Goal: Task Accomplishment & Management: Use online tool/utility

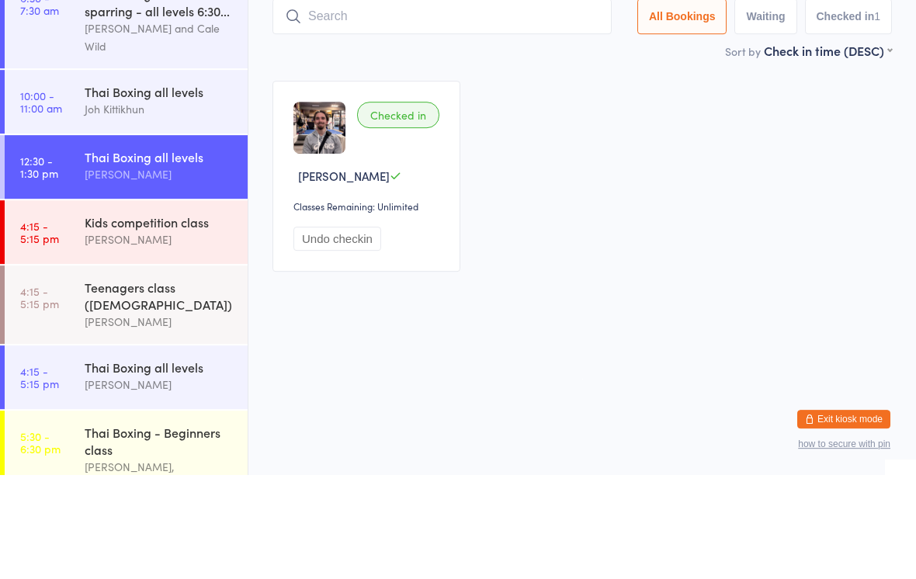
scroll to position [46, 0]
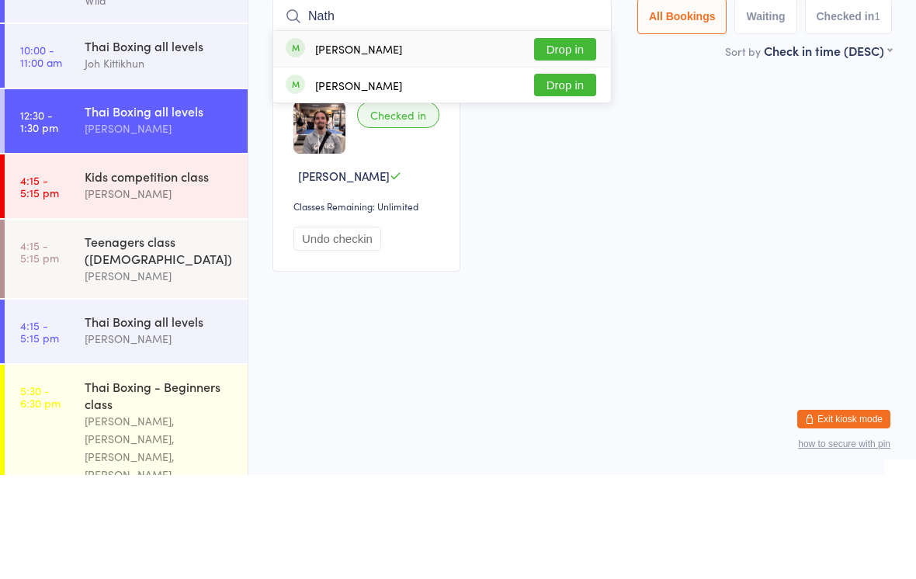
type input "Nath"
click at [574, 142] on button "Drop in" at bounding box center [565, 153] width 62 height 23
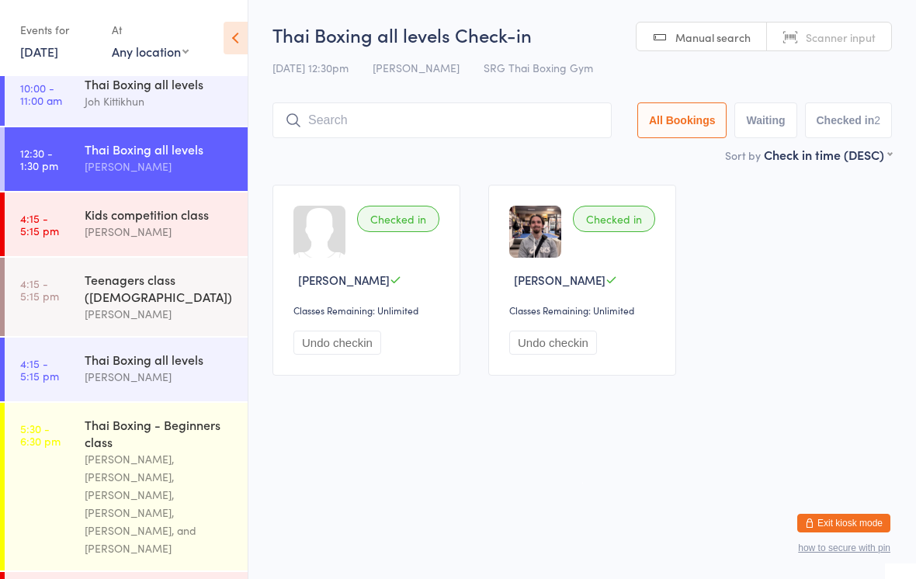
scroll to position [118, 0]
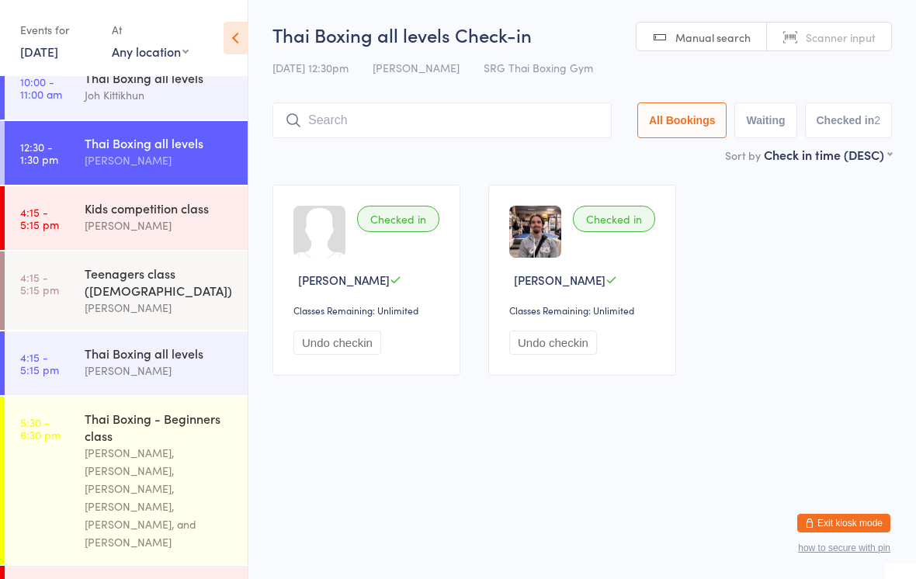
click at [159, 362] on div "Thai Boxing all levels" at bounding box center [160, 353] width 150 height 17
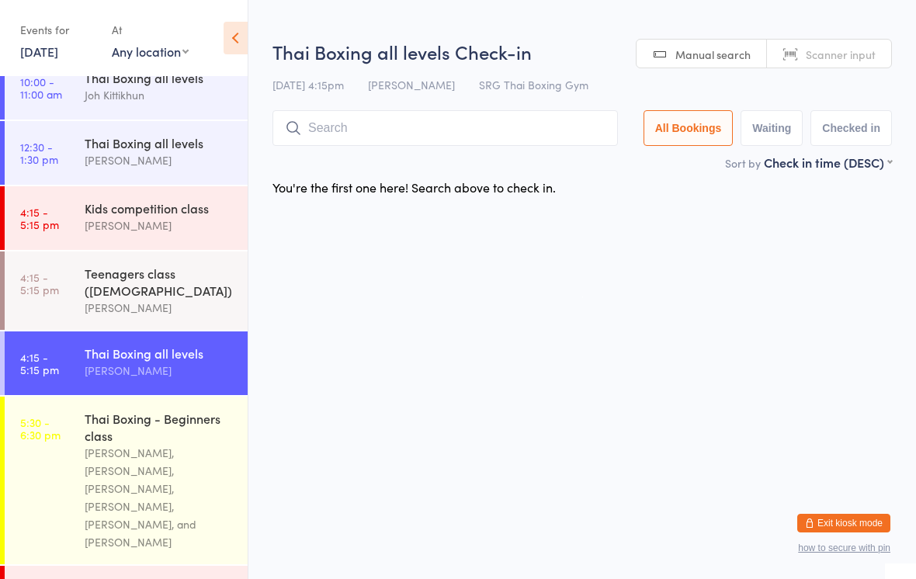
click at [506, 134] on input "search" at bounding box center [446, 128] width 346 height 36
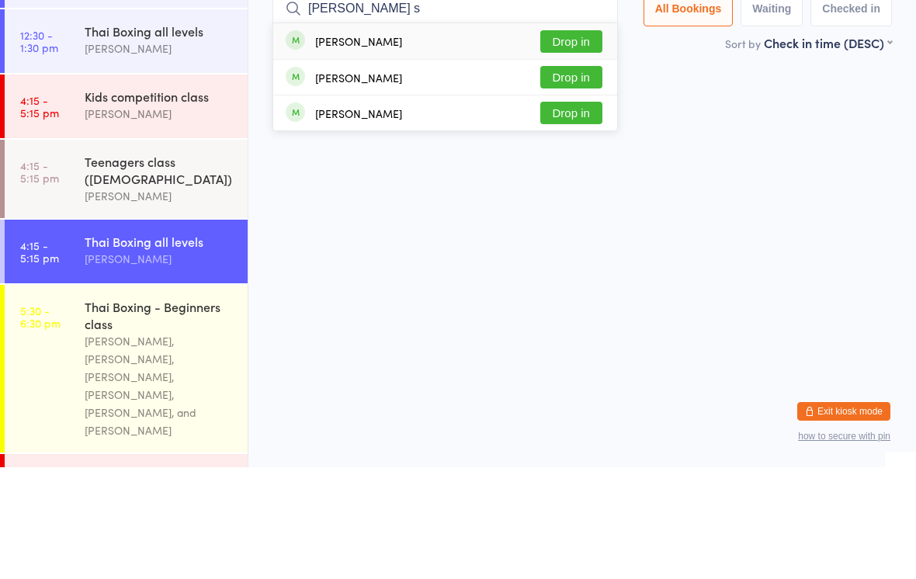
type input "[PERSON_NAME] s"
click at [568, 178] on button "Drop in" at bounding box center [571, 189] width 62 height 23
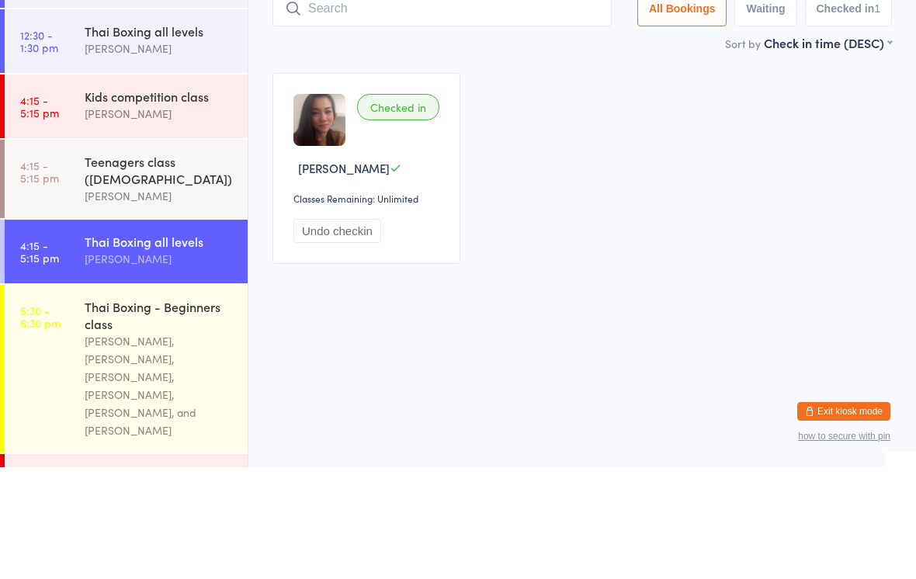
click at [139, 151] on div "[PERSON_NAME]" at bounding box center [160, 160] width 150 height 18
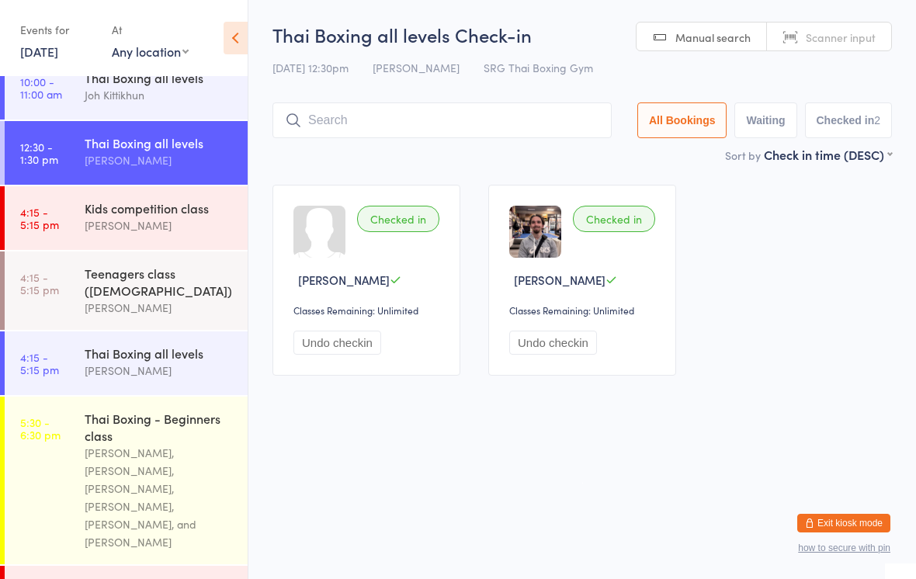
click at [416, 119] on input "search" at bounding box center [442, 120] width 339 height 36
click at [430, 113] on input "search" at bounding box center [442, 120] width 339 height 36
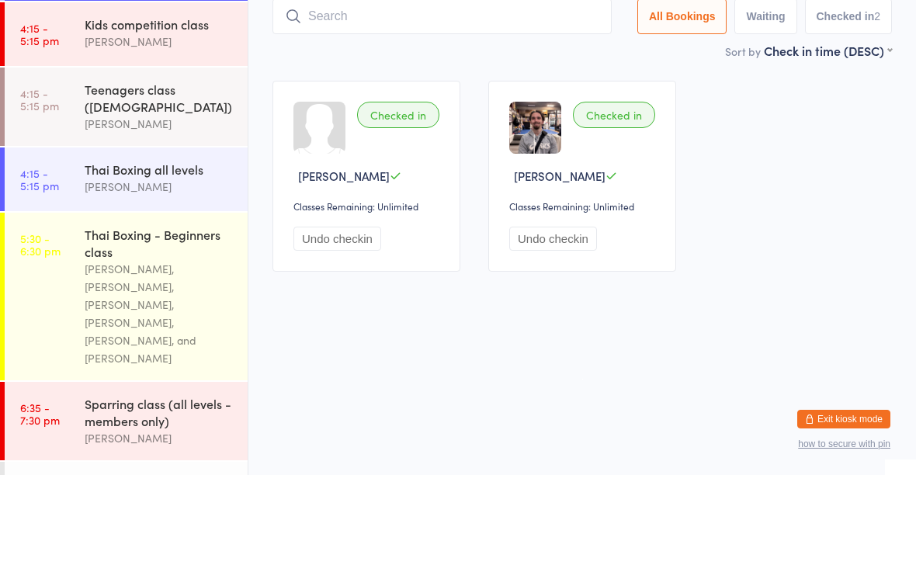
scroll to position [202, 0]
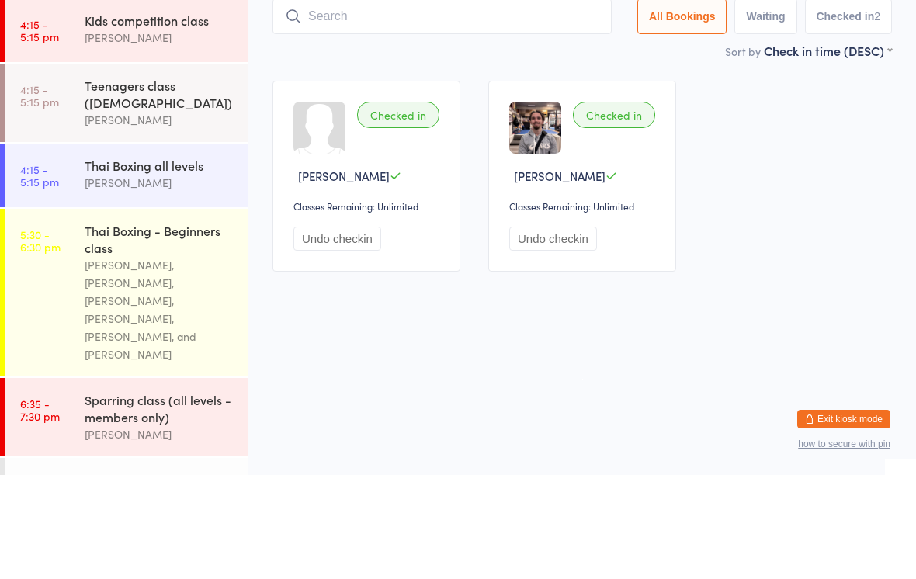
click at [175, 261] on div "Thai Boxing all levels" at bounding box center [160, 269] width 150 height 17
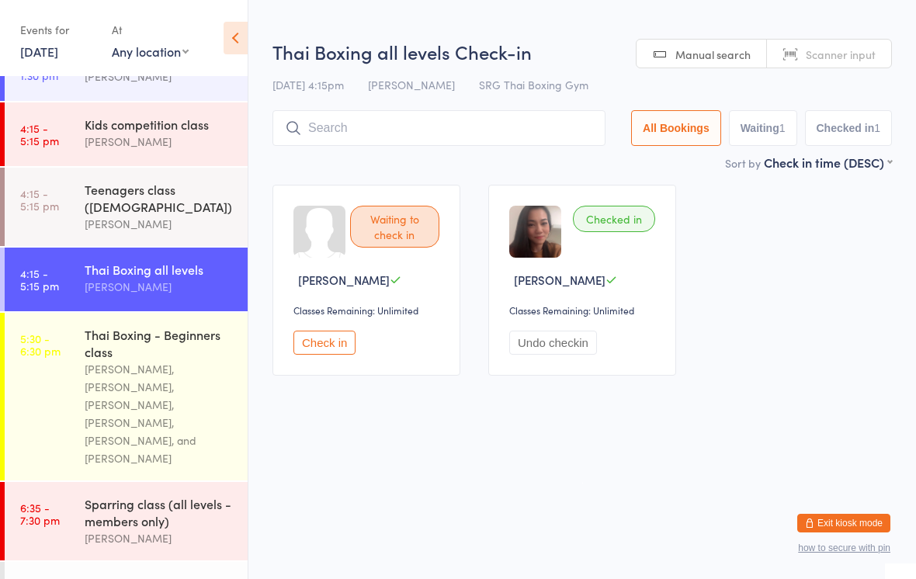
click at [380, 123] on input "search" at bounding box center [439, 128] width 333 height 36
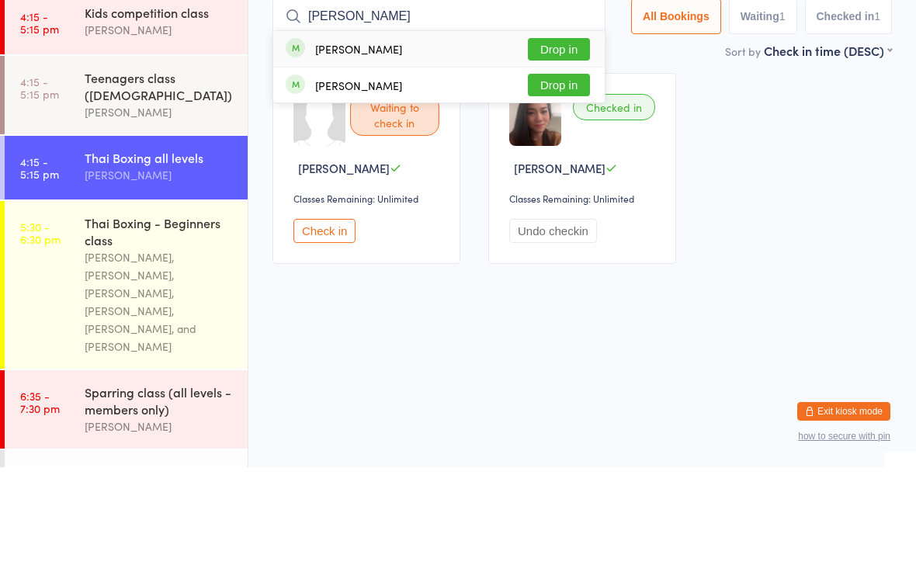
type input "[PERSON_NAME]"
click at [561, 150] on button "Drop in" at bounding box center [559, 161] width 62 height 23
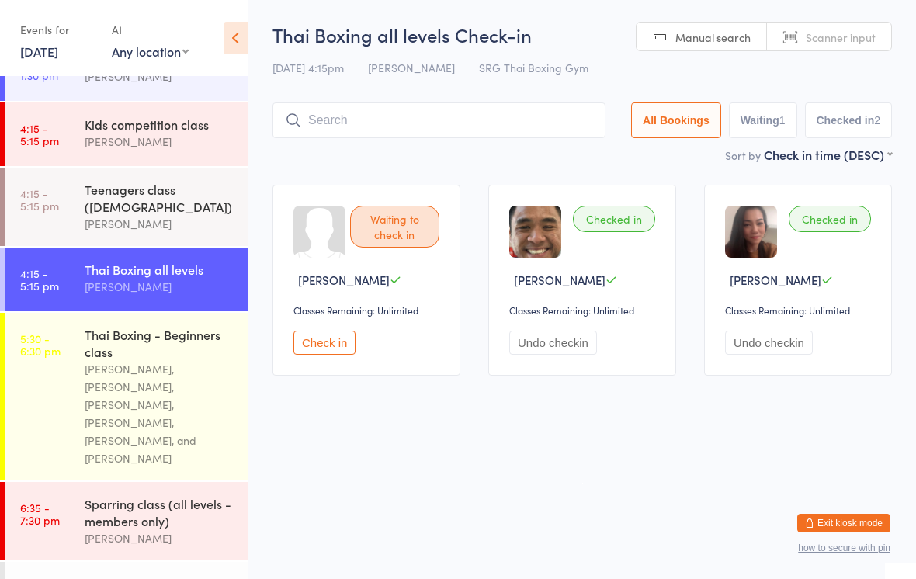
click at [180, 193] on div "Teenagers class ([DEMOGRAPHIC_DATA])" at bounding box center [160, 198] width 150 height 34
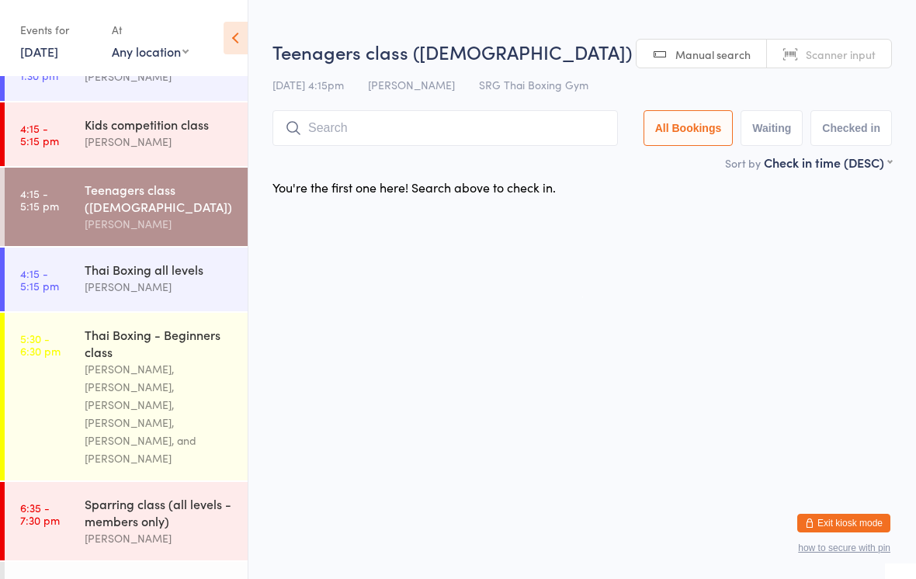
click at [384, 116] on input "search" at bounding box center [446, 128] width 346 height 36
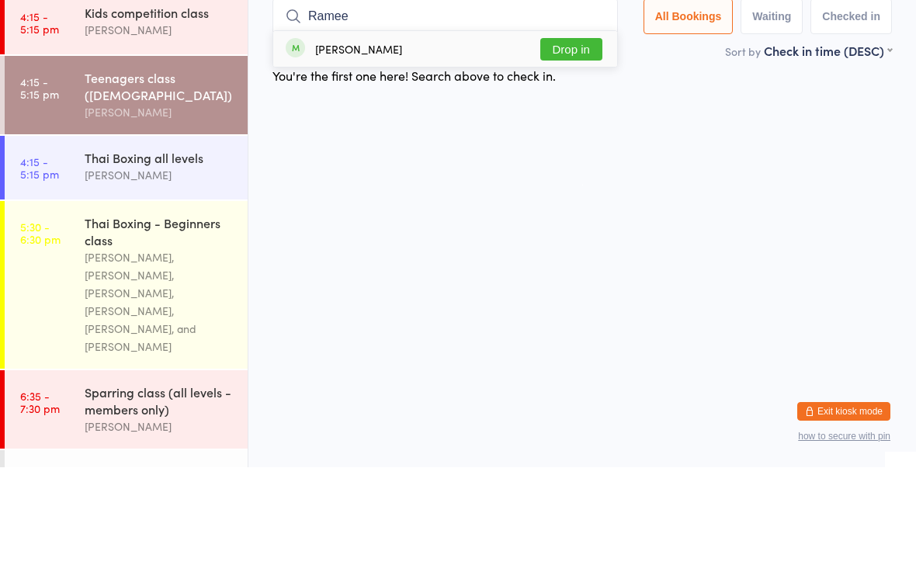
type input "Ramee"
click at [563, 150] on button "Drop in" at bounding box center [571, 161] width 62 height 23
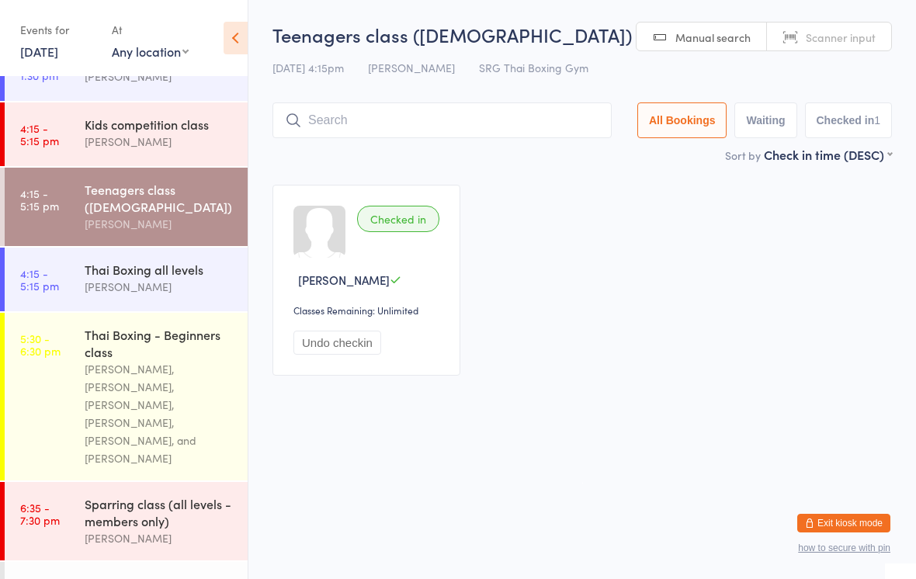
click at [197, 278] on div "Thai Boxing all levels" at bounding box center [160, 269] width 150 height 17
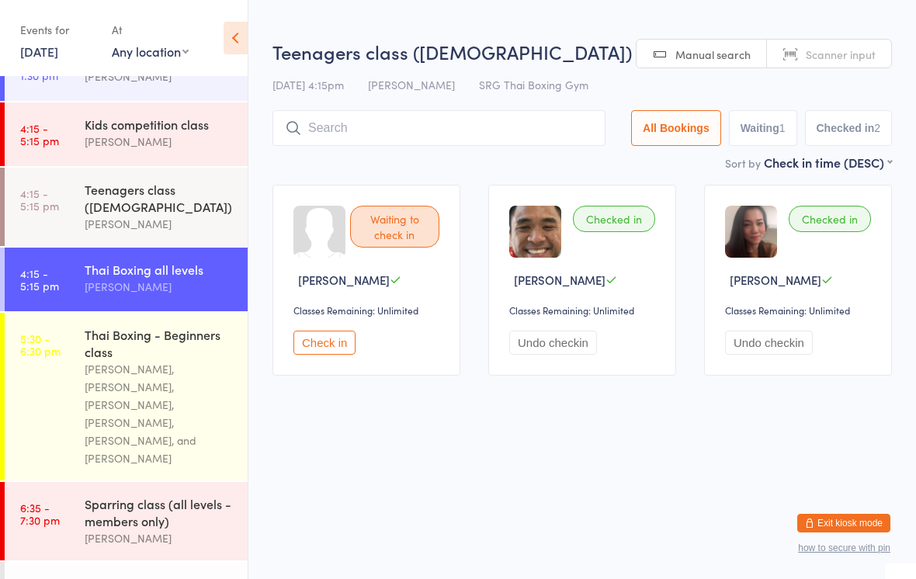
click at [408, 120] on input "search" at bounding box center [439, 128] width 333 height 36
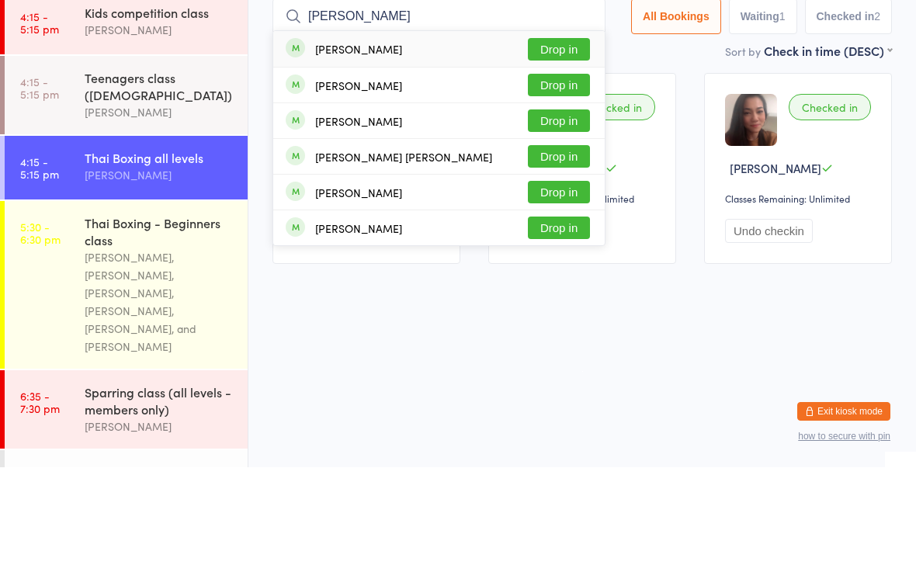
type input "[PERSON_NAME]"
click at [562, 150] on button "Drop in" at bounding box center [559, 161] width 62 height 23
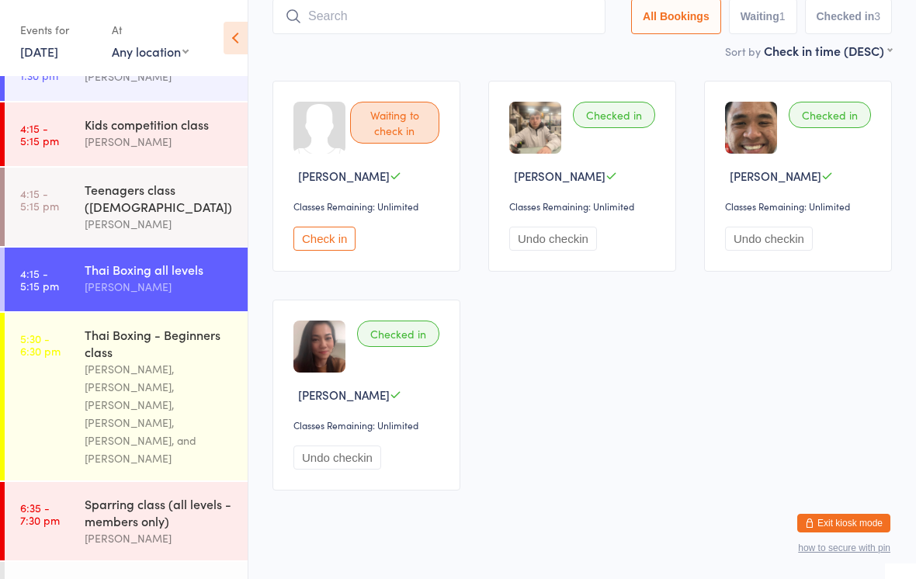
click at [370, 34] on input "search" at bounding box center [439, 16] width 333 height 36
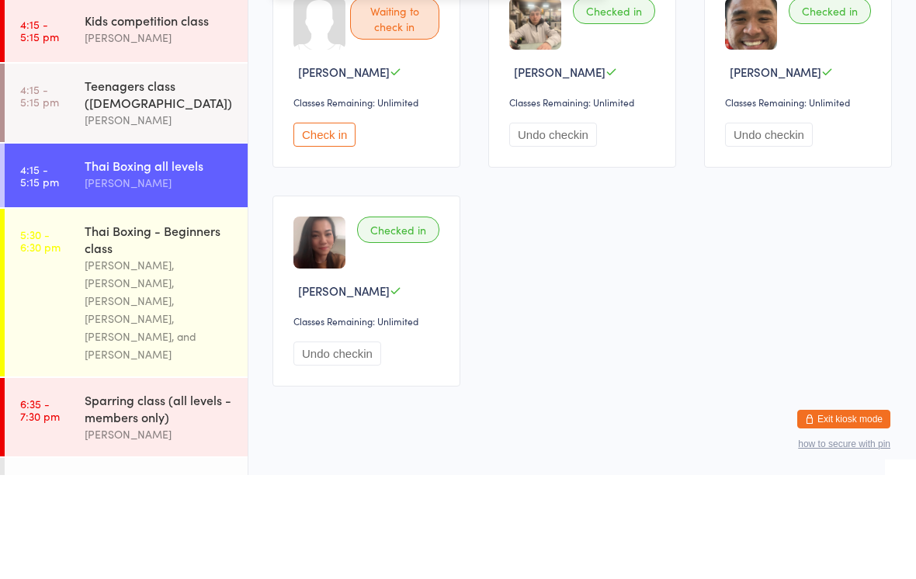
type input "[PERSON_NAME]"
click at [544, 47] on button "Drop in" at bounding box center [559, 49] width 62 height 23
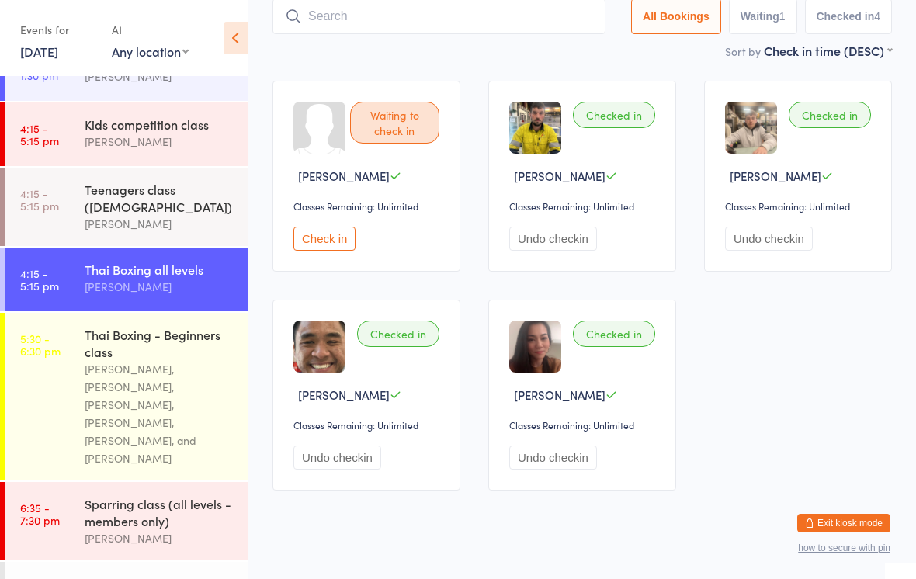
click at [347, 25] on input "search" at bounding box center [439, 16] width 333 height 36
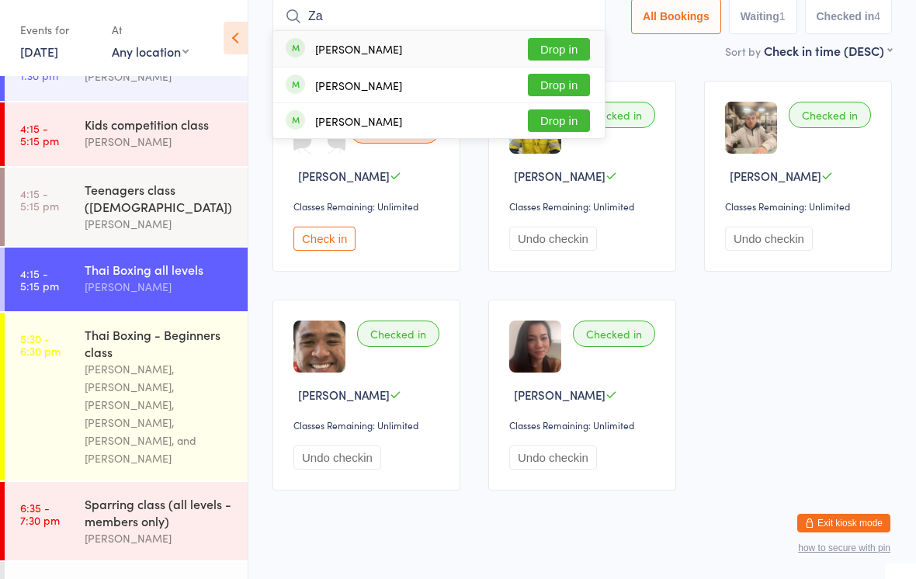
type input "Za"
click at [373, 120] on div "[PERSON_NAME]" at bounding box center [358, 121] width 87 height 12
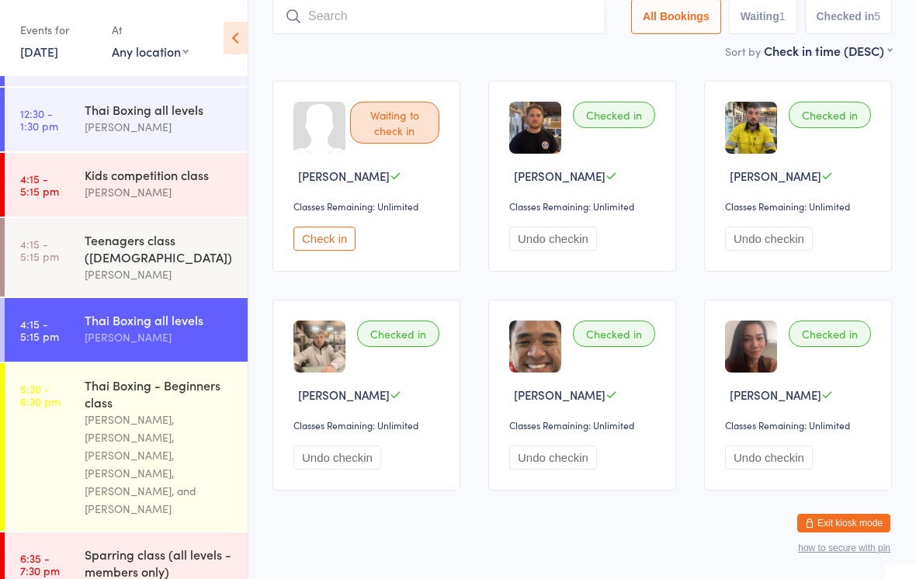
scroll to position [166, 0]
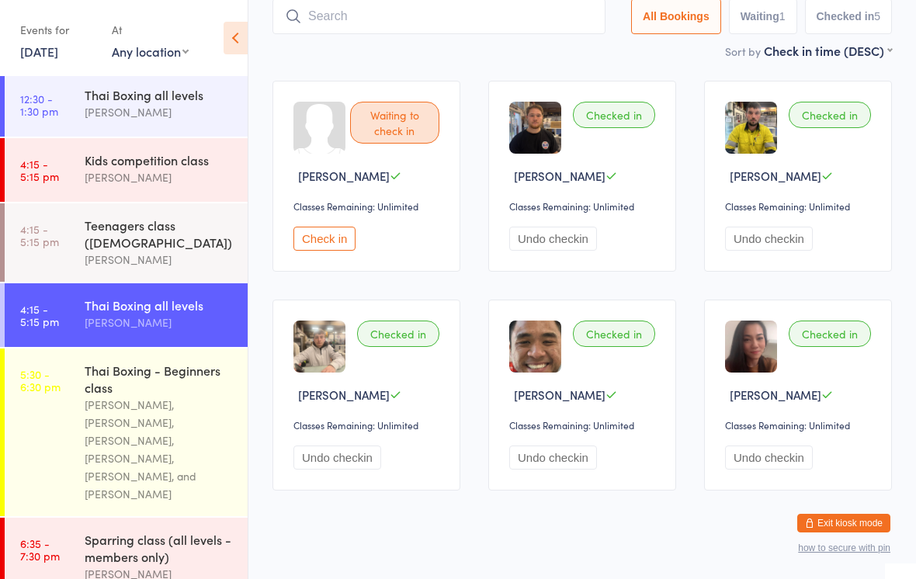
click at [170, 173] on div "[PERSON_NAME]" at bounding box center [160, 177] width 150 height 18
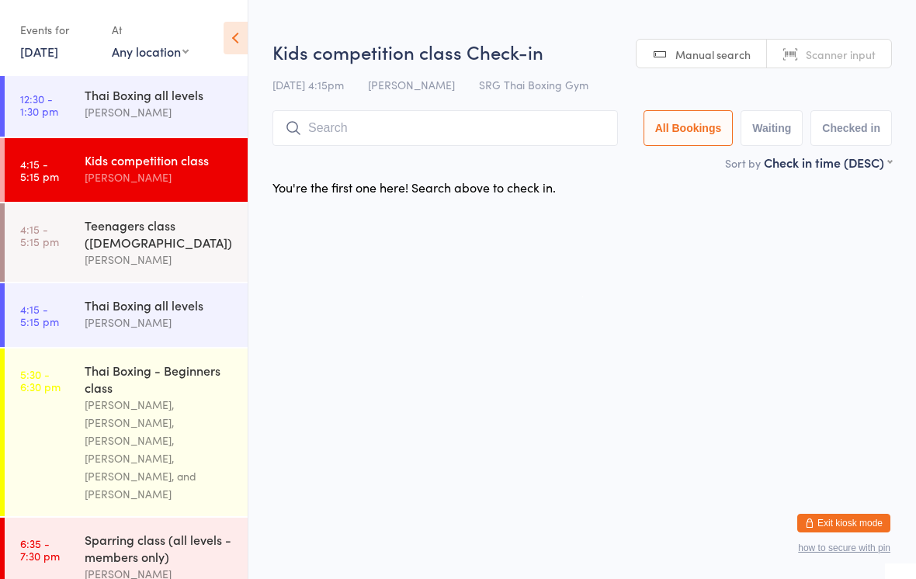
click at [349, 131] on input "search" at bounding box center [446, 128] width 346 height 36
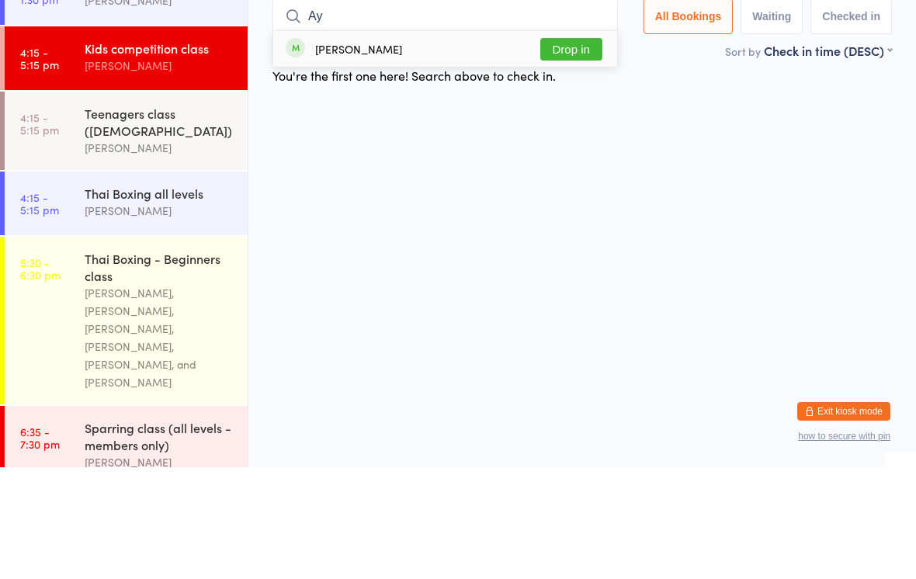
type input "Ay"
click at [562, 150] on button "Drop in" at bounding box center [571, 161] width 62 height 23
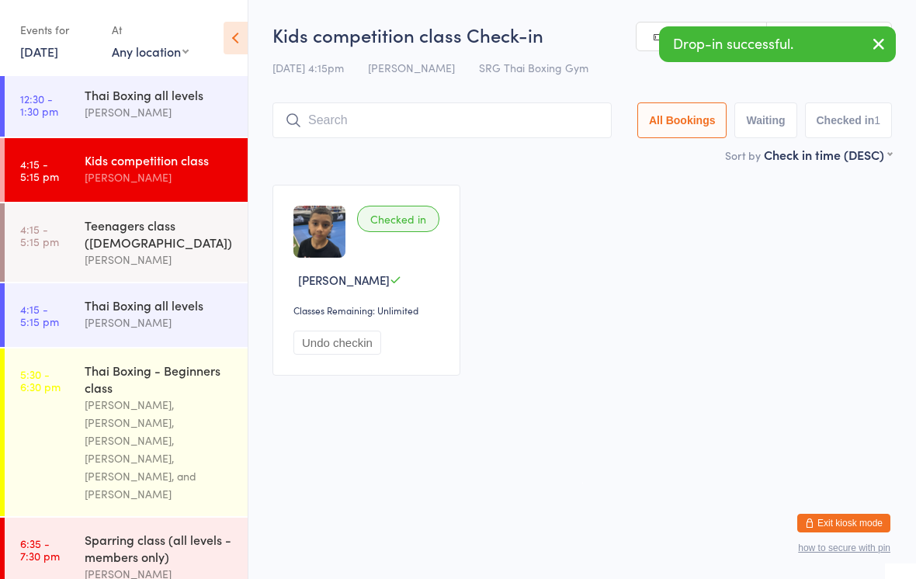
click at [120, 324] on div "[PERSON_NAME]" at bounding box center [160, 323] width 150 height 18
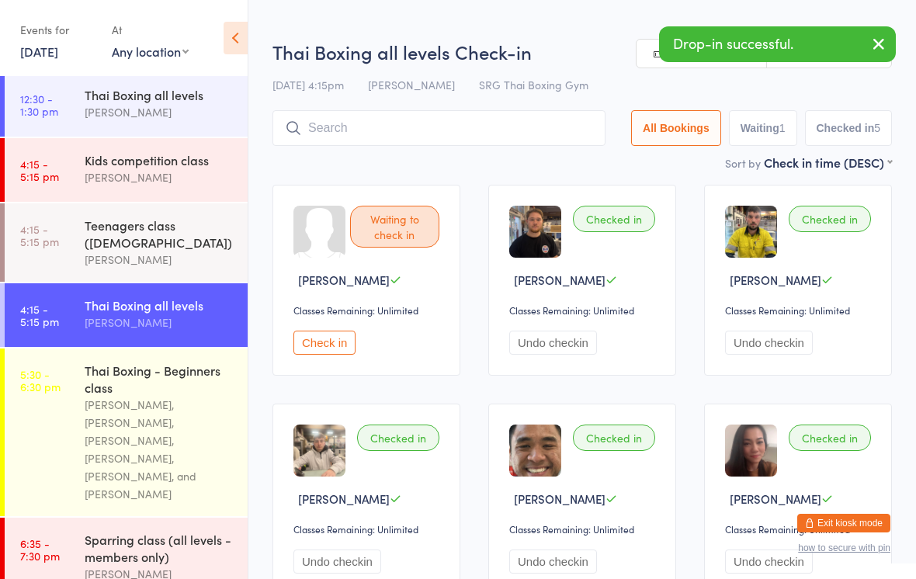
click at [343, 125] on input "search" at bounding box center [439, 128] width 333 height 36
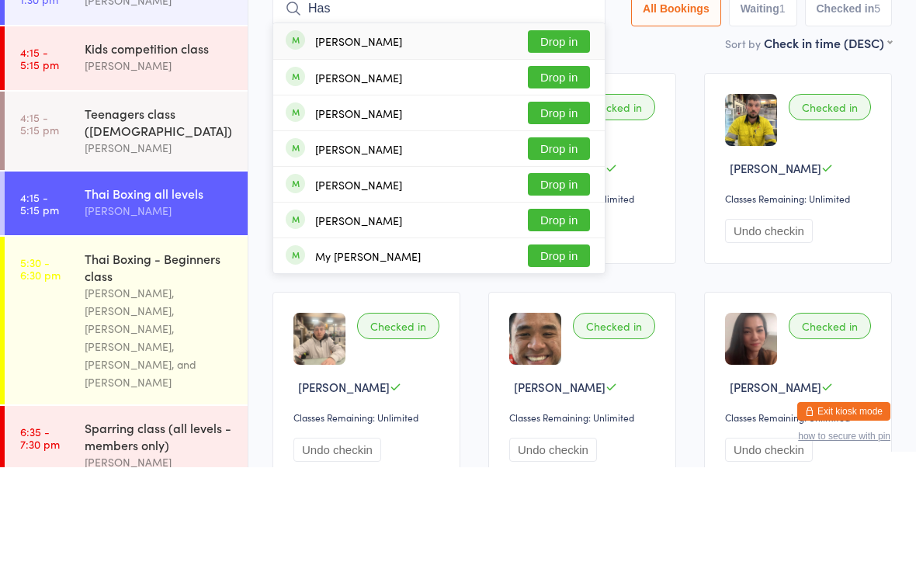
type input "Has"
click at [560, 214] on button "Drop in" at bounding box center [559, 225] width 62 height 23
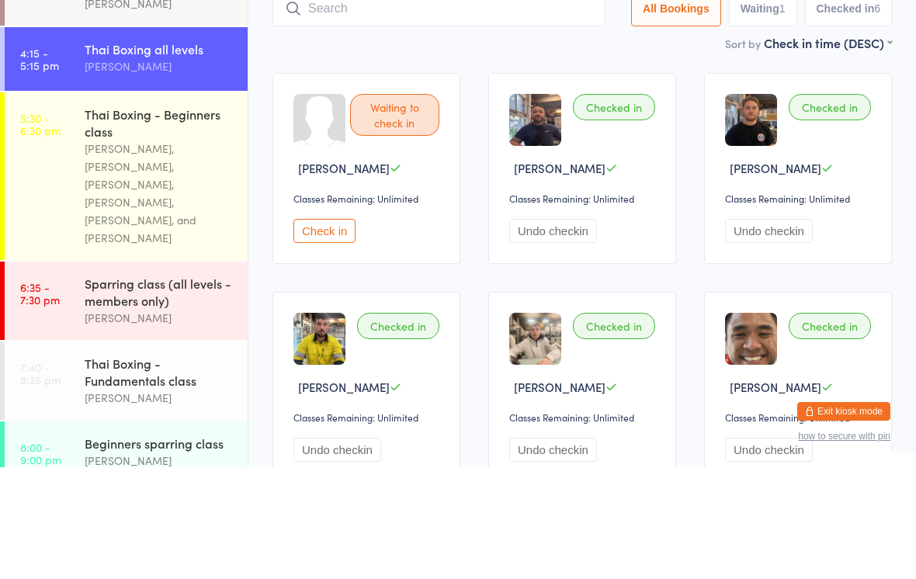
scroll to position [310, 0]
click at [128, 218] on div "Thai Boxing - Beginners class" at bounding box center [160, 235] width 150 height 34
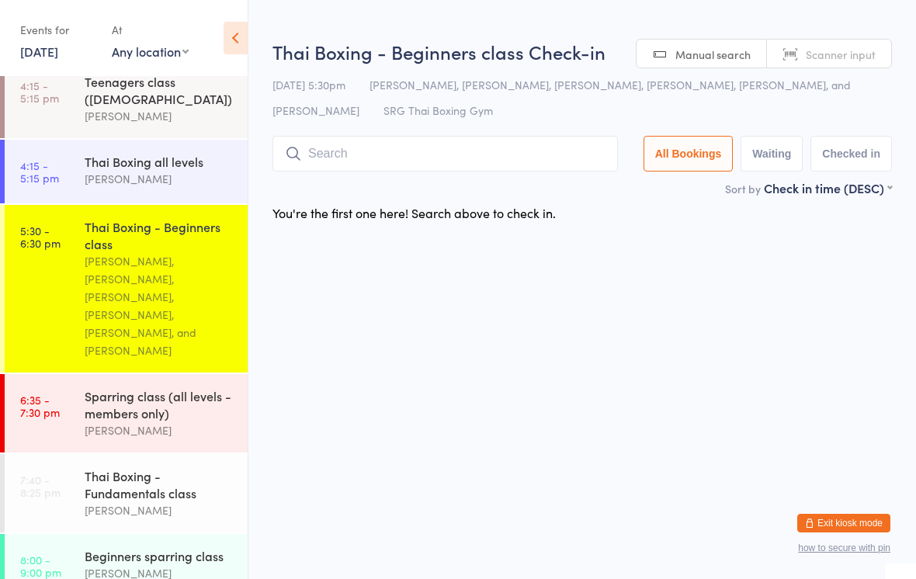
click at [505, 151] on input "search" at bounding box center [446, 154] width 346 height 36
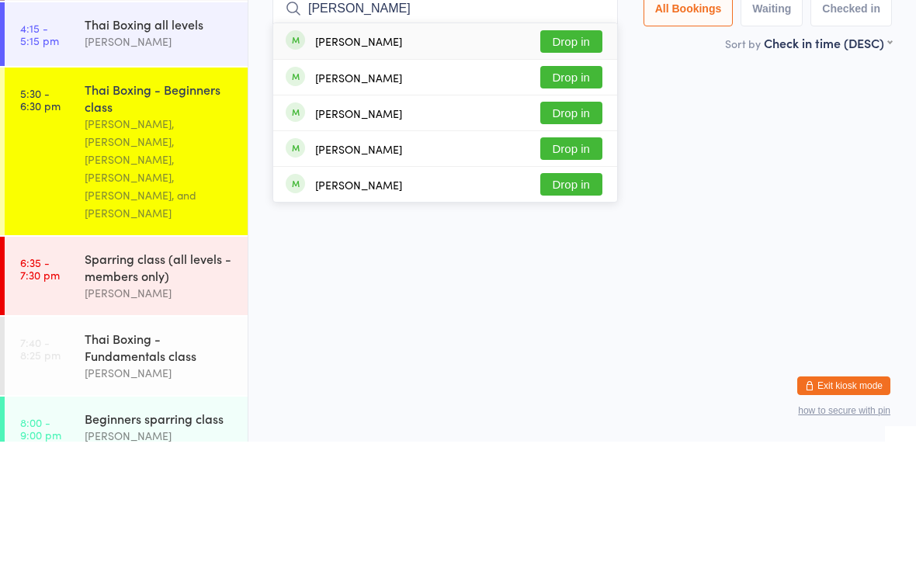
type input "[PERSON_NAME]"
click at [583, 168] on button "Drop in" at bounding box center [571, 179] width 62 height 23
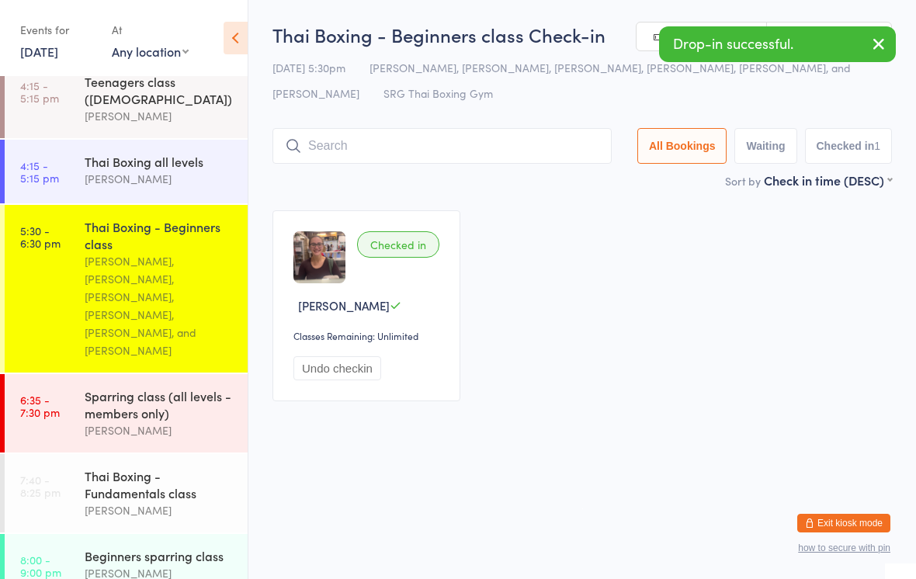
click at [169, 387] on div "Sparring class (all levels - members only)" at bounding box center [160, 404] width 150 height 34
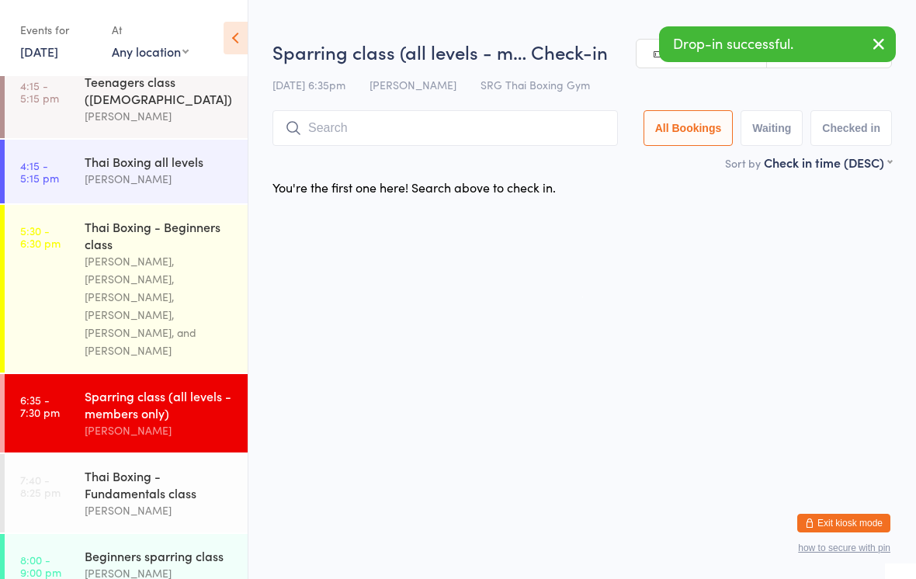
click at [494, 131] on input "search" at bounding box center [446, 128] width 346 height 36
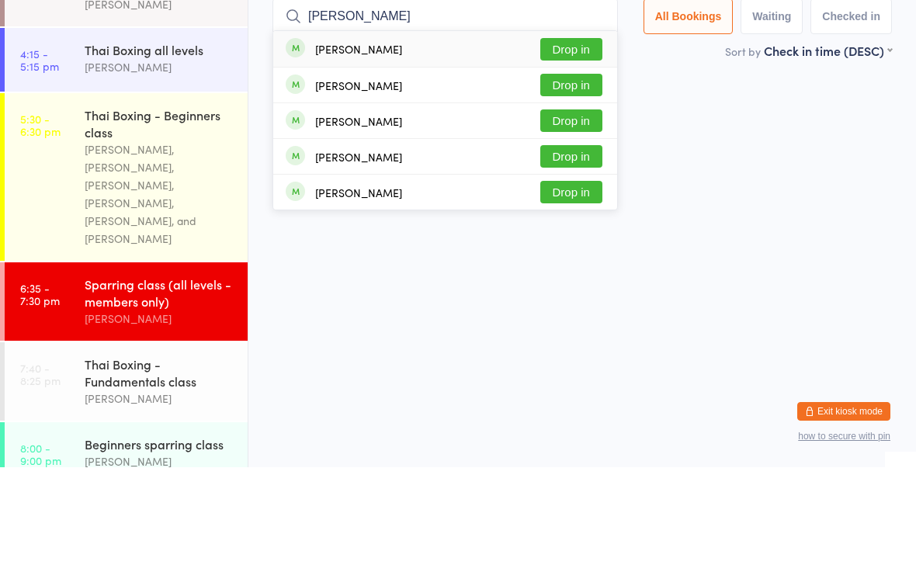
type input "[PERSON_NAME]"
click at [559, 150] on button "Drop in" at bounding box center [571, 161] width 62 height 23
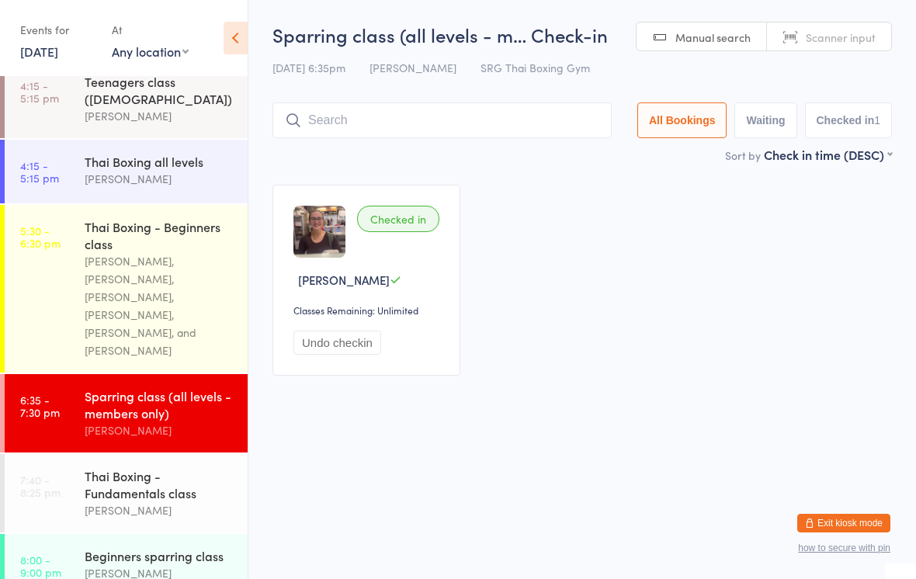
click at [383, 119] on input "search" at bounding box center [442, 120] width 339 height 36
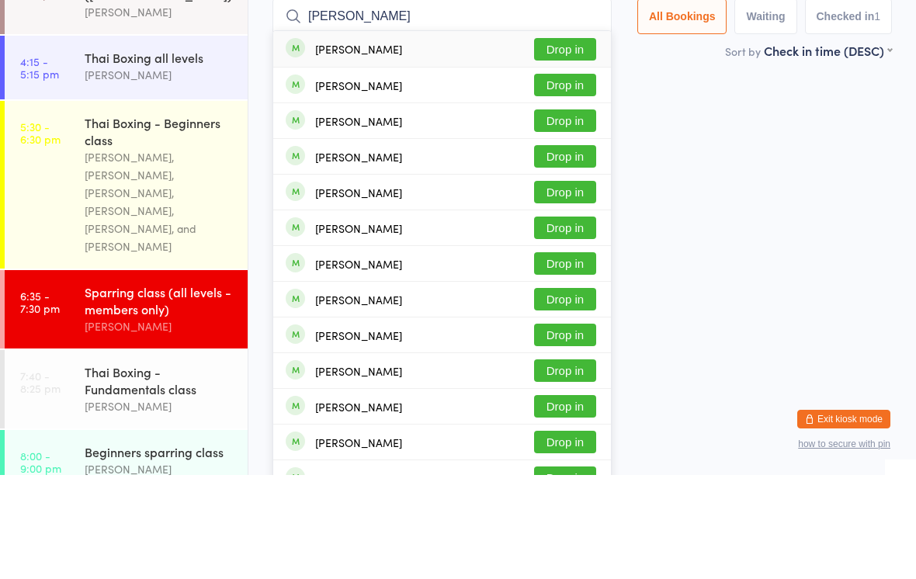
type input "[PERSON_NAME]"
click at [576, 142] on button "Drop in" at bounding box center [565, 153] width 62 height 23
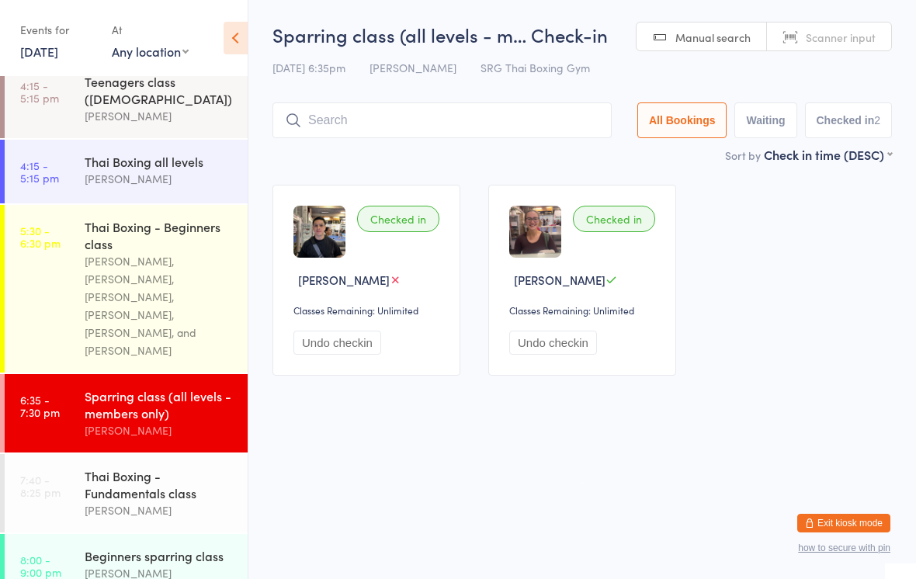
click at [33, 122] on link "4:15 - 5:15 pm Teenagers class ([DEMOGRAPHIC_DATA]) [PERSON_NAME]" at bounding box center [126, 99] width 243 height 78
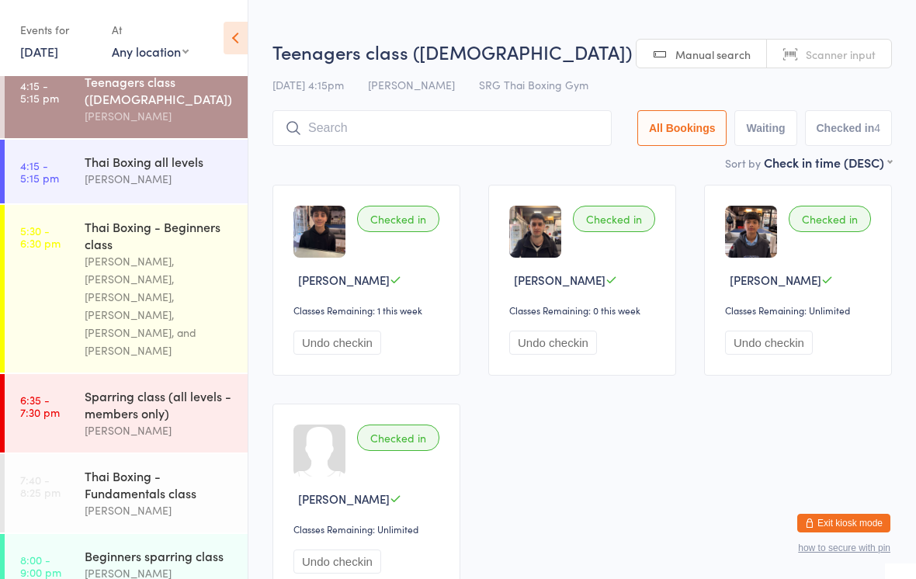
click at [359, 154] on div "Teenagers class ([DEMOGRAPHIC_DATA]) Check-in [DATE] 4:15pm [PERSON_NAME] SRG T…" at bounding box center [583, 96] width 620 height 115
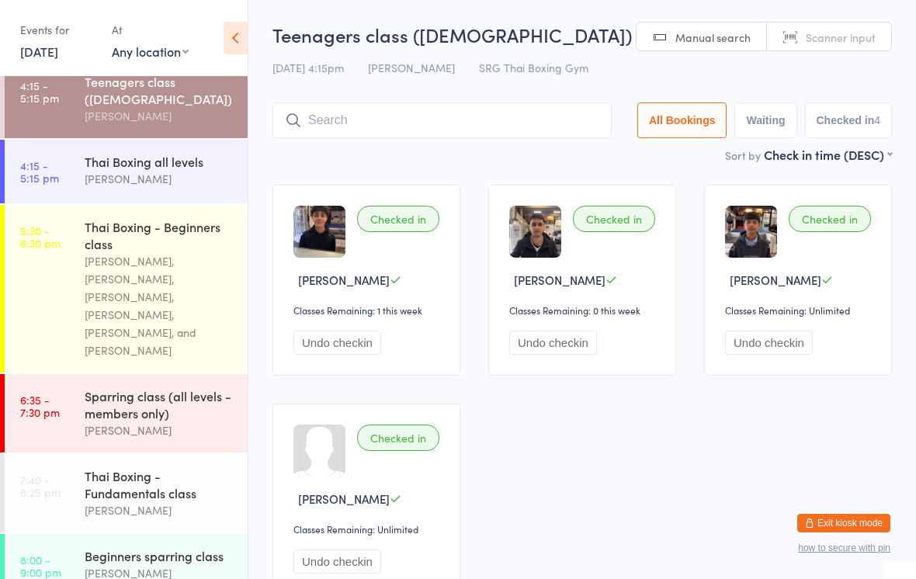
click at [325, 130] on input "search" at bounding box center [442, 120] width 339 height 36
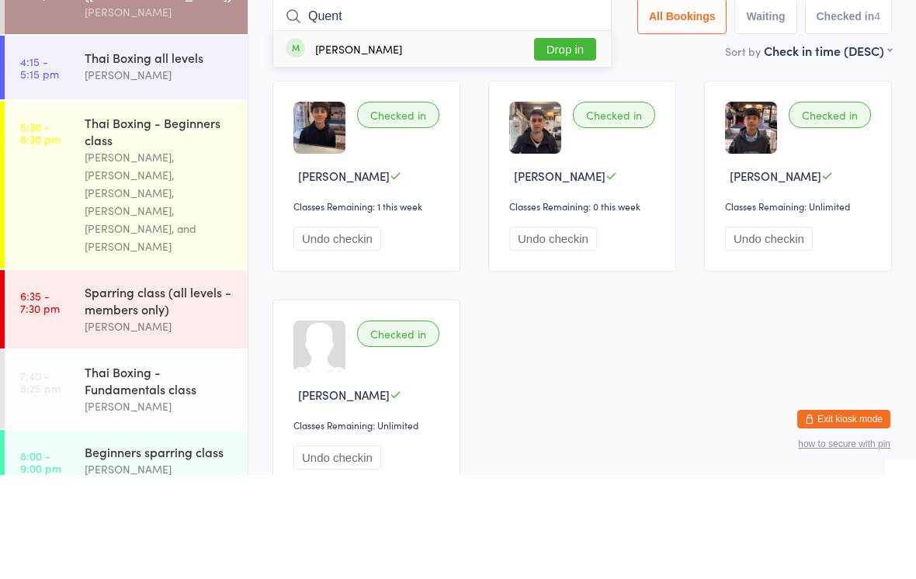
type input "Quent"
click at [563, 142] on button "Drop in" at bounding box center [565, 153] width 62 height 23
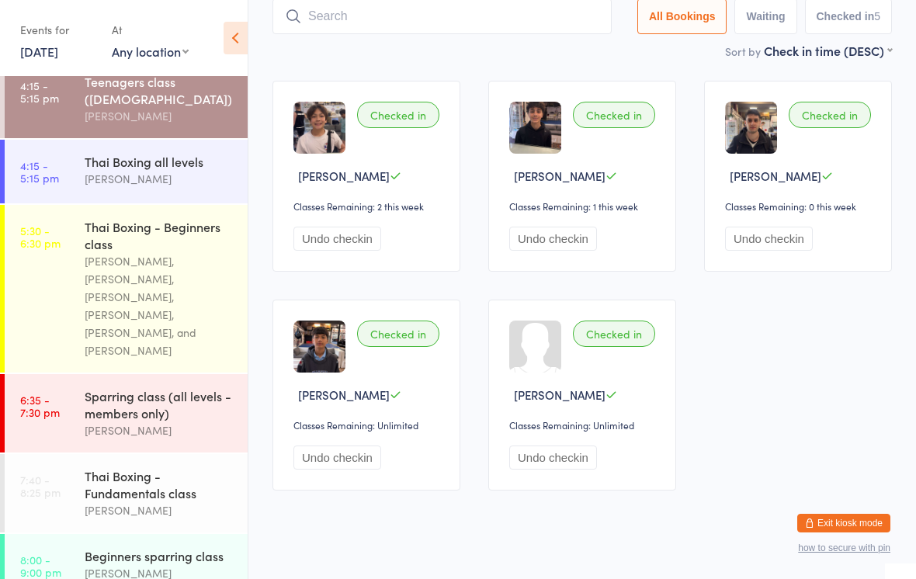
click at [432, 12] on input "search" at bounding box center [442, 16] width 339 height 36
type input "Fer"
click at [568, 56] on button "Drop in" at bounding box center [565, 49] width 62 height 23
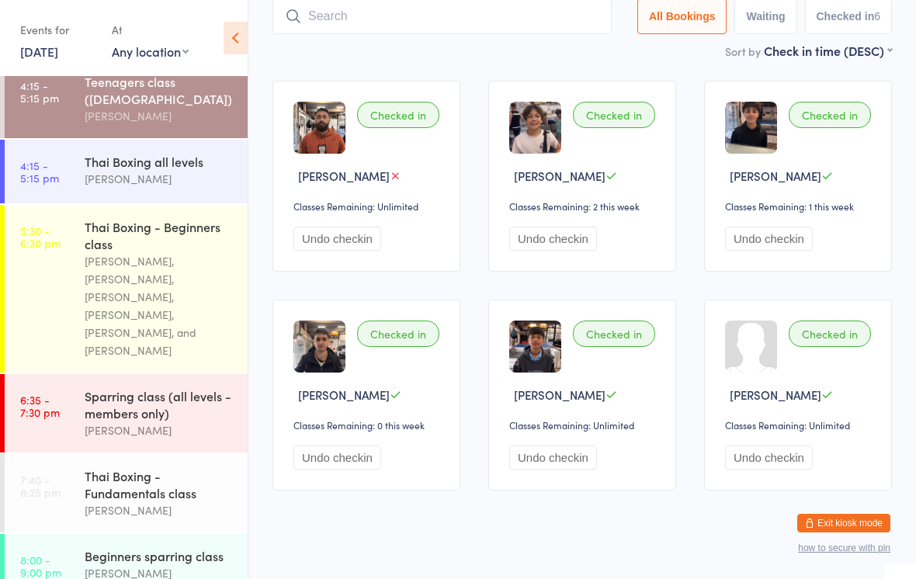
click at [180, 170] on div "Thai Boxing all levels" at bounding box center [160, 161] width 150 height 17
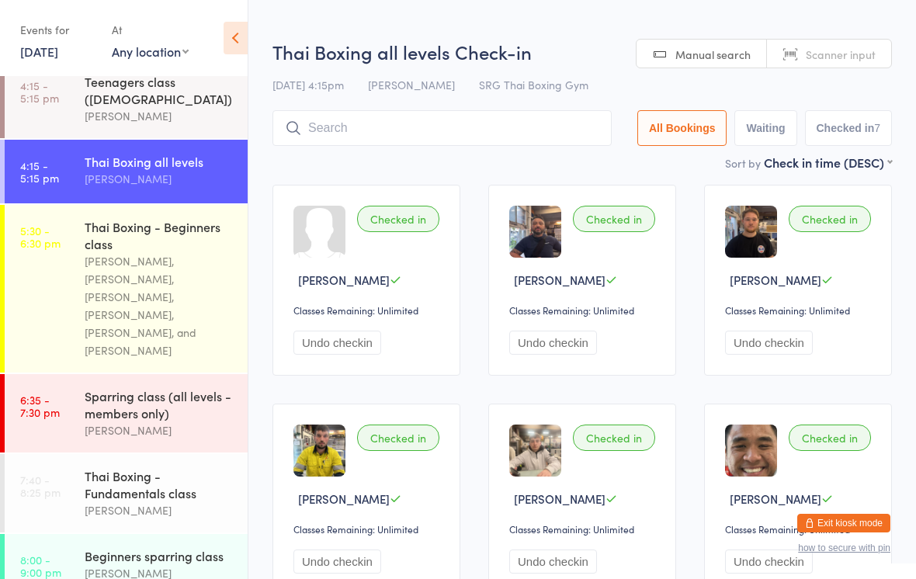
click at [559, 119] on input "search" at bounding box center [442, 128] width 339 height 36
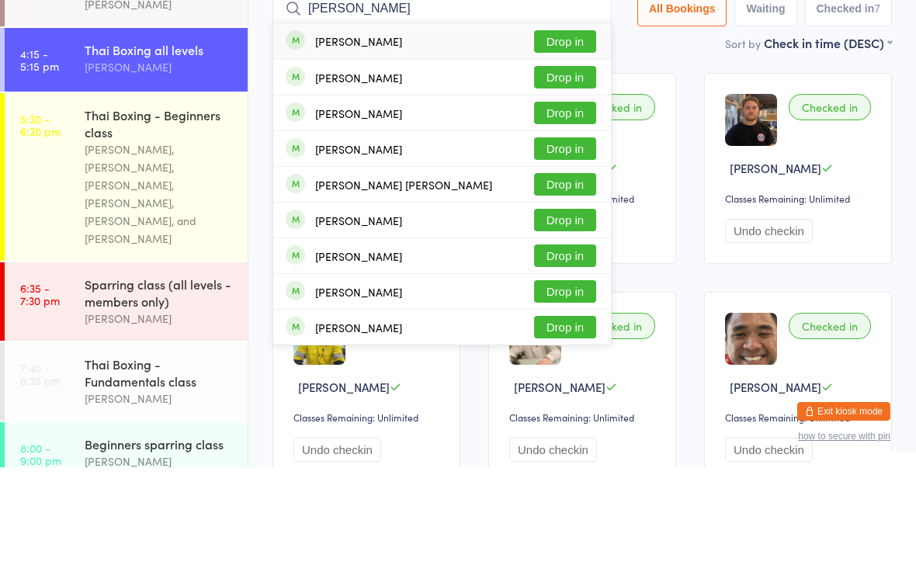
type input "[PERSON_NAME]"
click at [562, 285] on button "Drop in" at bounding box center [565, 296] width 62 height 23
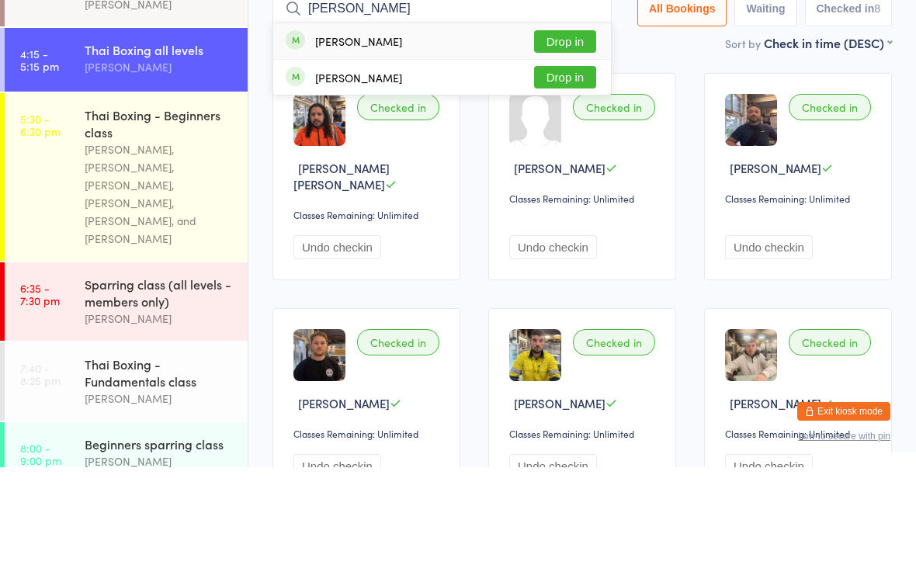
type input "[PERSON_NAME]"
click at [572, 178] on button "Drop in" at bounding box center [565, 189] width 62 height 23
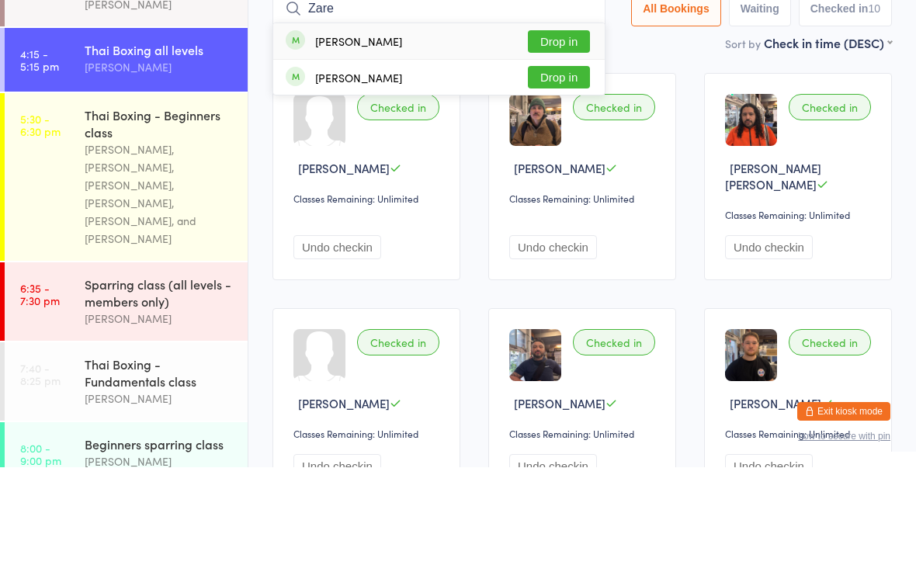
type input "Zare"
click at [541, 142] on button "Drop in" at bounding box center [559, 153] width 62 height 23
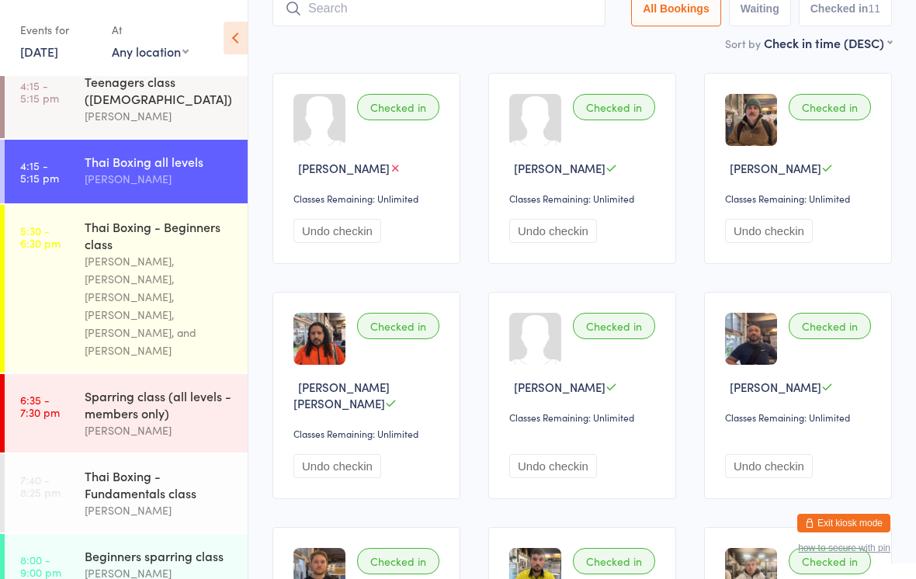
click at [404, 15] on input "search" at bounding box center [439, 9] width 333 height 36
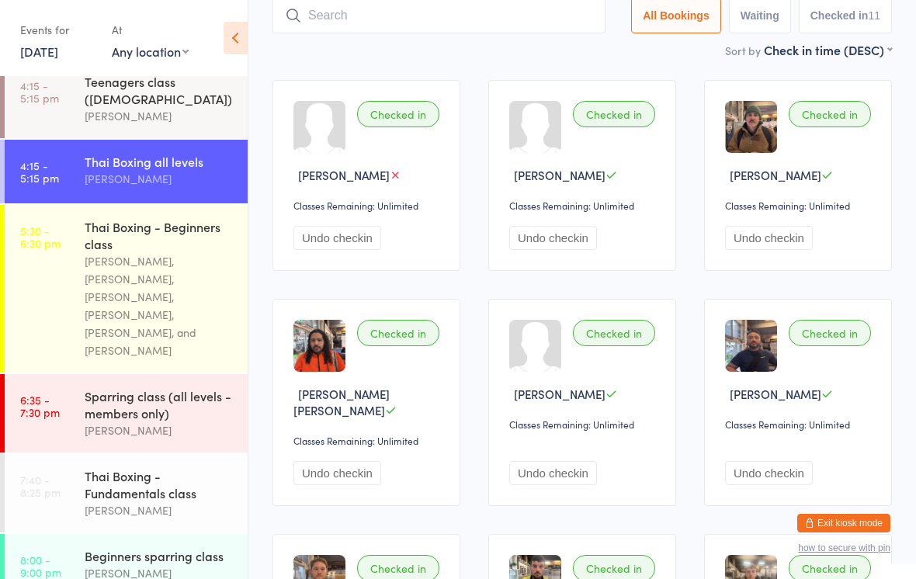
scroll to position [104, 0]
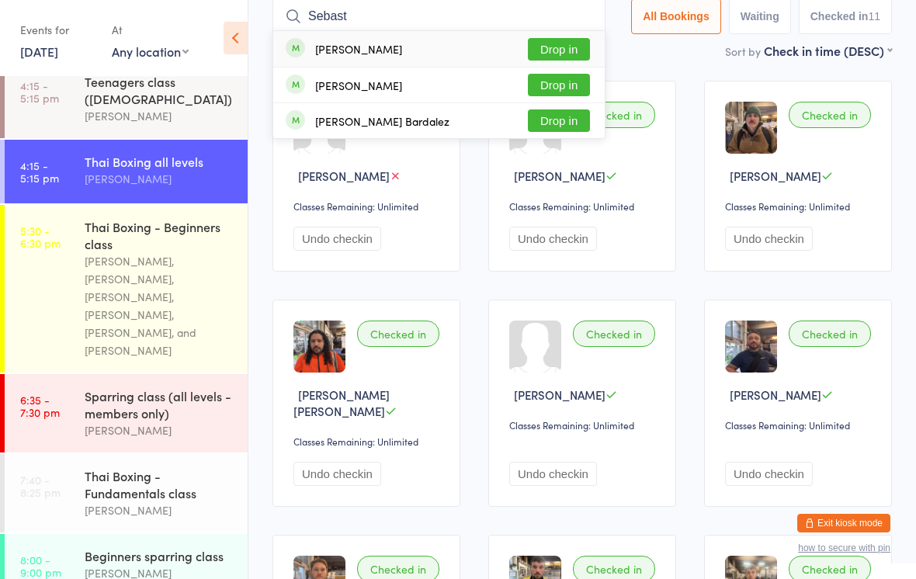
type input "Sebast"
click at [568, 127] on button "Drop in" at bounding box center [559, 120] width 62 height 23
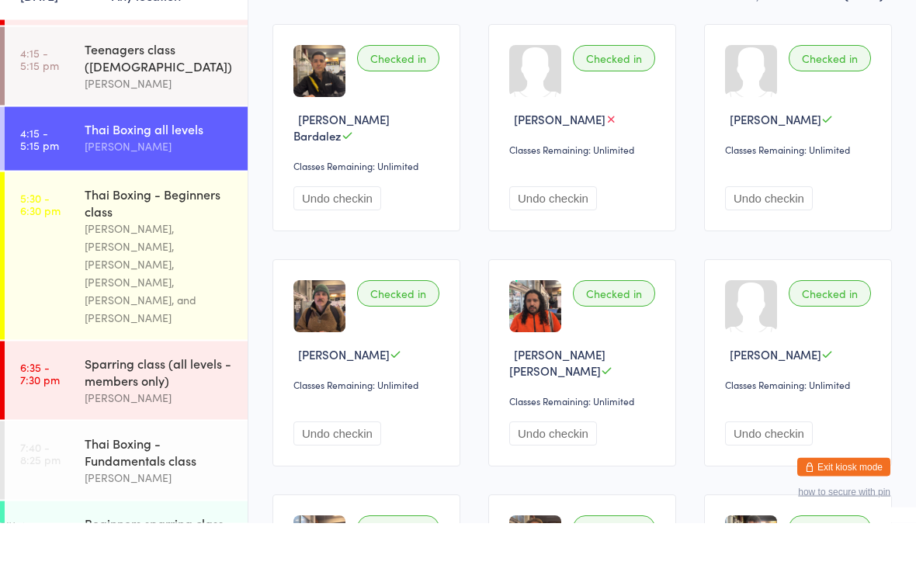
scroll to position [286, 0]
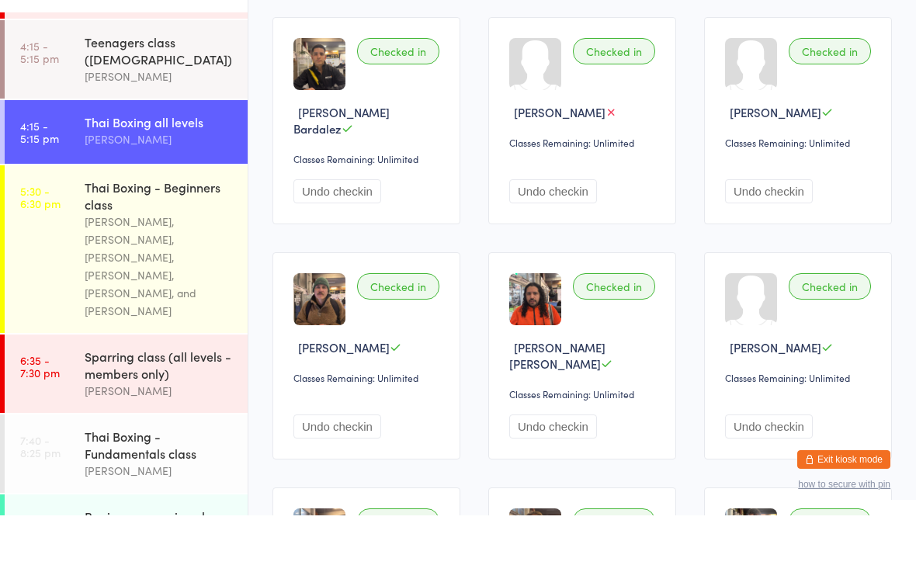
click at [179, 242] on div "Thai Boxing - Beginners class" at bounding box center [160, 259] width 150 height 34
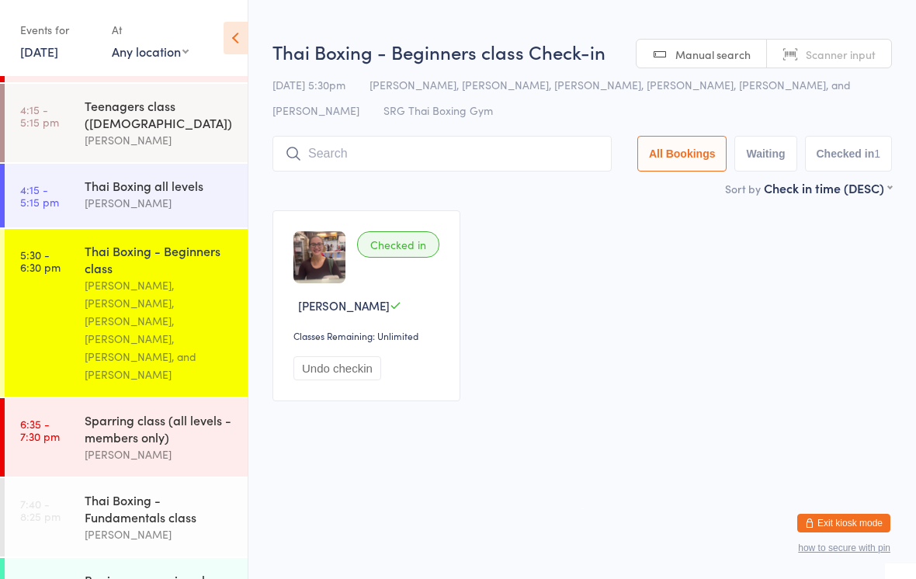
click at [512, 163] on input "search" at bounding box center [442, 154] width 339 height 36
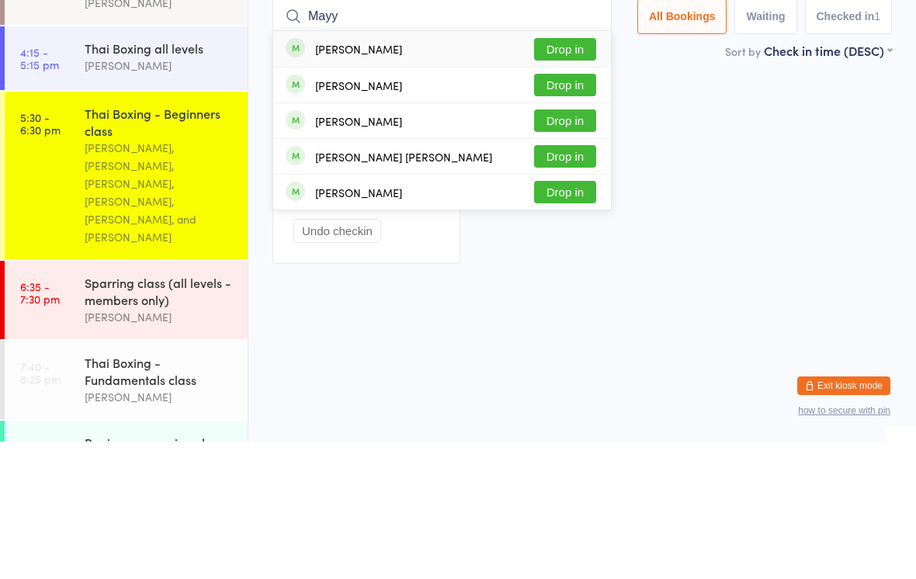
type input "Mayy"
click at [561, 175] on button "Drop in" at bounding box center [565, 186] width 62 height 23
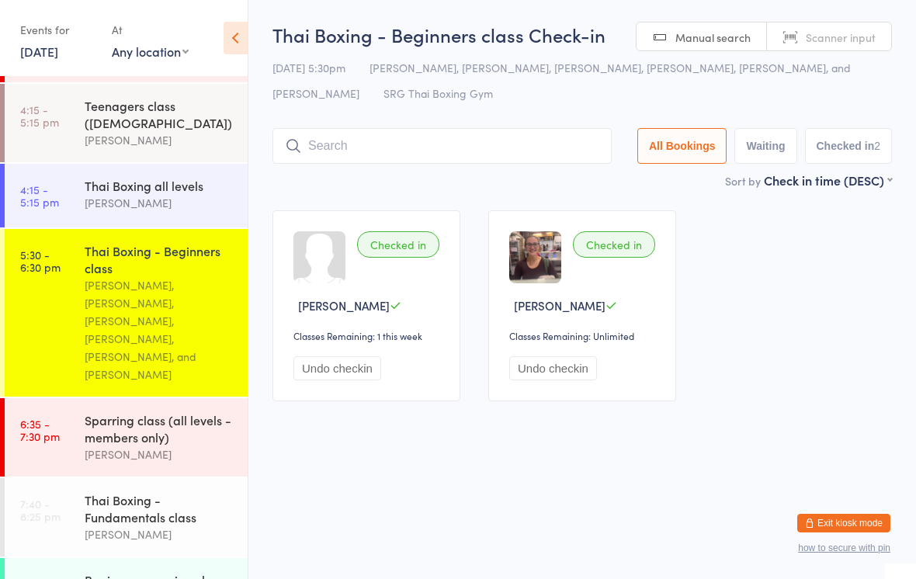
click at [154, 306] on div "[PERSON_NAME], [PERSON_NAME], [PERSON_NAME], [PERSON_NAME], [PERSON_NAME], and …" at bounding box center [160, 329] width 150 height 107
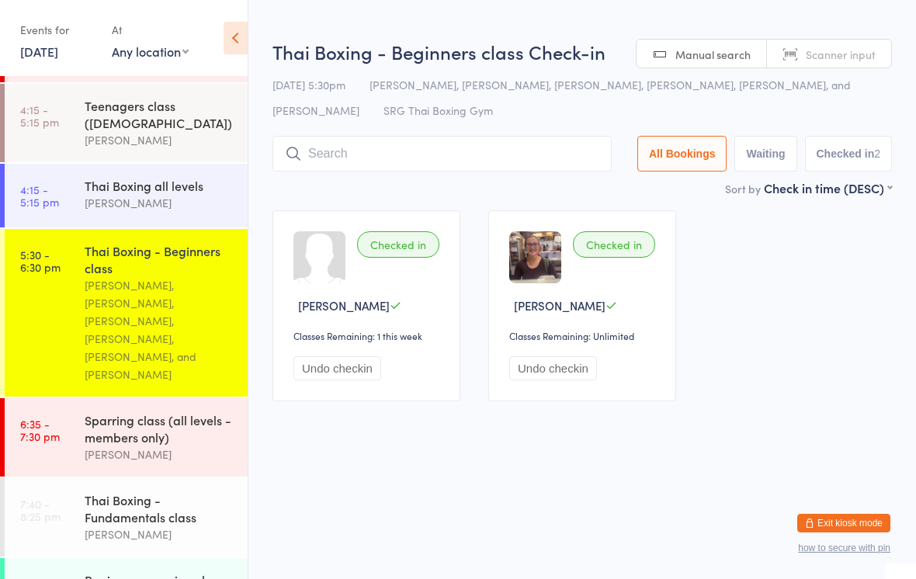
click at [488, 167] on input "search" at bounding box center [442, 154] width 339 height 36
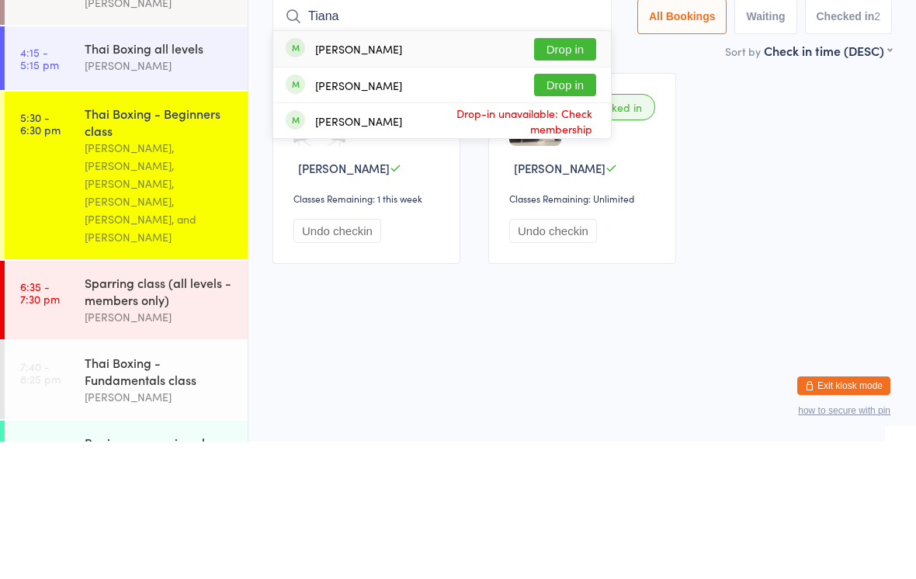
type input "Tiana"
click at [567, 175] on button "Drop in" at bounding box center [565, 186] width 62 height 23
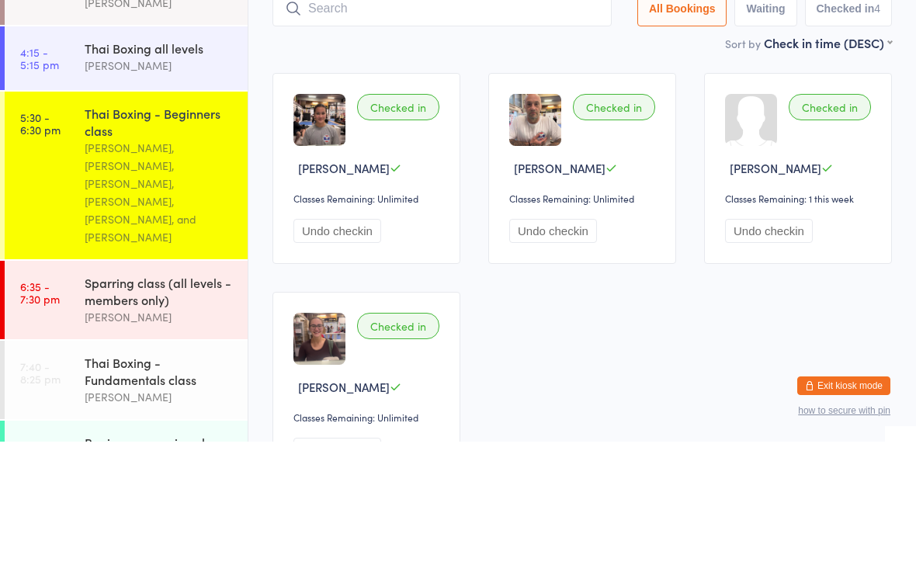
click at [419, 128] on input "search" at bounding box center [442, 146] width 339 height 36
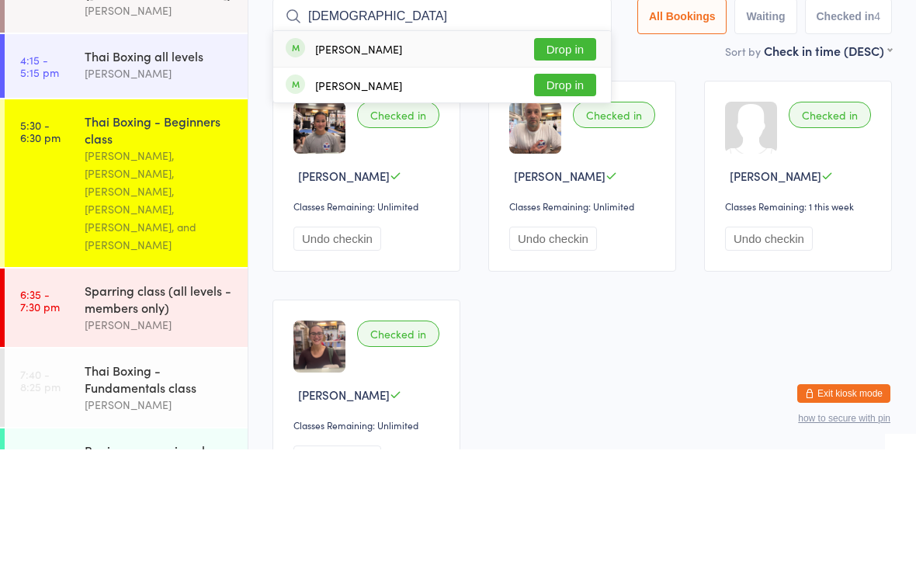
type input "[DEMOGRAPHIC_DATA]"
click at [402, 172] on div "[PERSON_NAME]" at bounding box center [358, 178] width 87 height 12
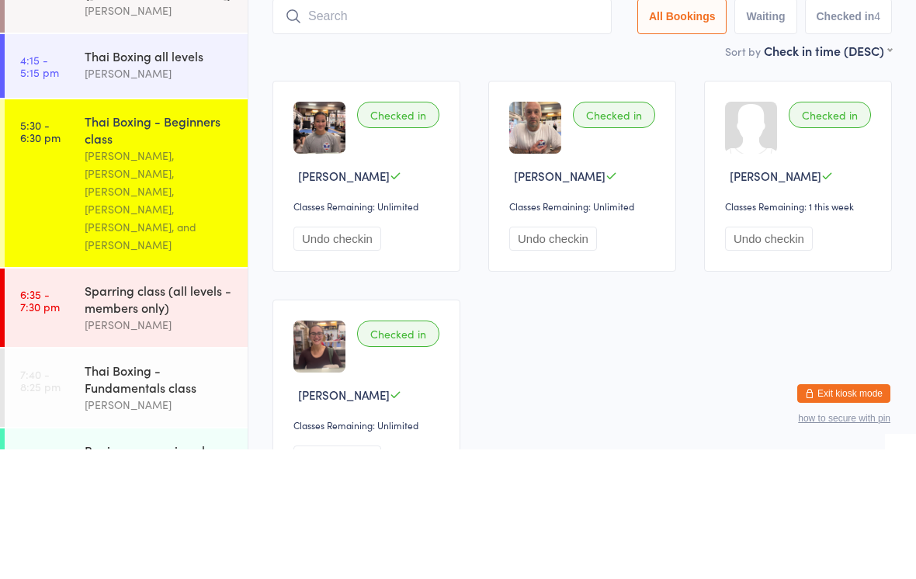
scroll to position [130, 0]
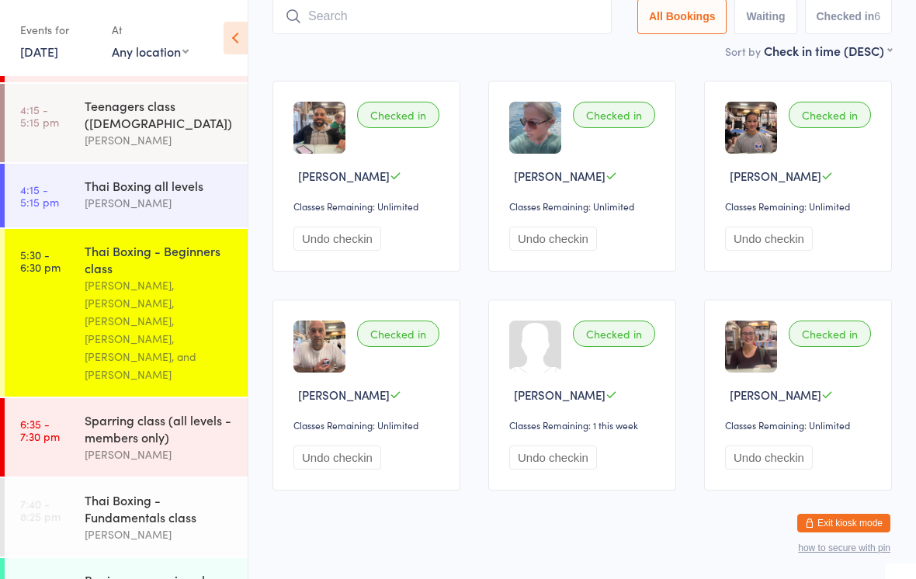
click at [196, 305] on div "[PERSON_NAME], [PERSON_NAME], [PERSON_NAME], [PERSON_NAME], [PERSON_NAME], and …" at bounding box center [160, 329] width 150 height 107
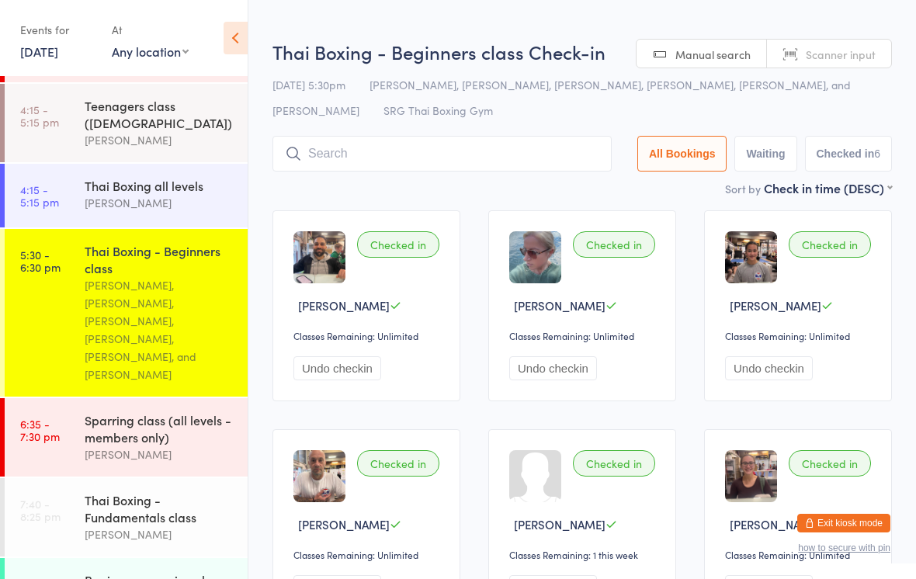
click at [503, 146] on input "search" at bounding box center [442, 154] width 339 height 36
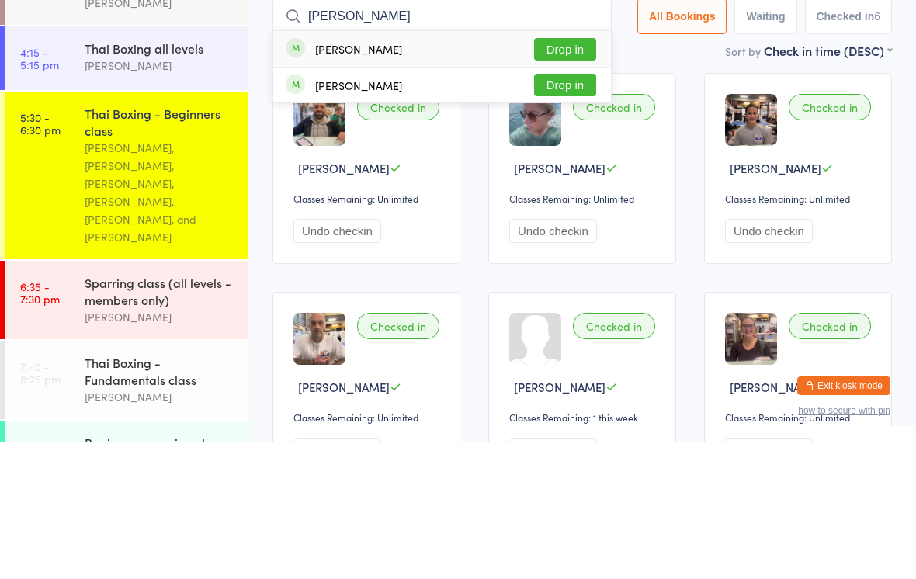
type input "[PERSON_NAME]"
click at [573, 175] on button "Drop in" at bounding box center [565, 186] width 62 height 23
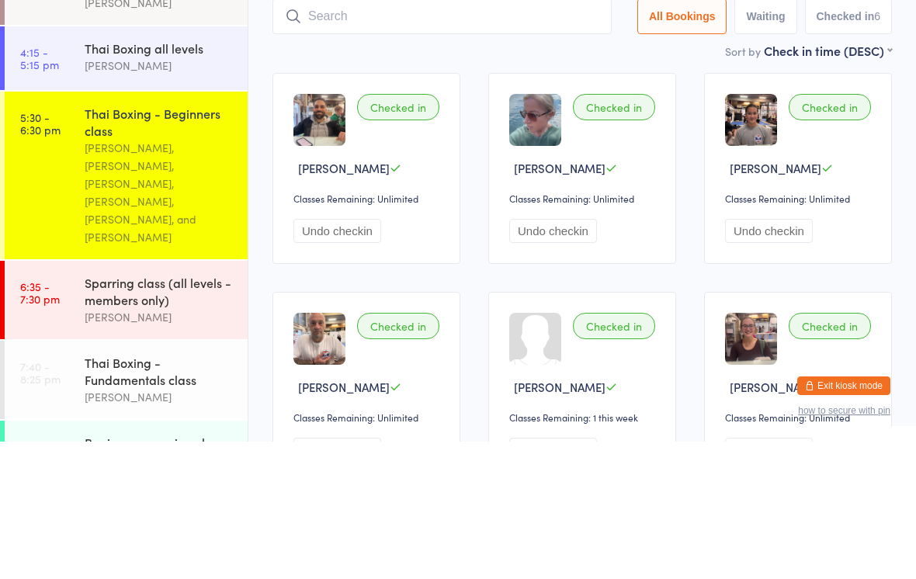
scroll to position [137, 0]
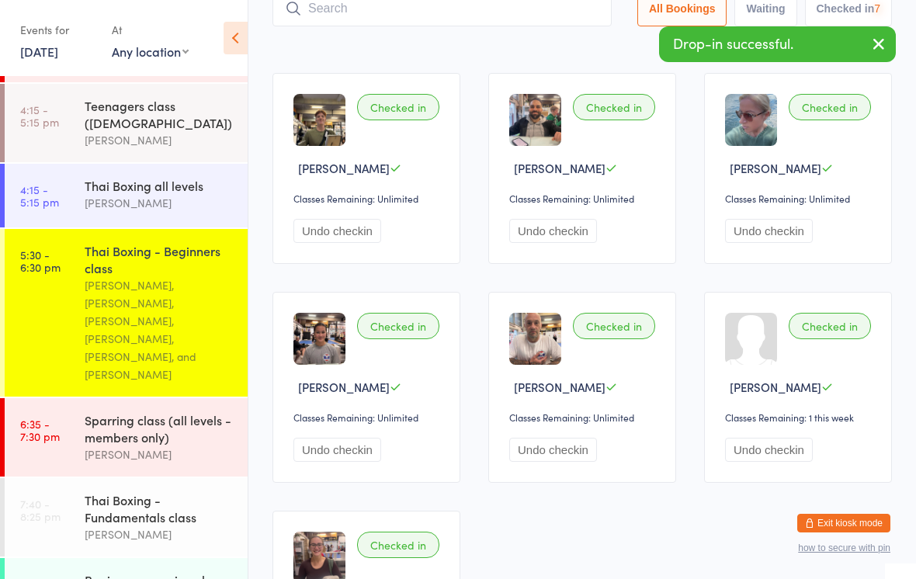
click at [194, 419] on div "Sparring class (all levels - members only)" at bounding box center [160, 429] width 150 height 34
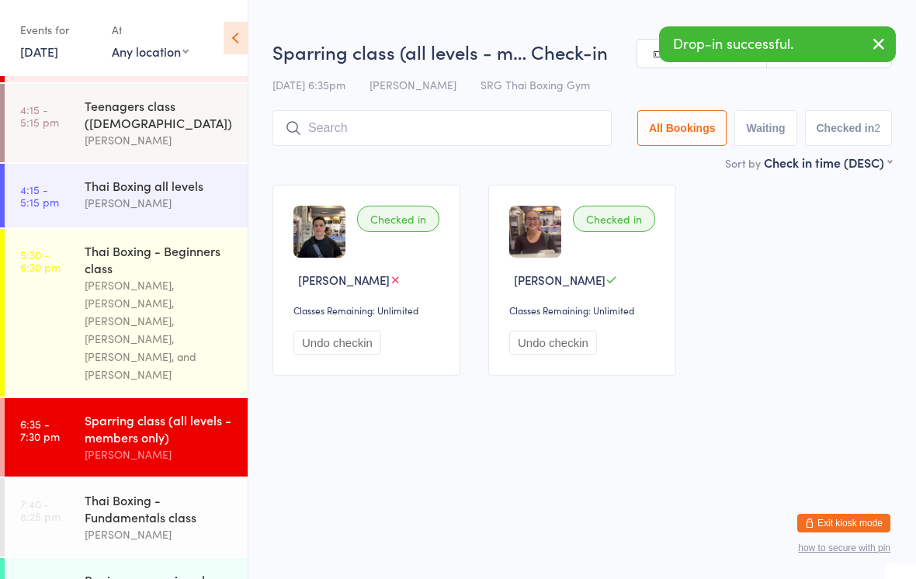
click at [485, 123] on input "search" at bounding box center [442, 128] width 339 height 36
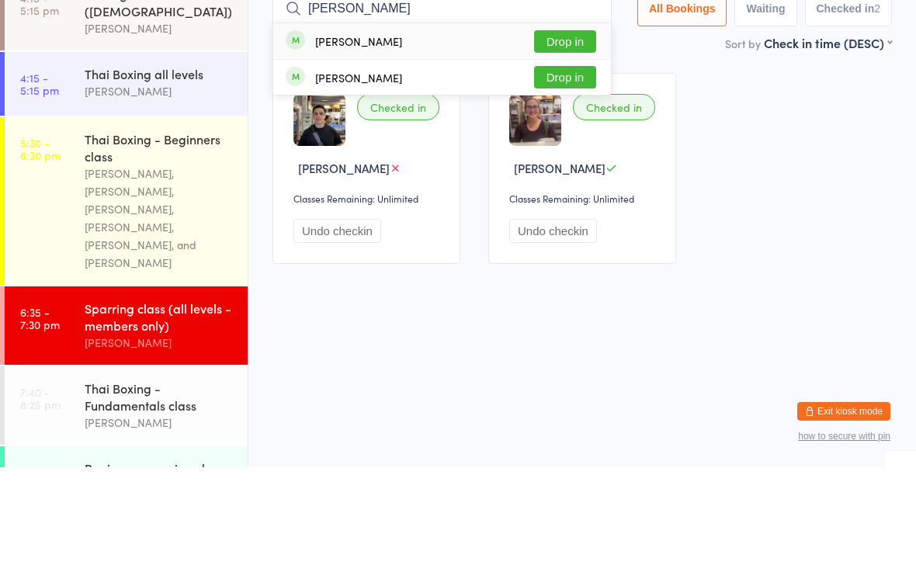
type input "[PERSON_NAME]"
click at [568, 142] on button "Drop in" at bounding box center [565, 153] width 62 height 23
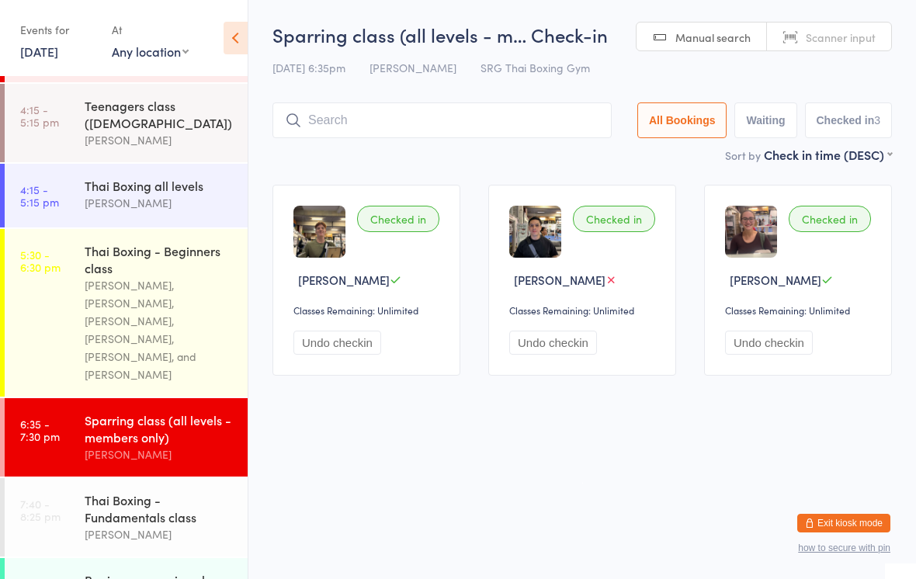
click at [131, 295] on div "[PERSON_NAME], [PERSON_NAME], [PERSON_NAME], [PERSON_NAME], [PERSON_NAME], and …" at bounding box center [160, 329] width 150 height 107
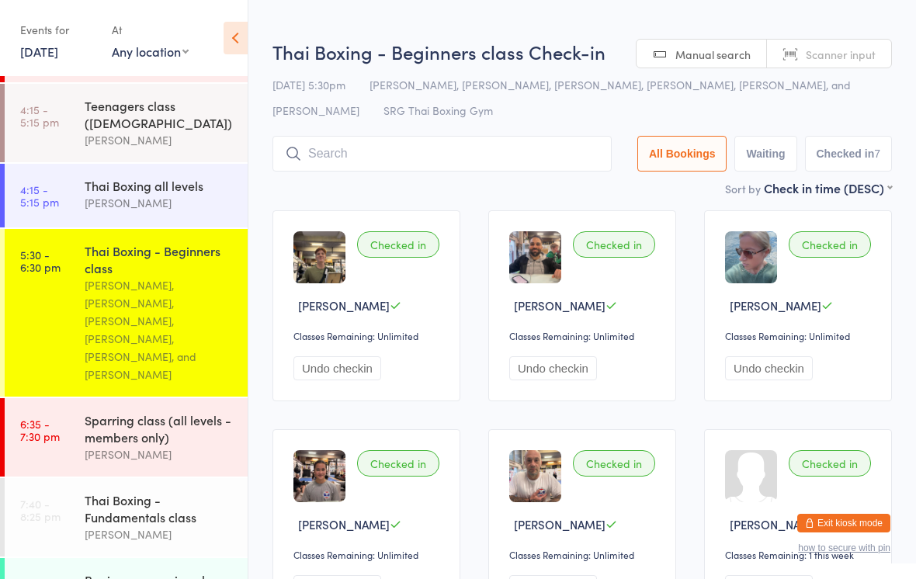
click at [432, 145] on input "search" at bounding box center [442, 154] width 339 height 36
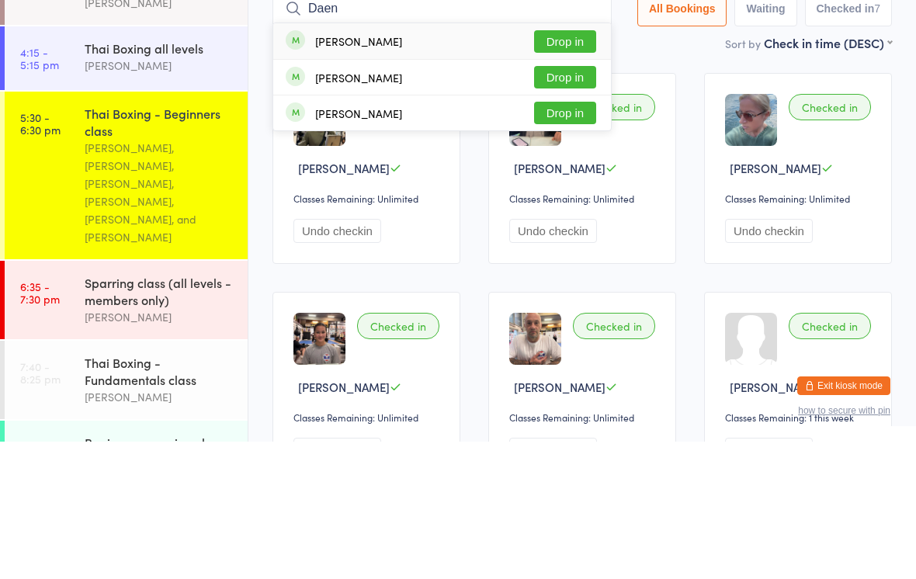
type input "Daen"
click at [551, 168] on button "Drop in" at bounding box center [565, 179] width 62 height 23
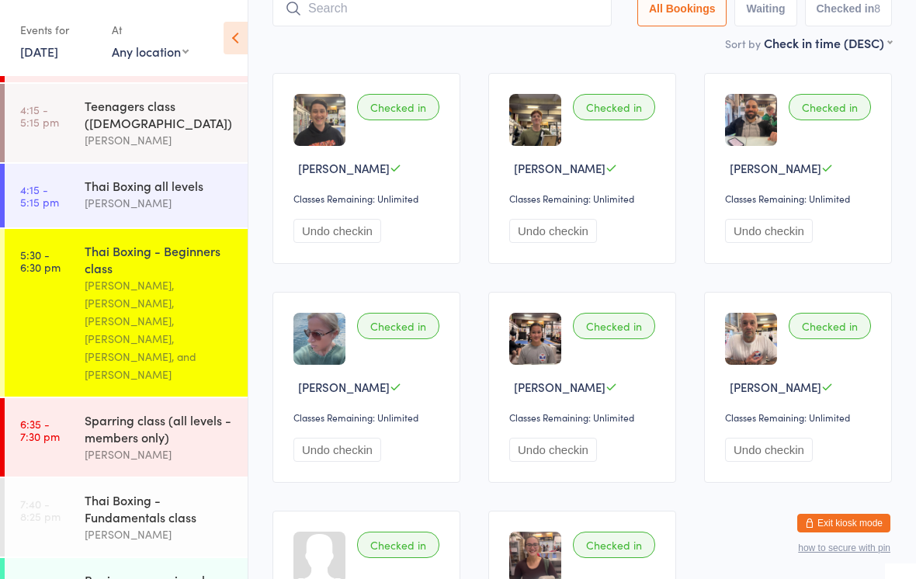
click at [422, 15] on input "search" at bounding box center [442, 9] width 339 height 36
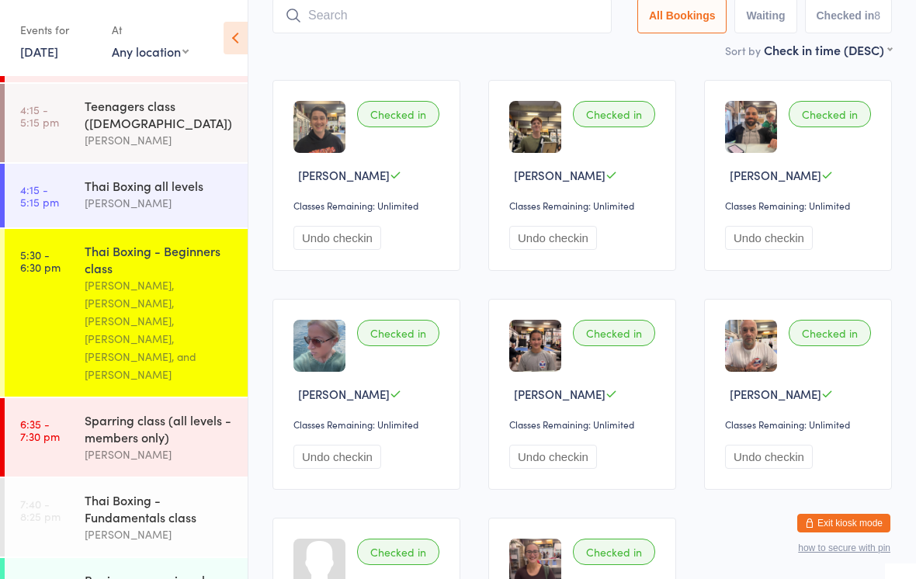
scroll to position [130, 0]
click at [467, 18] on input "[PERSON_NAME]" at bounding box center [442, 16] width 339 height 36
type input "J"
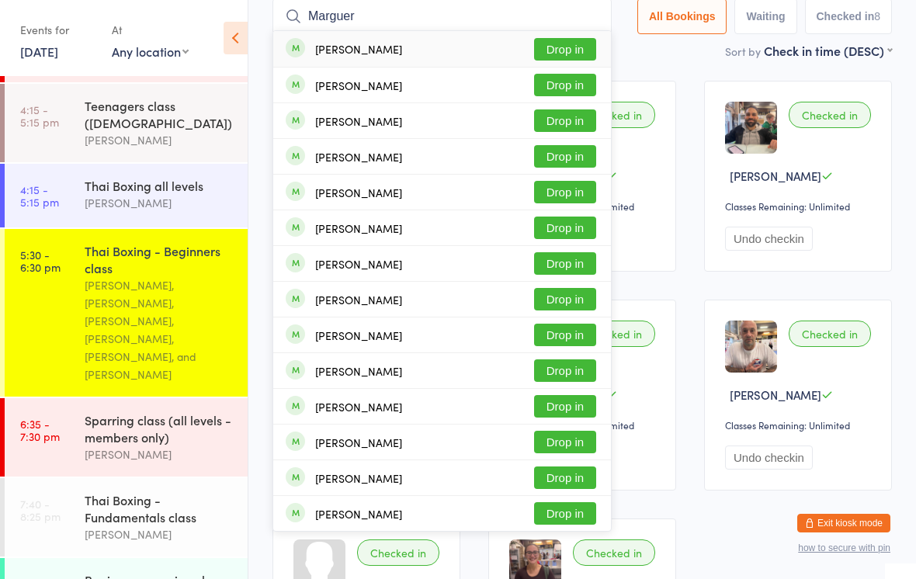
type input "Marguer"
click at [457, 45] on div "[PERSON_NAME] Drop in" at bounding box center [442, 49] width 338 height 36
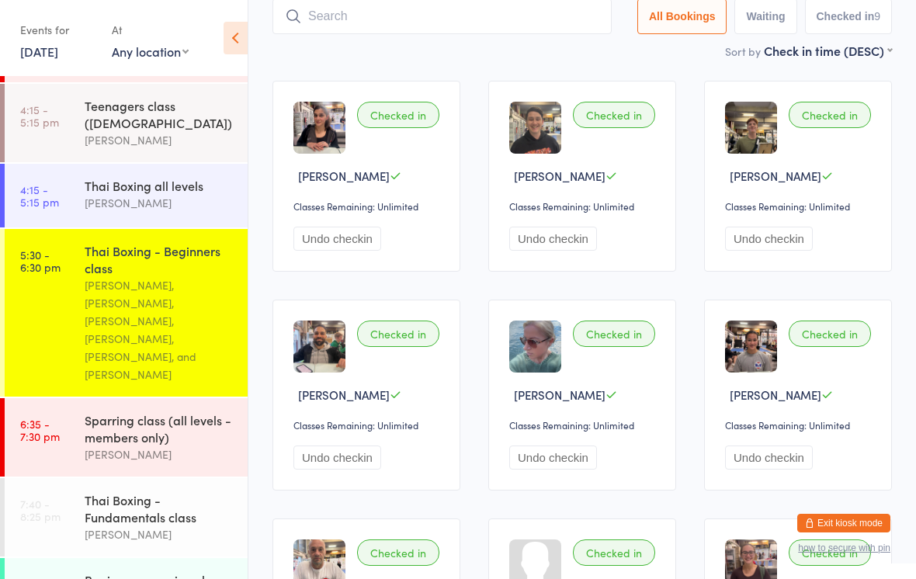
click at [168, 323] on div "[PERSON_NAME], [PERSON_NAME], [PERSON_NAME], [PERSON_NAME], [PERSON_NAME], and …" at bounding box center [160, 329] width 150 height 107
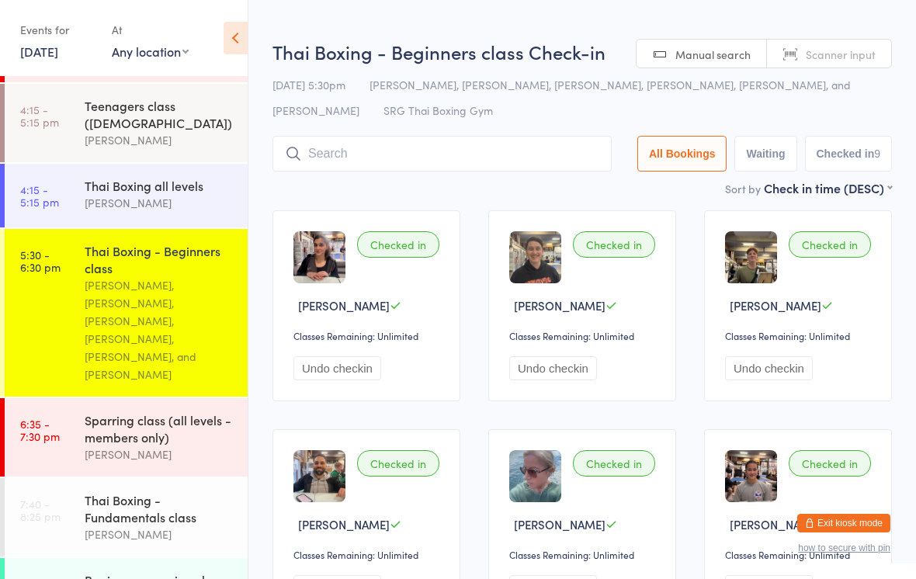
click at [487, 162] on input "search" at bounding box center [442, 154] width 339 height 36
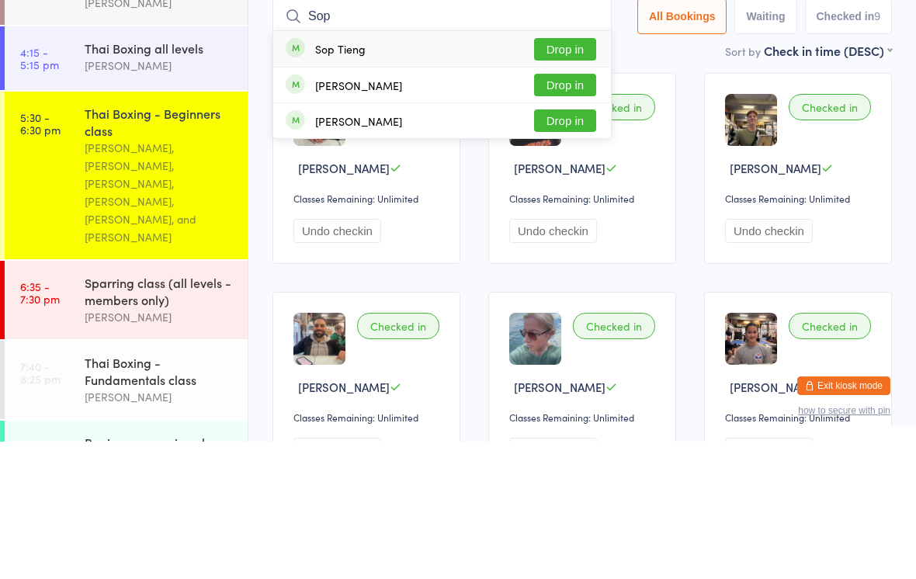
type input "Sop"
click at [561, 175] on button "Drop in" at bounding box center [565, 186] width 62 height 23
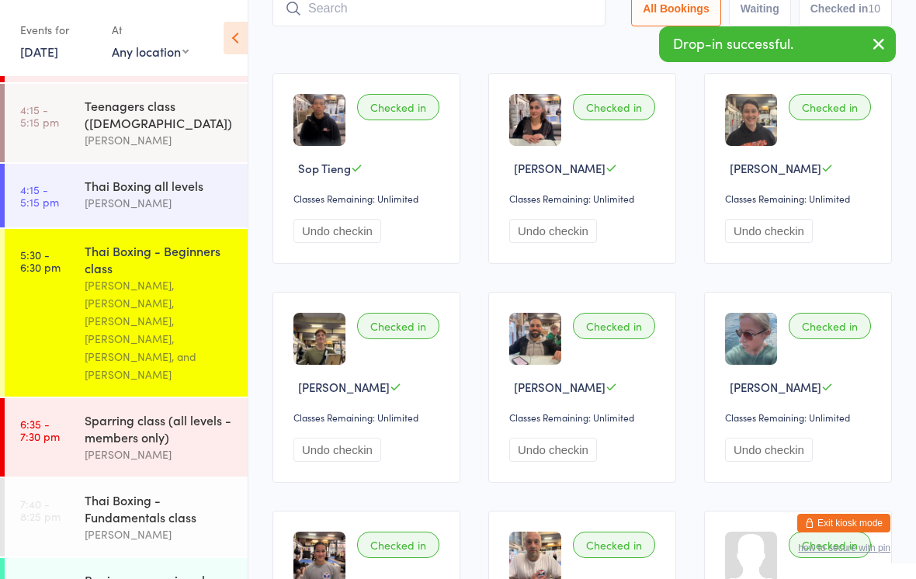
click at [327, 26] on input "search" at bounding box center [439, 9] width 333 height 36
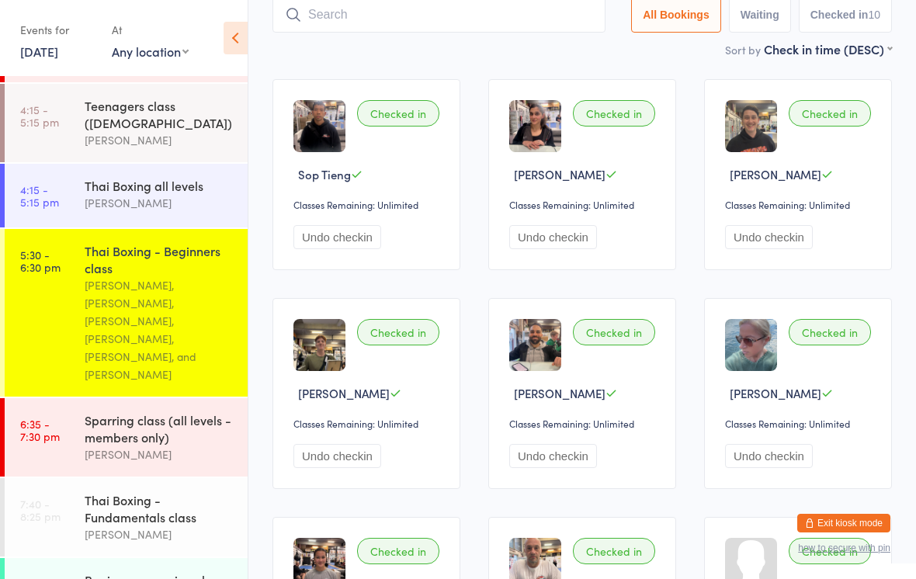
scroll to position [130, 0]
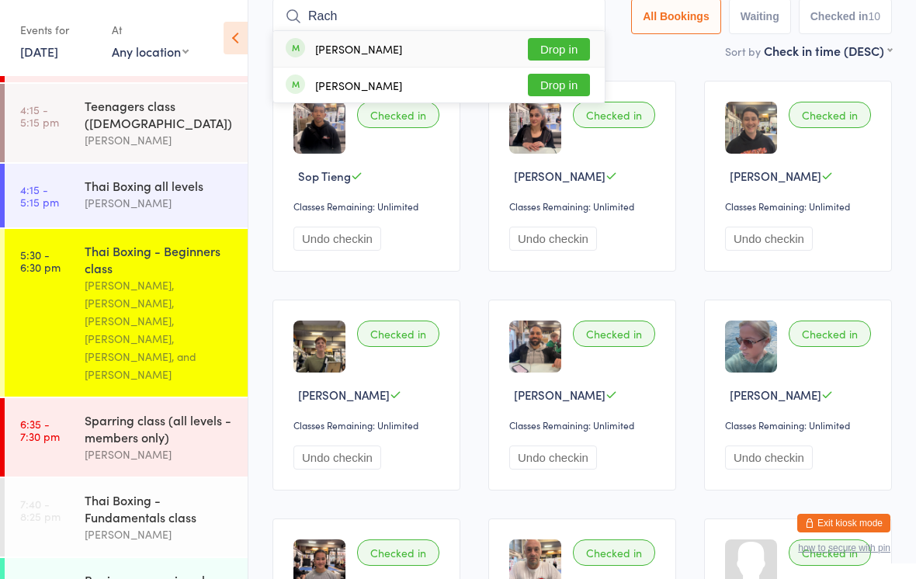
click at [554, 26] on input "Rach" at bounding box center [439, 16] width 333 height 36
type input "Rach"
click at [560, 54] on button "Drop in" at bounding box center [559, 49] width 62 height 23
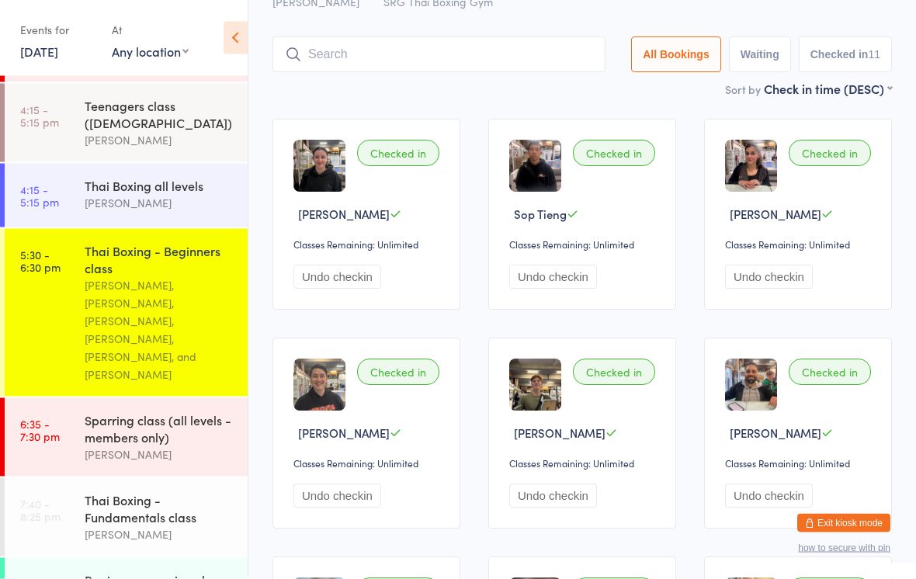
scroll to position [87, 0]
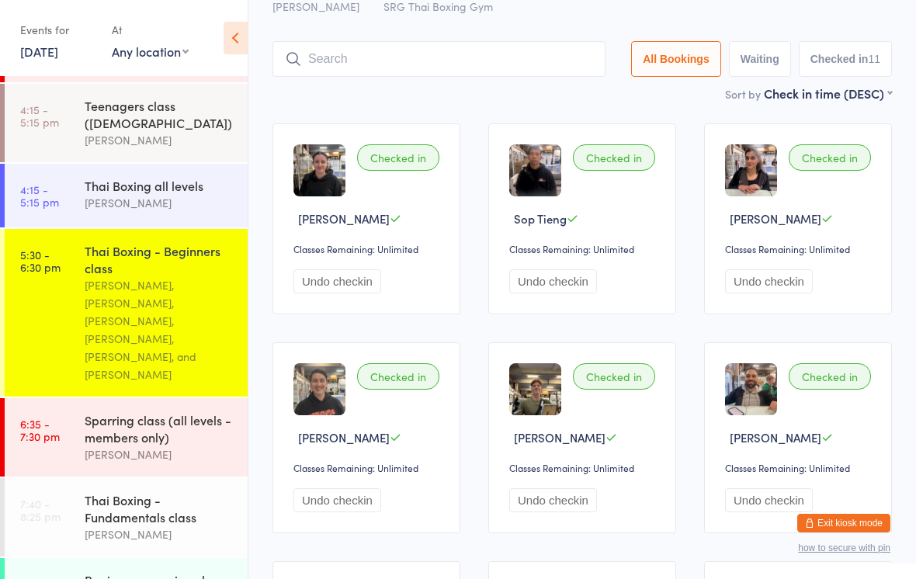
click at [436, 54] on input "search" at bounding box center [439, 59] width 333 height 36
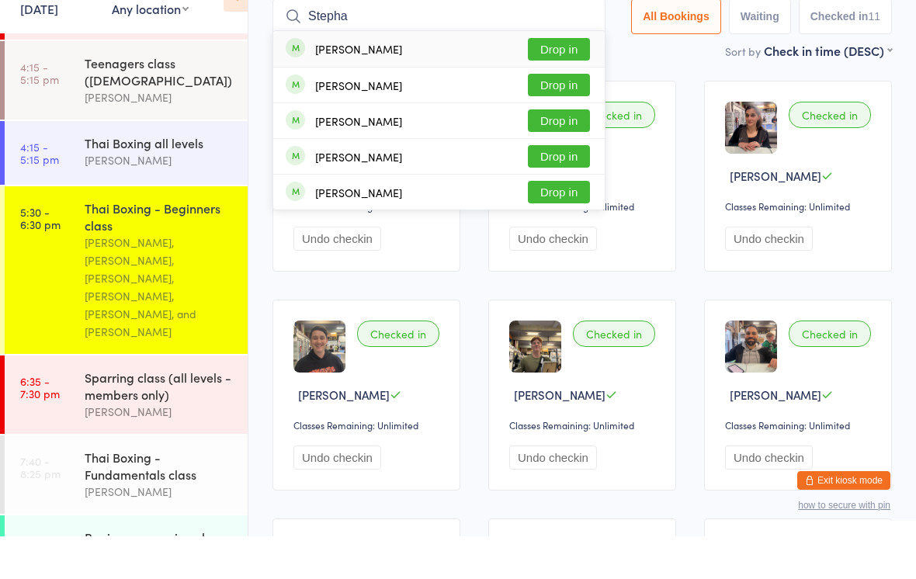
type input "Stepha"
click at [565, 81] on button "Drop in" at bounding box center [559, 92] width 62 height 23
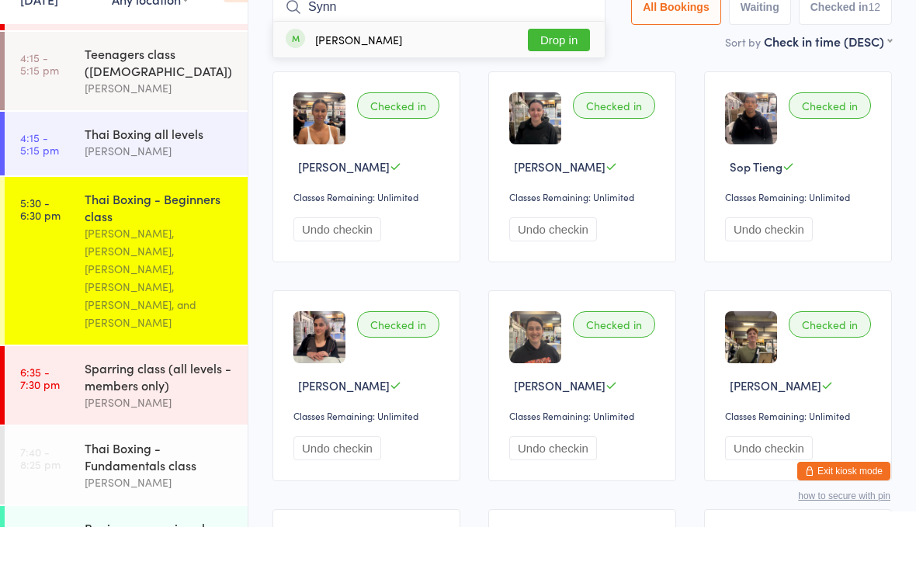
type input "Synn"
click at [551, 81] on button "Drop in" at bounding box center [559, 92] width 62 height 23
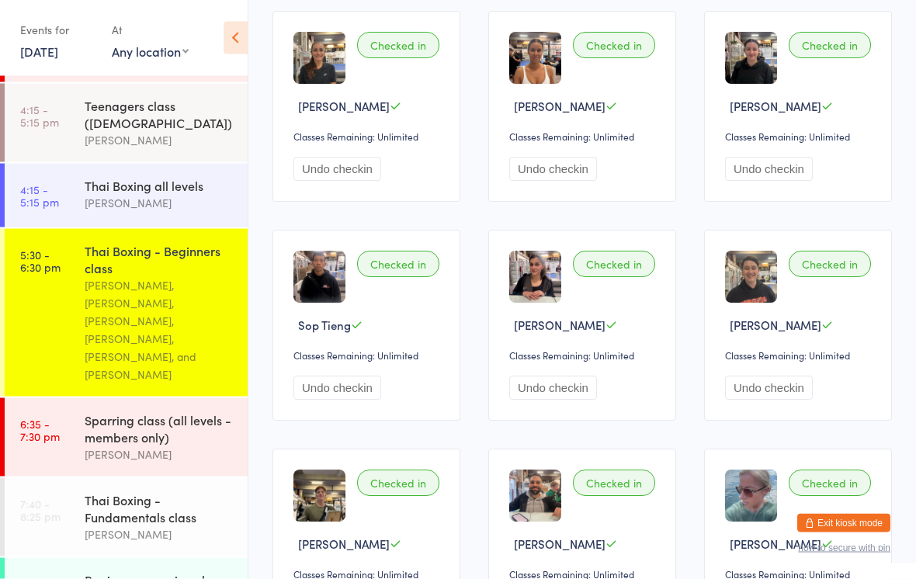
scroll to position [200, 0]
click at [43, 287] on link "5:30 - 6:30 pm Thai Boxing - Beginners class [PERSON_NAME], [PERSON_NAME], [PER…" at bounding box center [126, 313] width 243 height 168
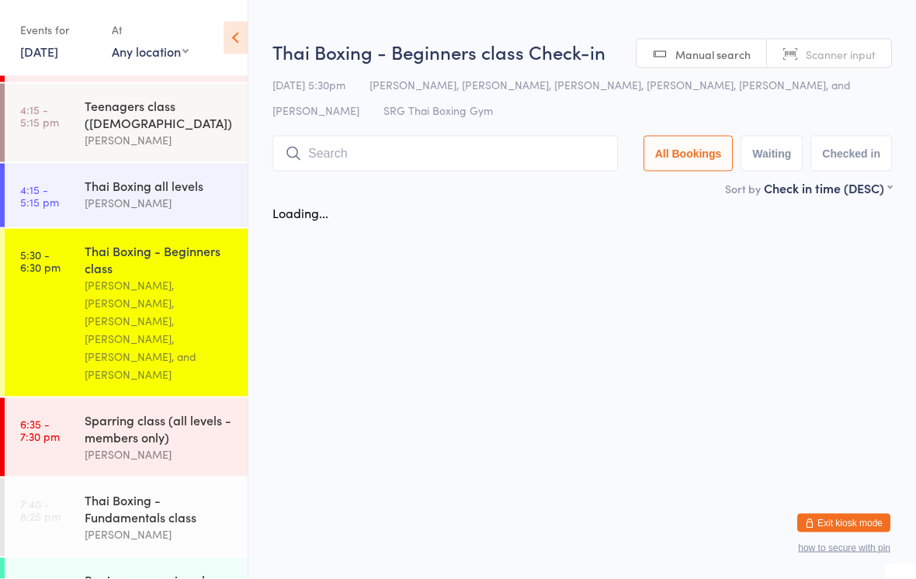
scroll to position [0, 0]
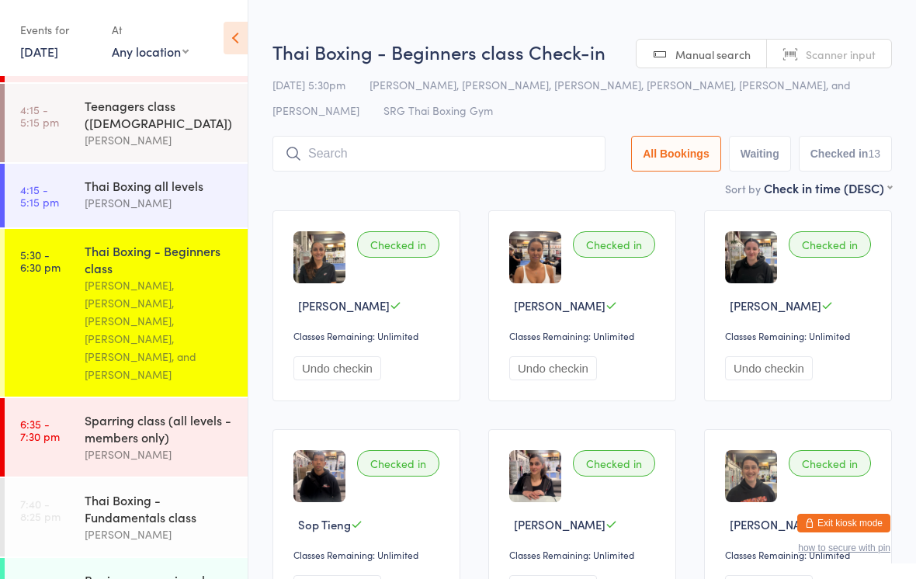
click at [336, 155] on input "search" at bounding box center [439, 154] width 333 height 36
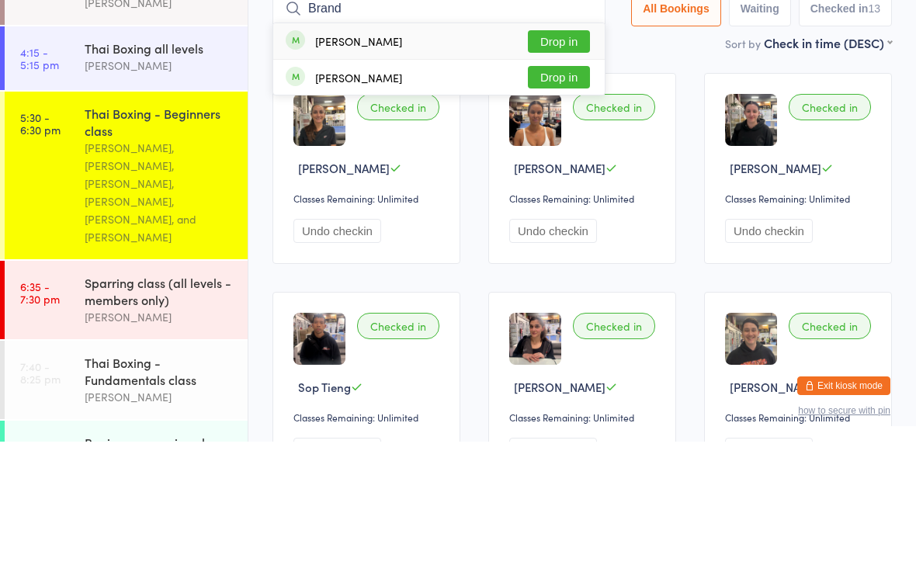
type input "Brand"
click at [308, 170] on div "[PERSON_NAME]" at bounding box center [344, 178] width 116 height 17
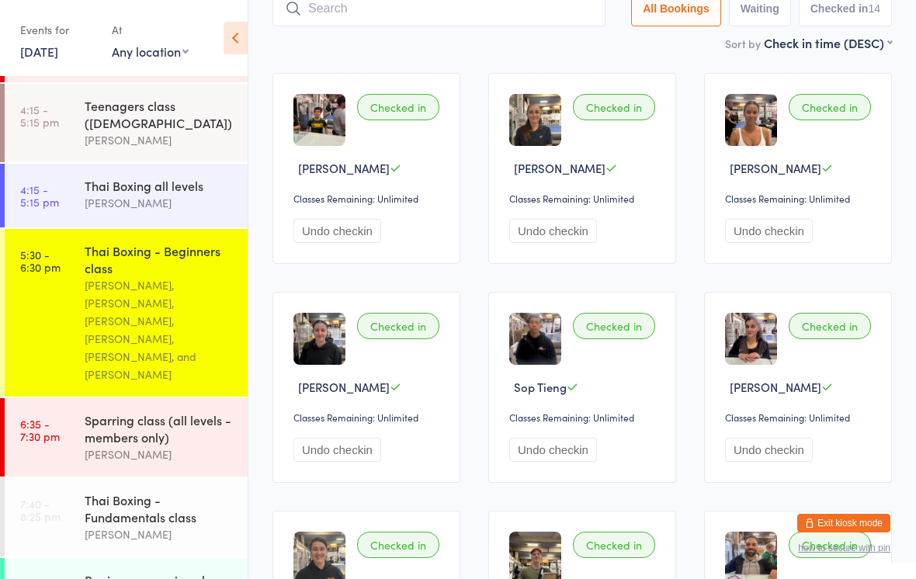
click at [420, 10] on input "search" at bounding box center [439, 9] width 333 height 36
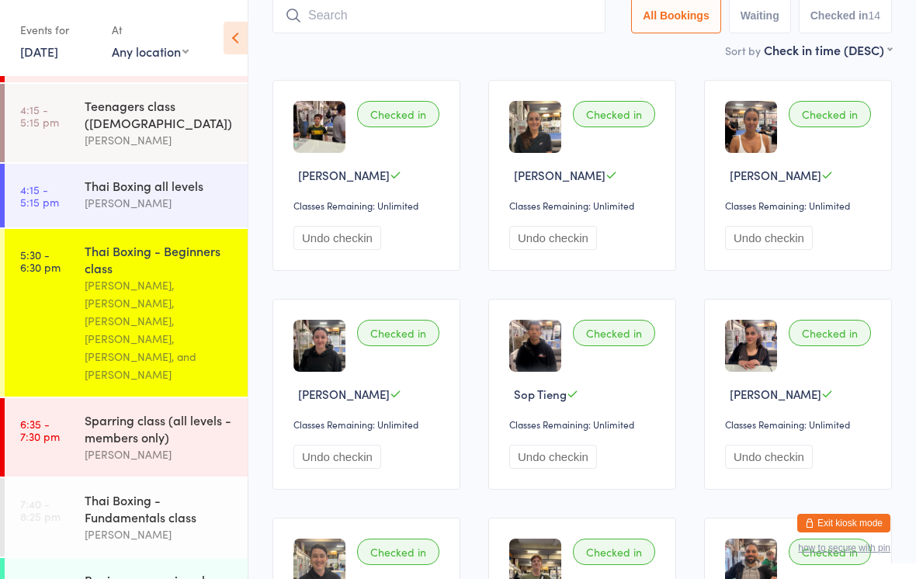
scroll to position [130, 0]
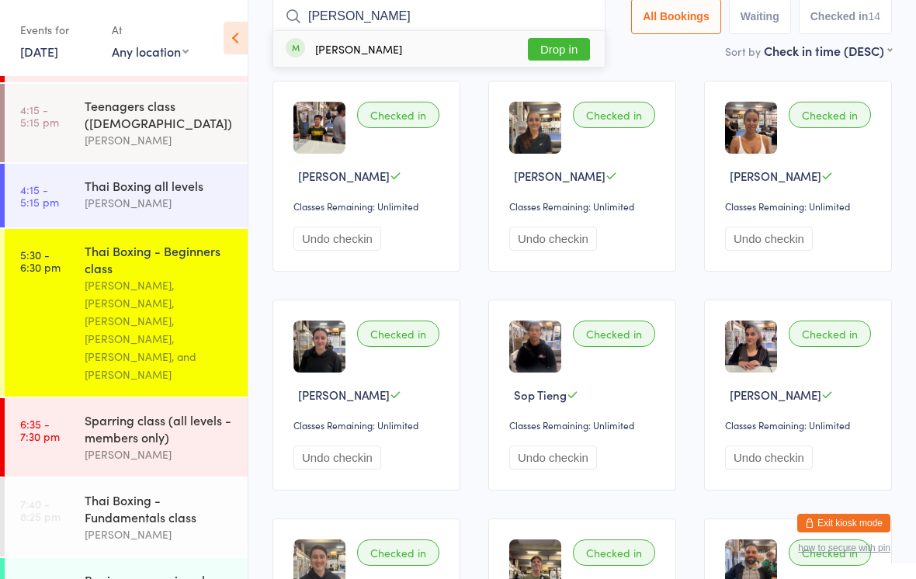
type input "[PERSON_NAME]"
click at [562, 45] on button "Drop in" at bounding box center [559, 49] width 62 height 23
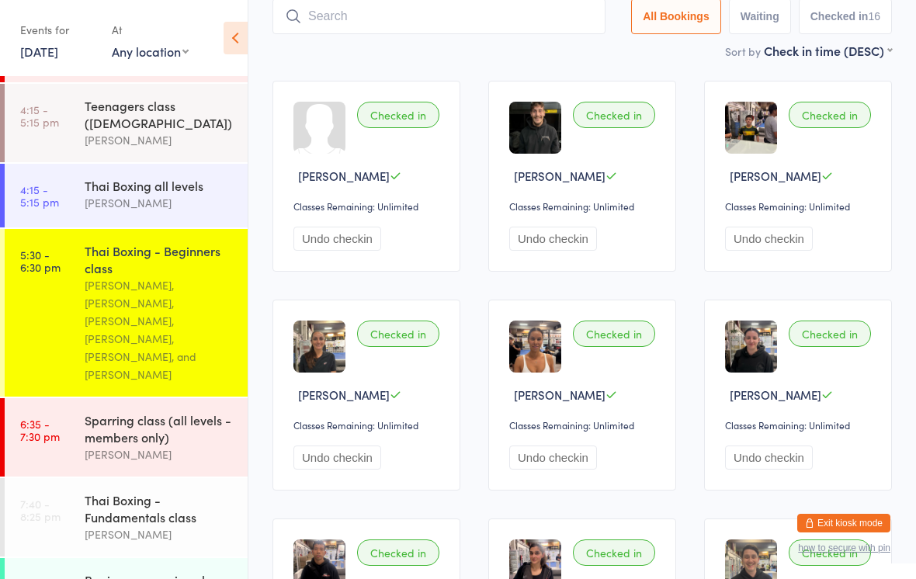
click at [480, 28] on input "search" at bounding box center [439, 16] width 333 height 36
type input "[DEMOGRAPHIC_DATA]"
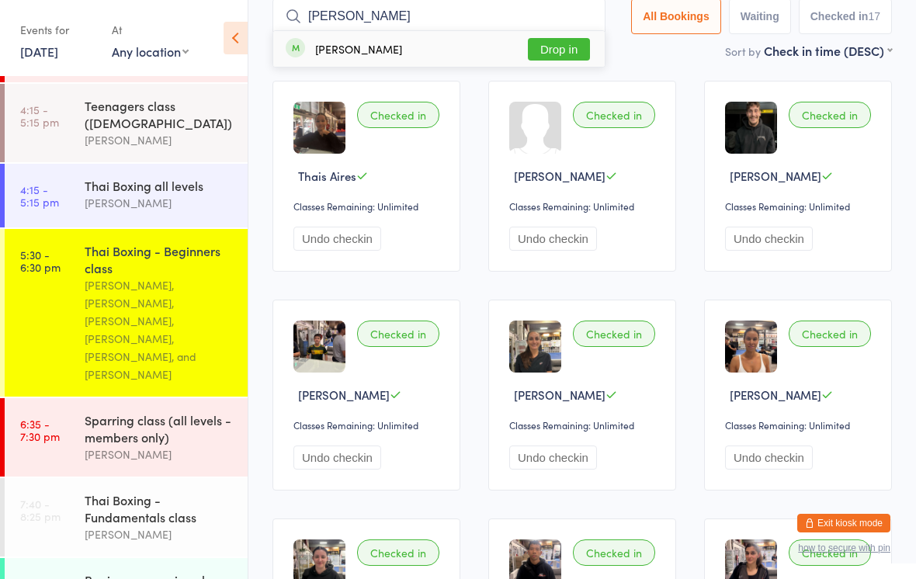
type input "[PERSON_NAME]"
click at [550, 47] on button "Drop in" at bounding box center [559, 49] width 62 height 23
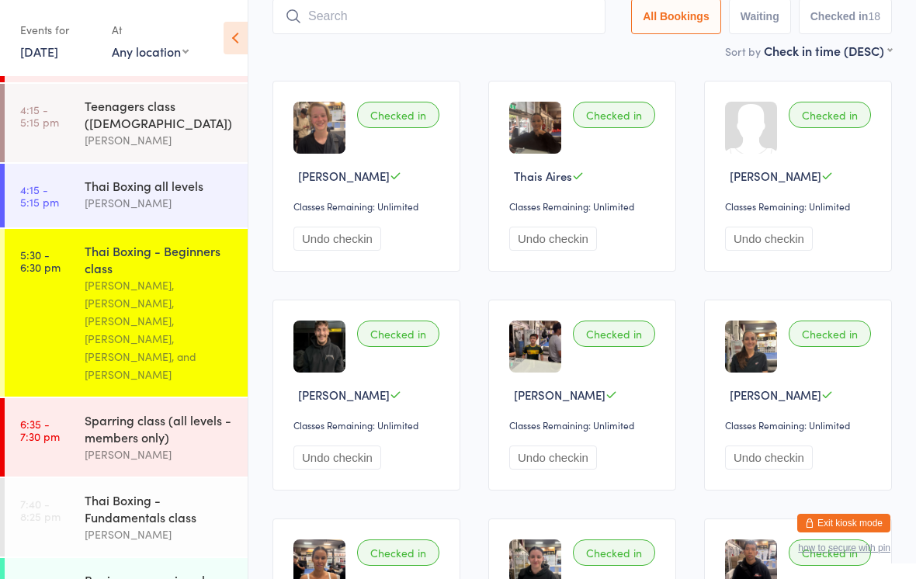
click at [430, 14] on input "search" at bounding box center [439, 16] width 333 height 36
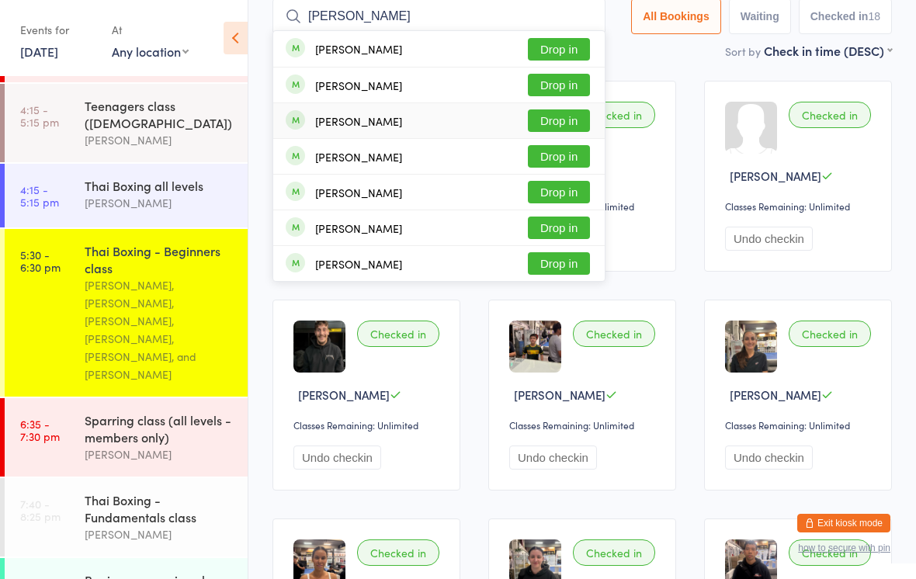
type input "[PERSON_NAME]"
click at [573, 120] on button "Drop in" at bounding box center [559, 120] width 62 height 23
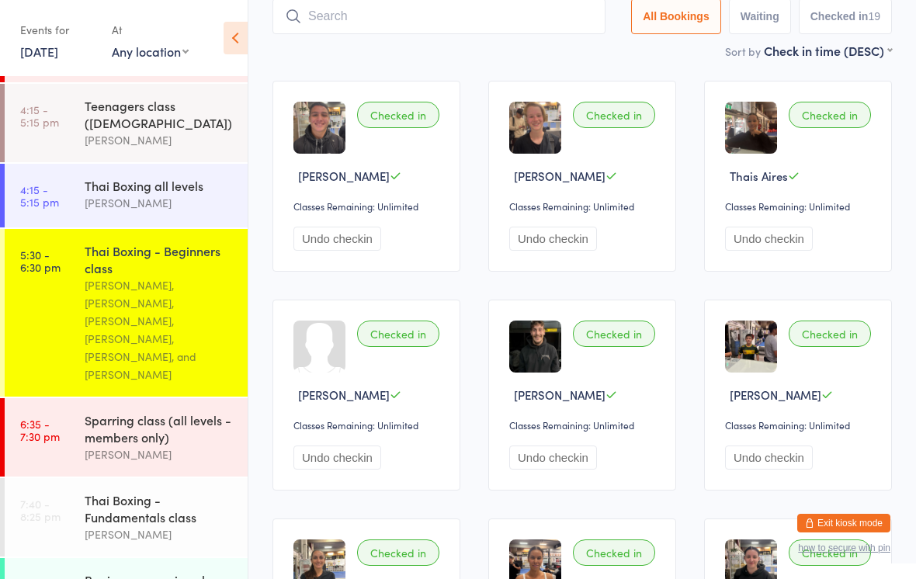
click at [525, 9] on input "search" at bounding box center [439, 16] width 333 height 36
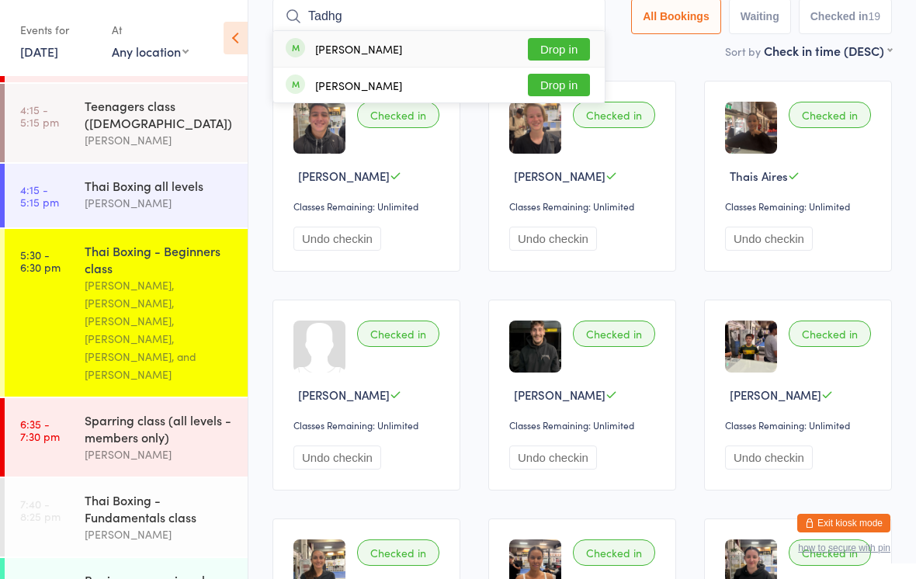
type input "Tadhg"
click at [560, 43] on button "Drop in" at bounding box center [559, 49] width 62 height 23
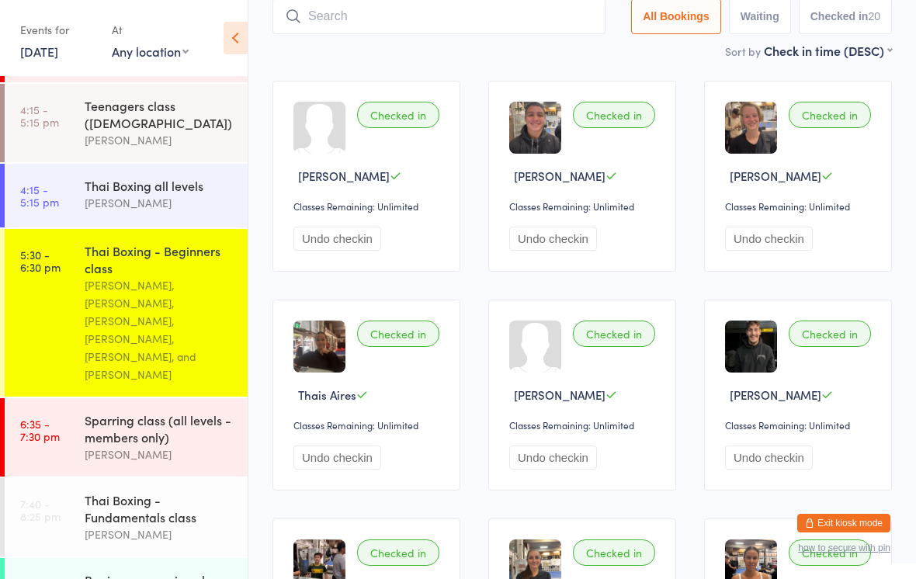
click at [410, 9] on input "search" at bounding box center [439, 16] width 333 height 36
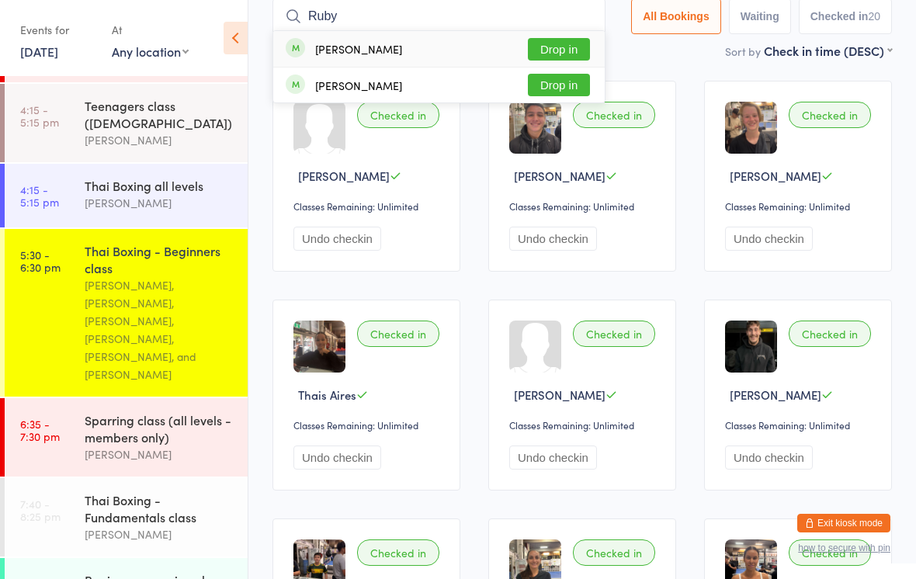
type input "Ruby"
click at [561, 42] on button "Drop in" at bounding box center [559, 49] width 62 height 23
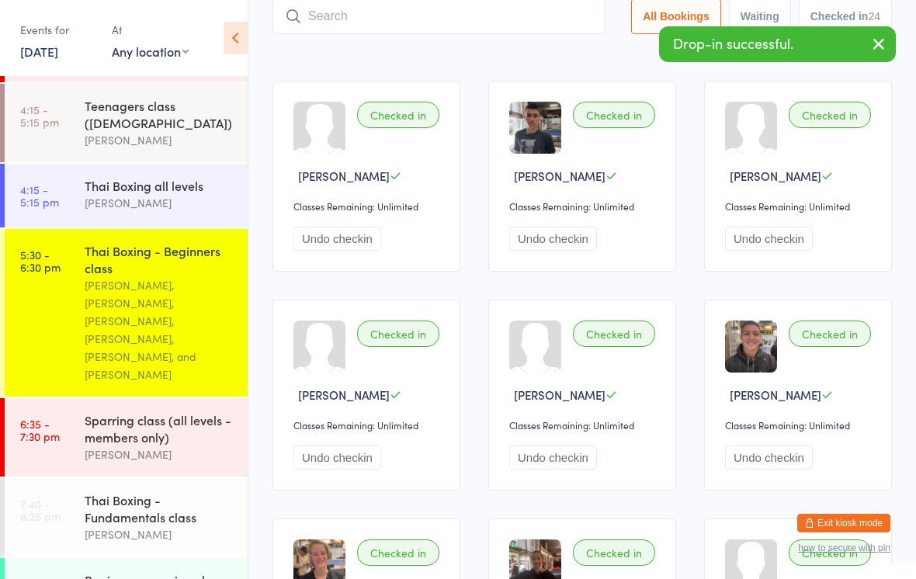
click at [373, 23] on input "search" at bounding box center [439, 16] width 333 height 36
type input "Ed"
click at [557, 45] on button "Drop in" at bounding box center [559, 49] width 62 height 23
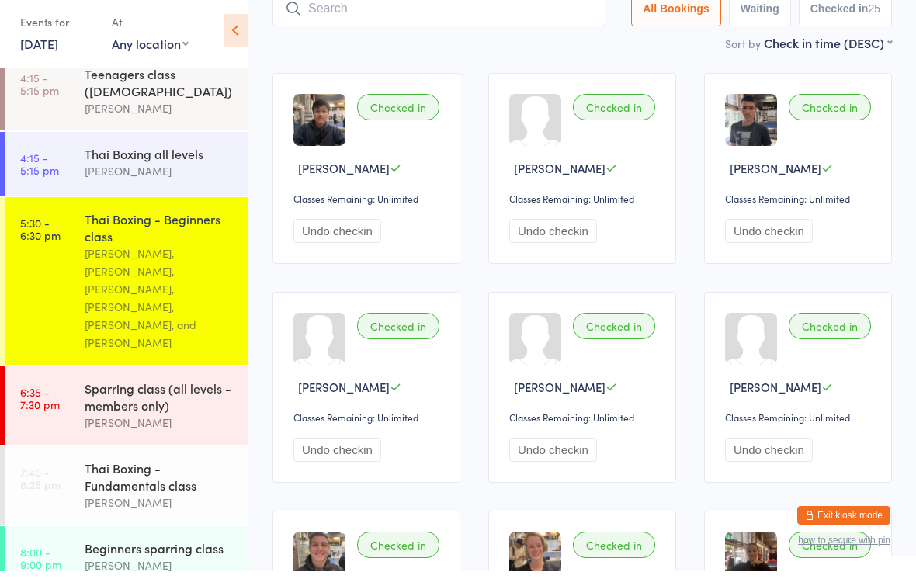
scroll to position [286, 0]
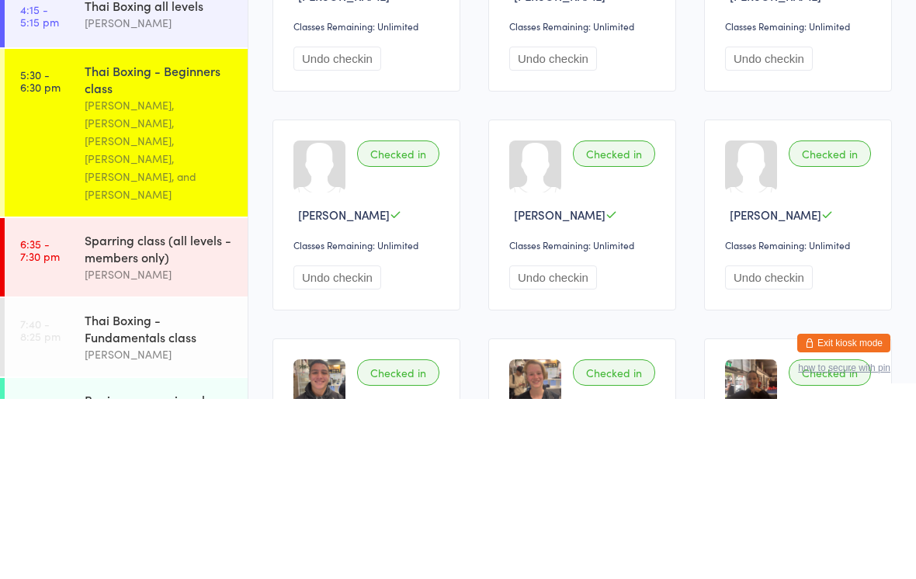
click at [179, 412] on div "Sparring class (all levels - members only)" at bounding box center [160, 429] width 150 height 34
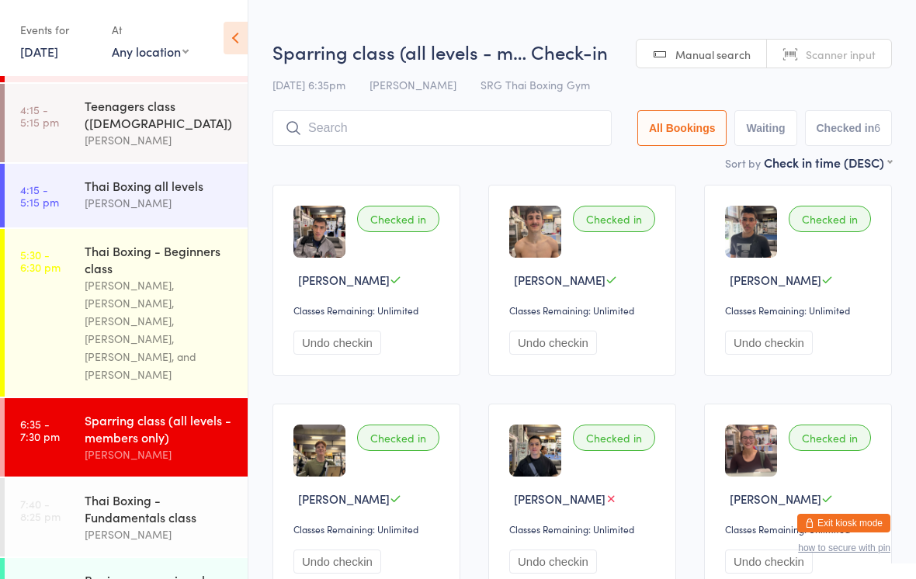
click at [417, 124] on input "search" at bounding box center [442, 128] width 339 height 36
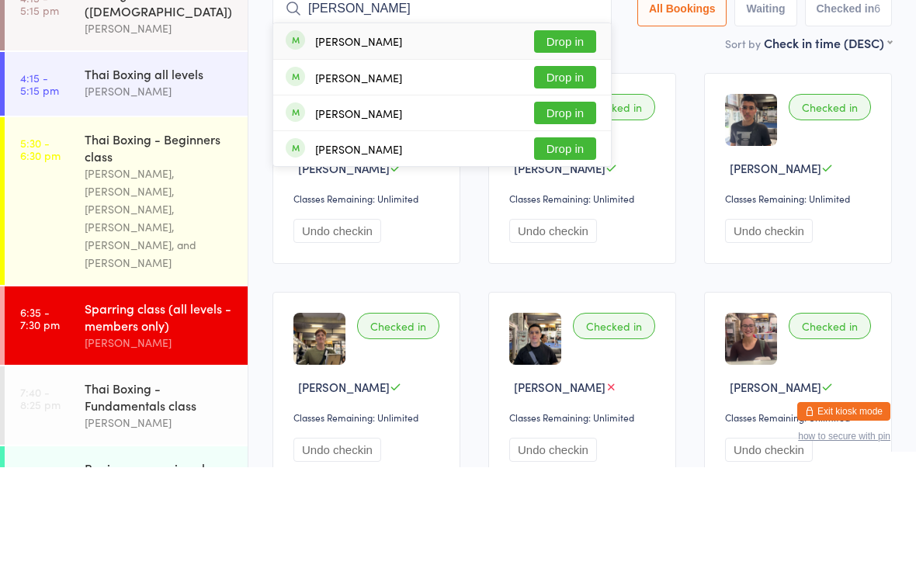
type input "[PERSON_NAME]"
click at [563, 142] on button "Drop in" at bounding box center [565, 153] width 62 height 23
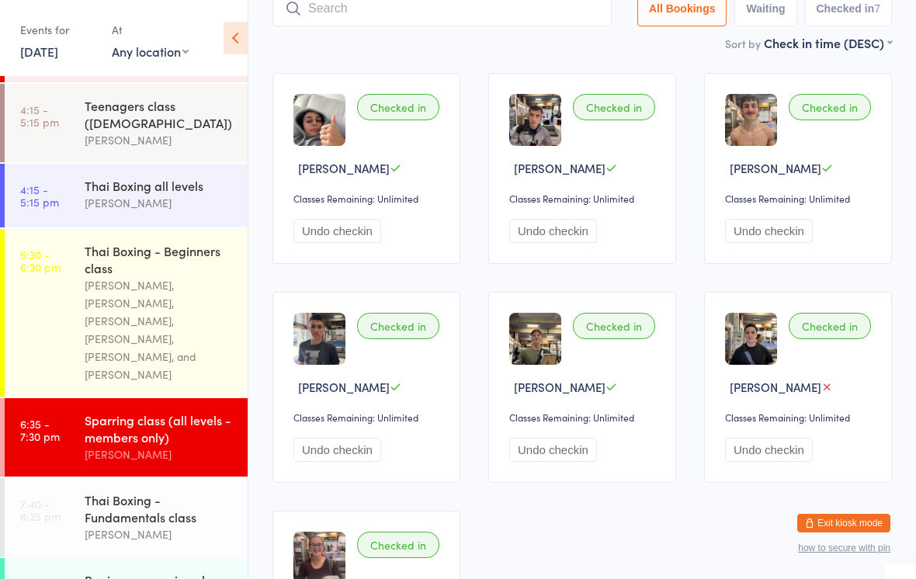
click at [421, 5] on input "search" at bounding box center [442, 9] width 339 height 36
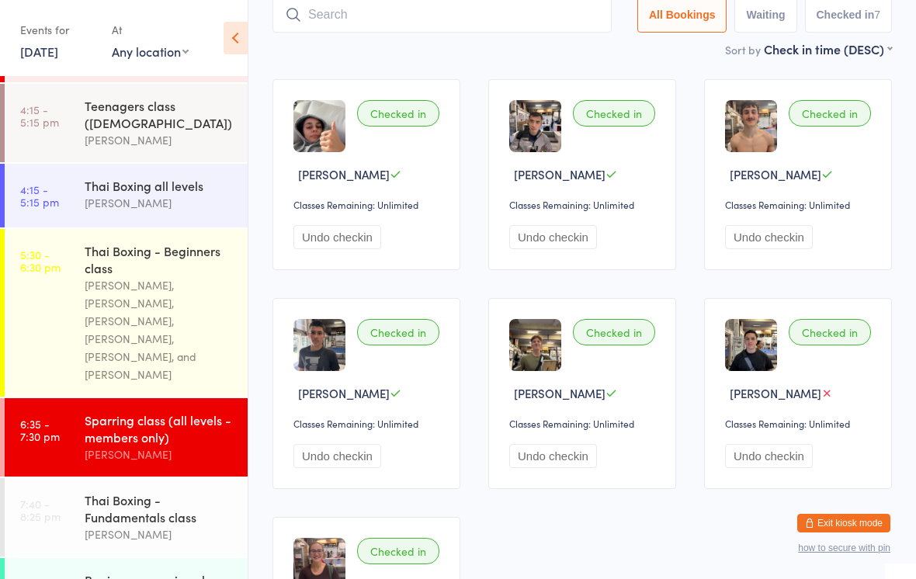
scroll to position [104, 0]
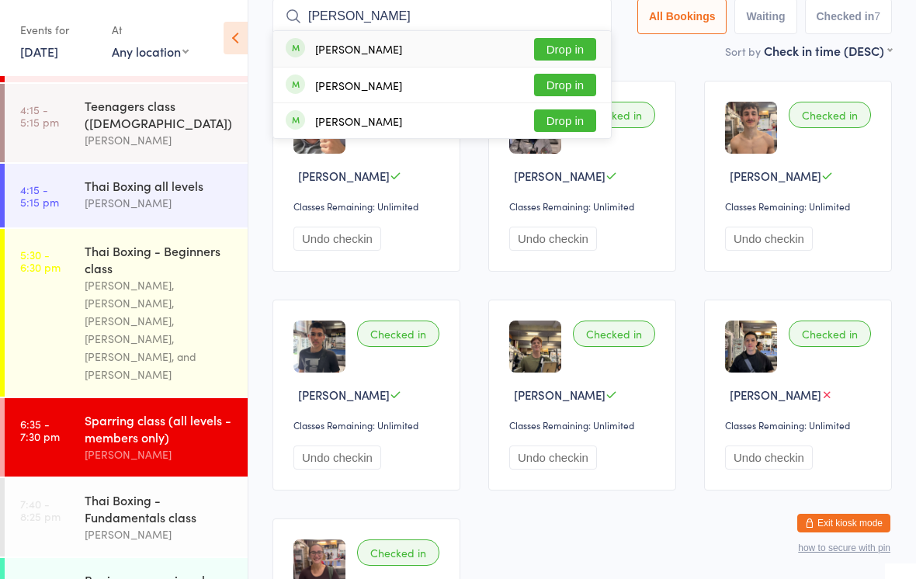
type input "[PERSON_NAME]"
click at [569, 96] on button "Drop in" at bounding box center [565, 85] width 62 height 23
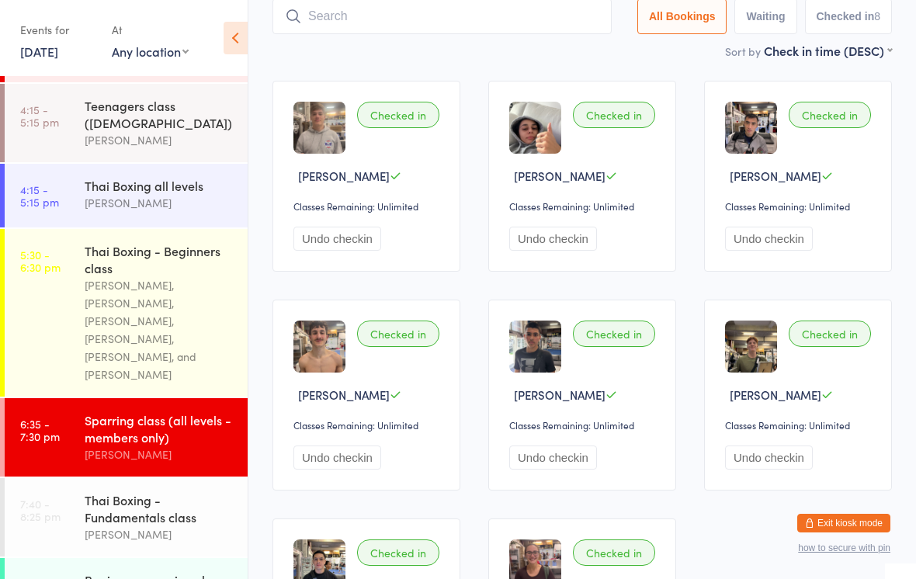
click at [467, 21] on input "search" at bounding box center [442, 16] width 339 height 36
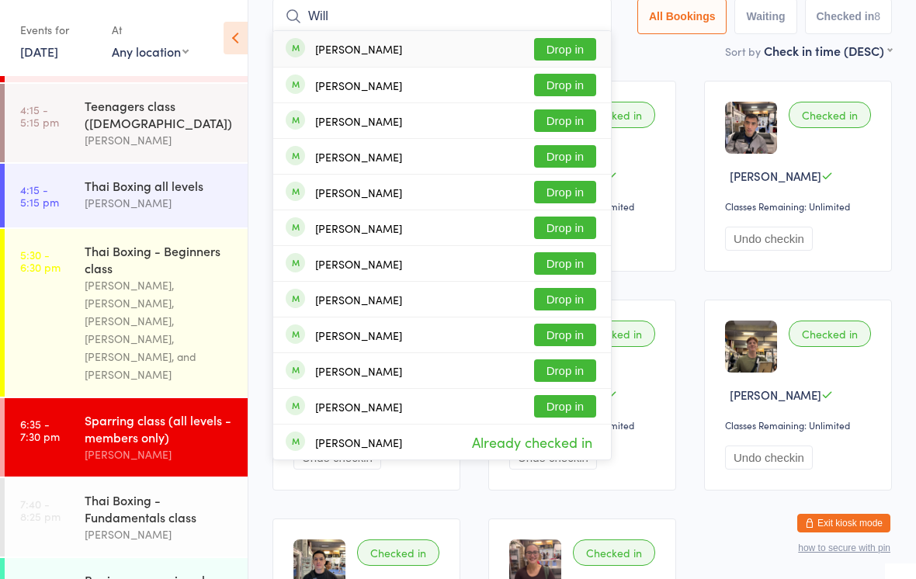
type input "Will"
click at [572, 195] on button "Drop in" at bounding box center [565, 192] width 62 height 23
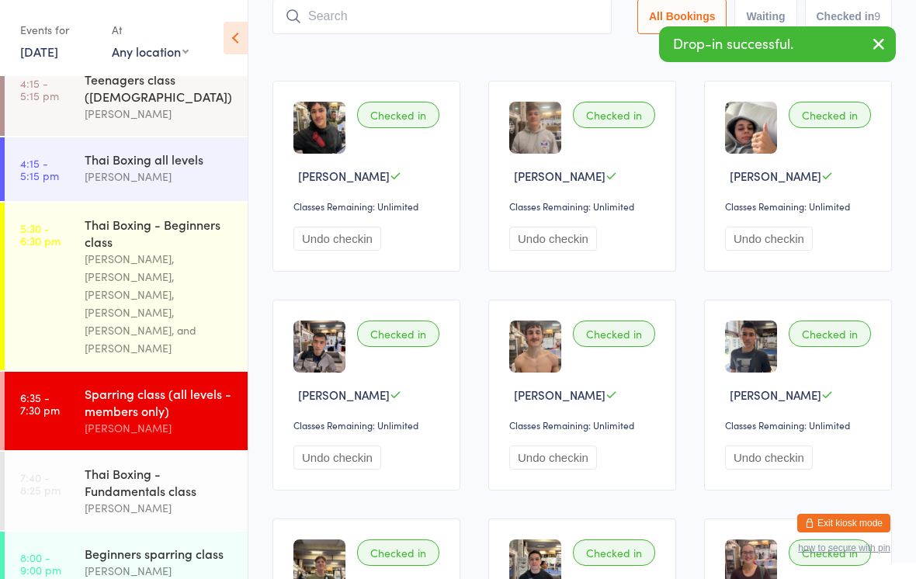
scroll to position [310, 0]
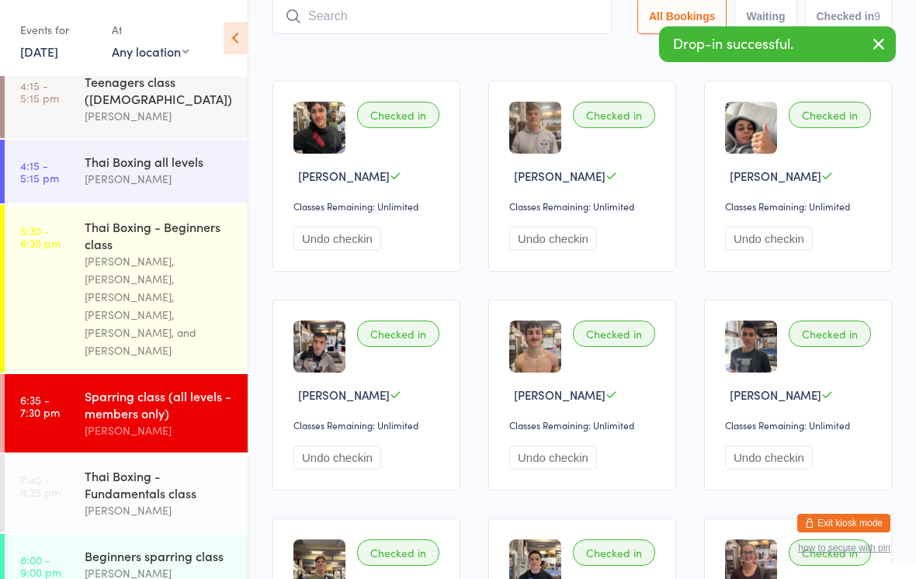
click at [184, 227] on div "Thai Boxing - Beginners class" at bounding box center [160, 235] width 150 height 34
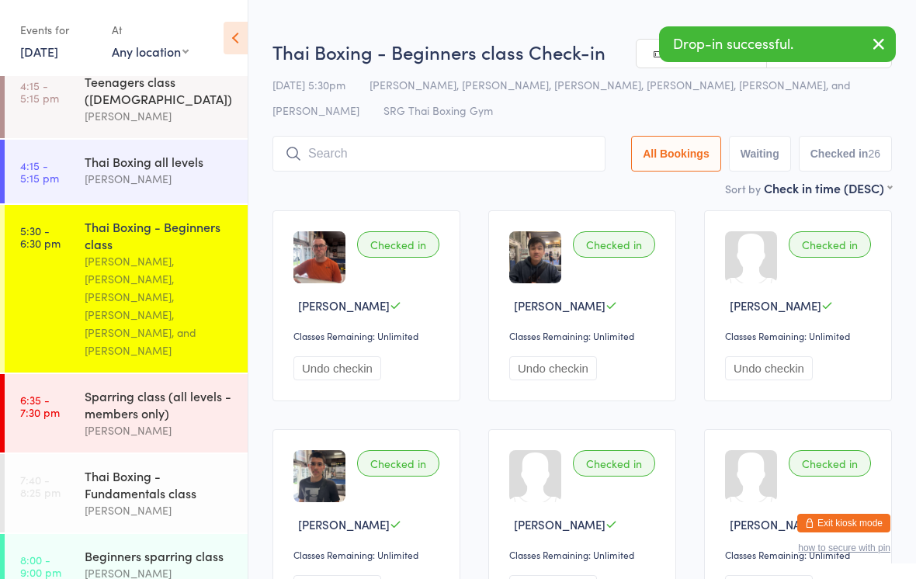
click at [481, 157] on input "search" at bounding box center [439, 154] width 333 height 36
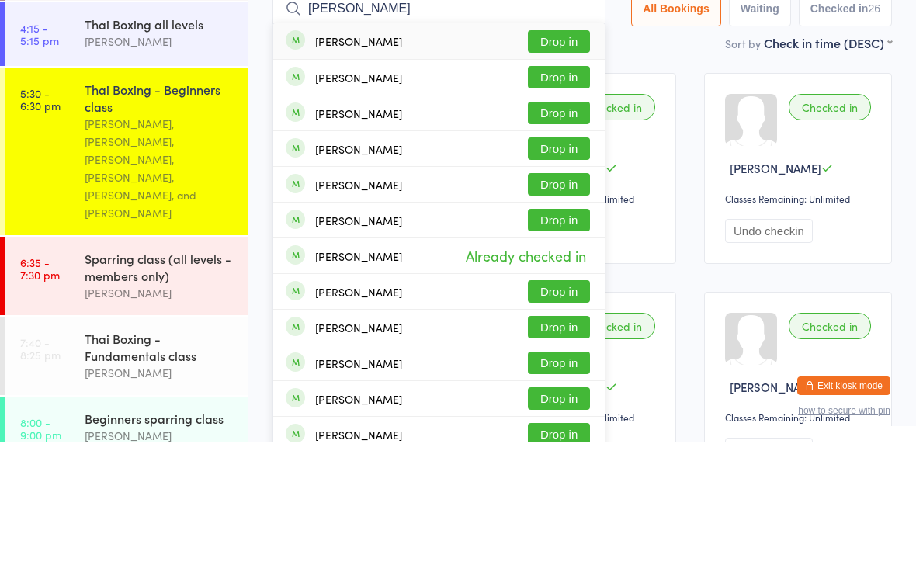
type input "[PERSON_NAME]"
click at [565, 168] on button "Drop in" at bounding box center [559, 179] width 62 height 23
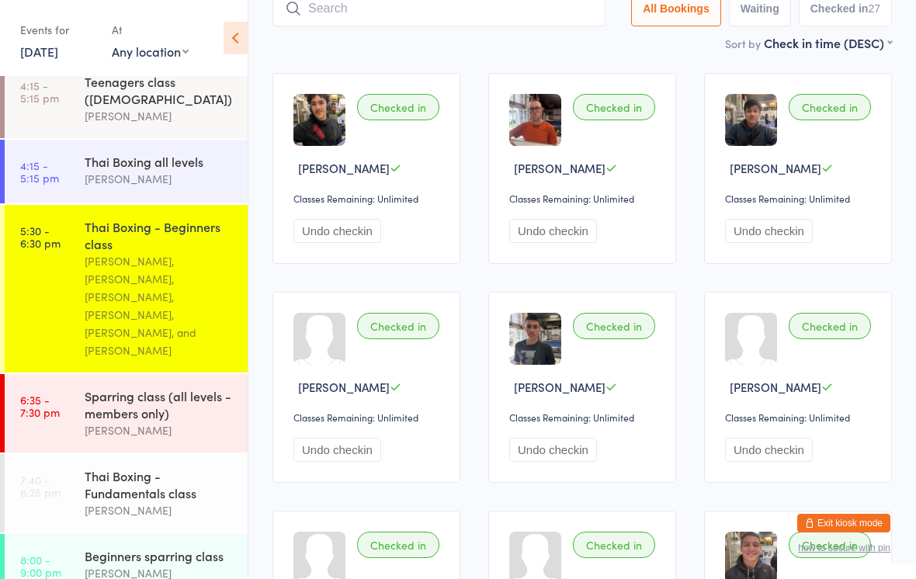
click at [384, 26] on input "search" at bounding box center [439, 9] width 333 height 36
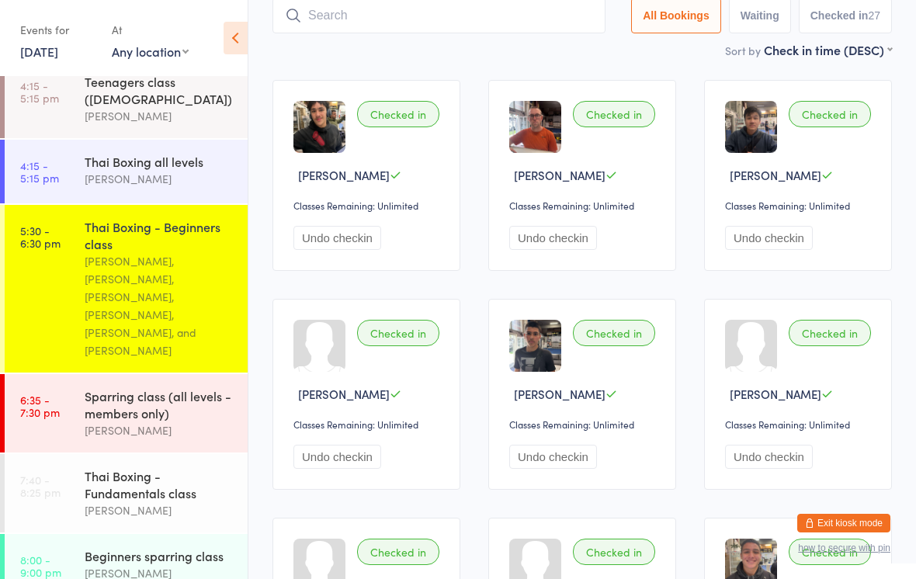
scroll to position [130, 0]
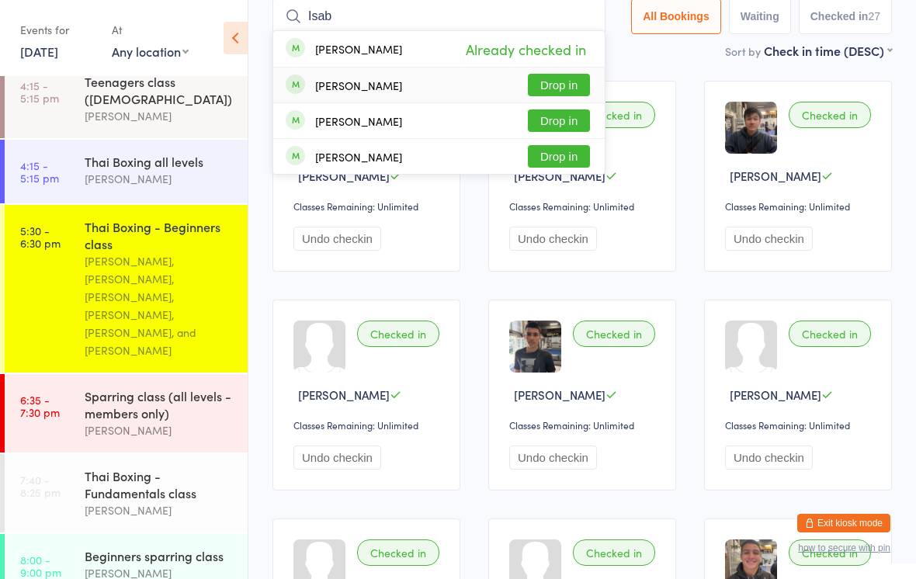
type input "Isab"
click at [362, 92] on div "[PERSON_NAME]" at bounding box center [358, 85] width 87 height 12
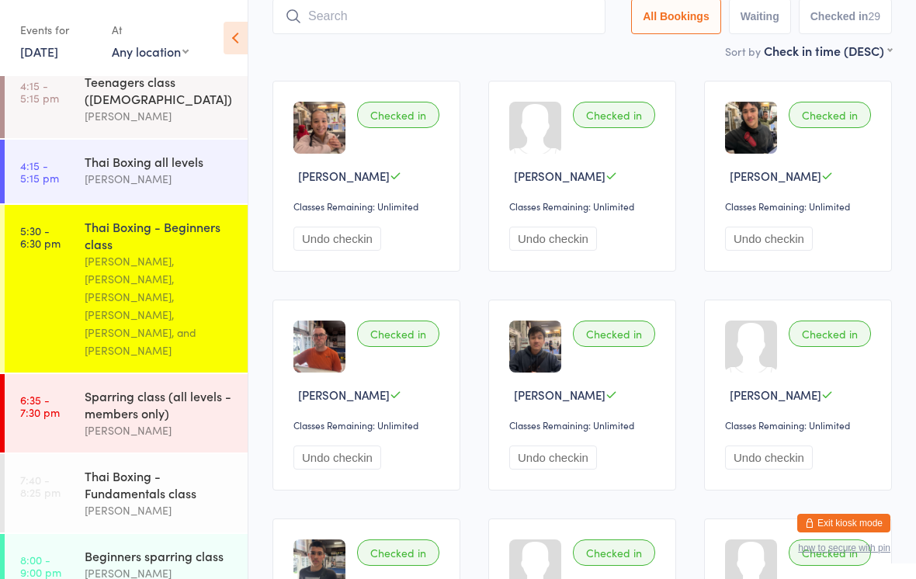
click at [127, 387] on div "Sparring class (all levels - members only)" at bounding box center [160, 404] width 150 height 34
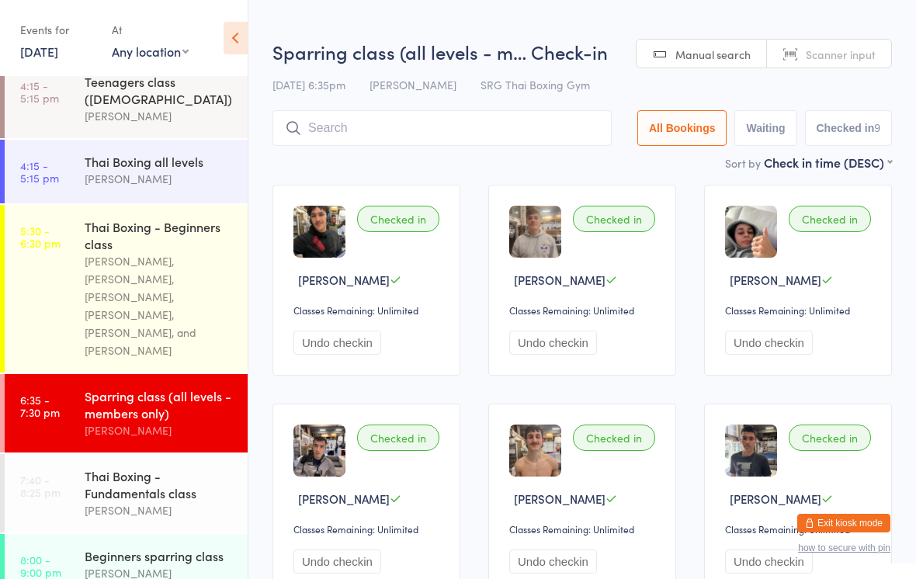
click at [341, 120] on input "search" at bounding box center [442, 128] width 339 height 36
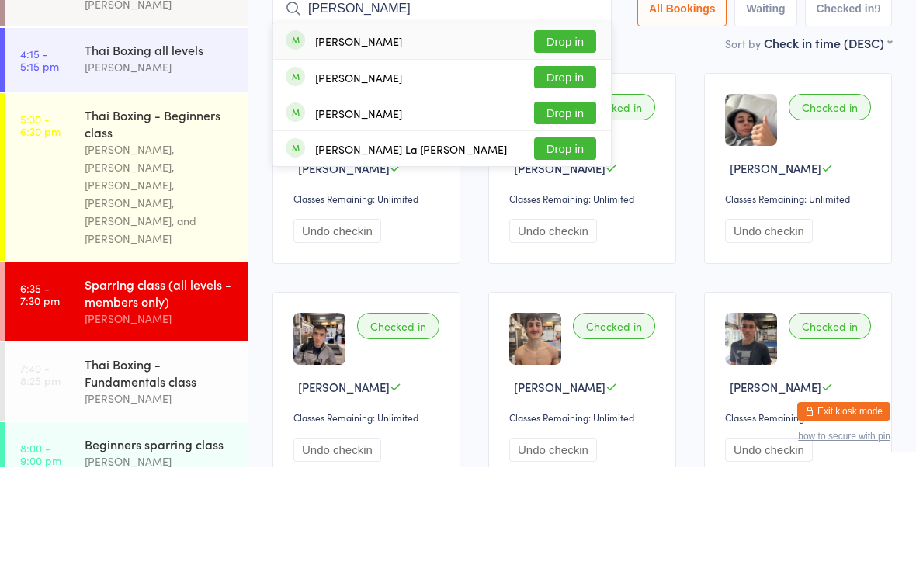
type input "[PERSON_NAME]"
click at [547, 142] on button "Drop in" at bounding box center [565, 153] width 62 height 23
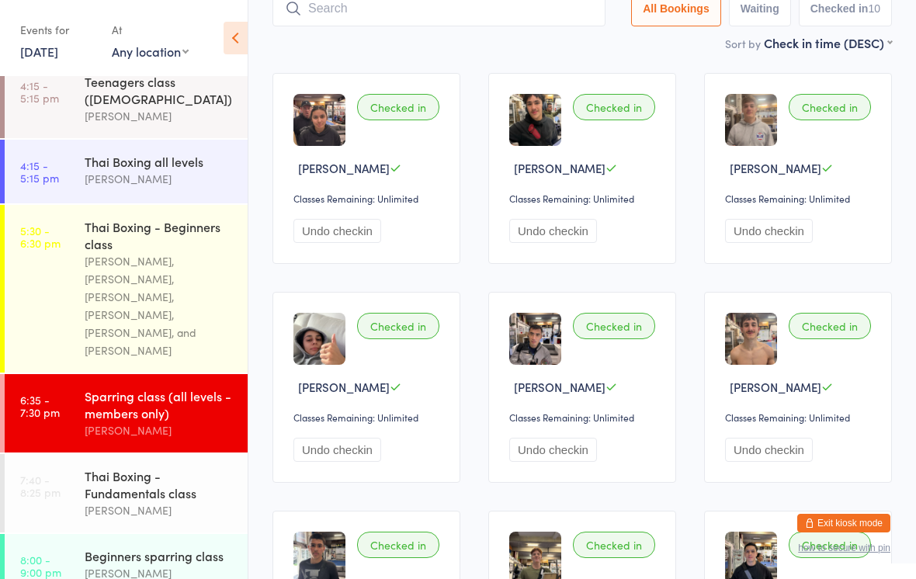
click at [485, 7] on input "search" at bounding box center [439, 9] width 333 height 36
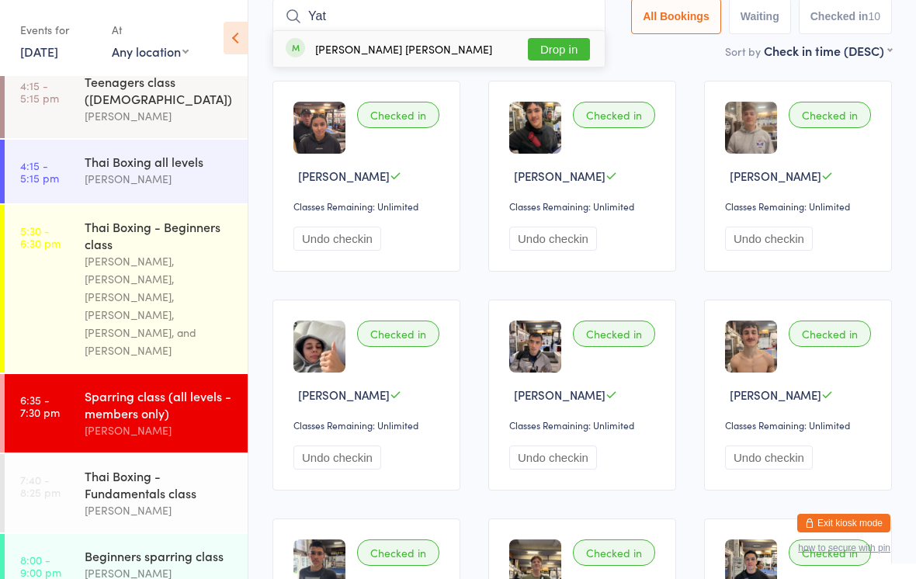
scroll to position [103, 0]
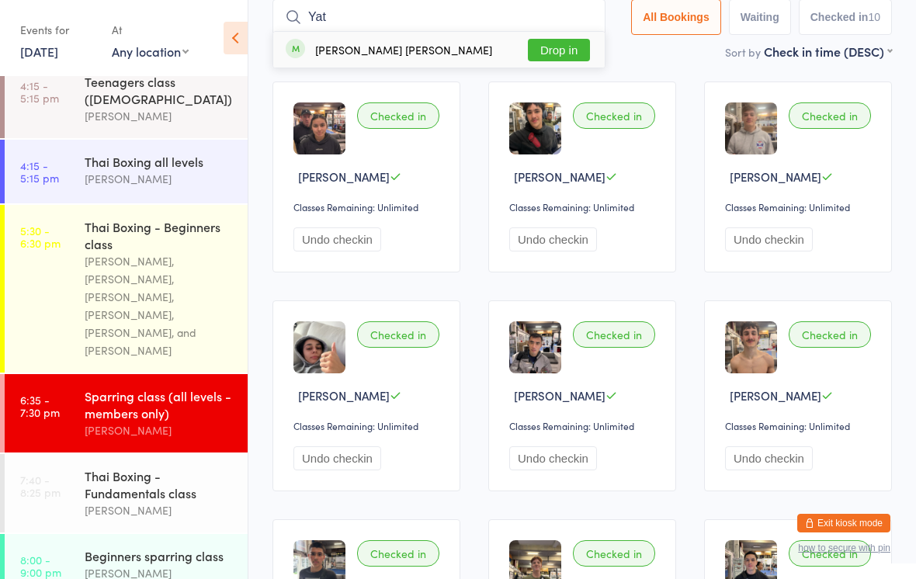
type input "Yat"
click at [563, 52] on button "Drop in" at bounding box center [559, 50] width 62 height 23
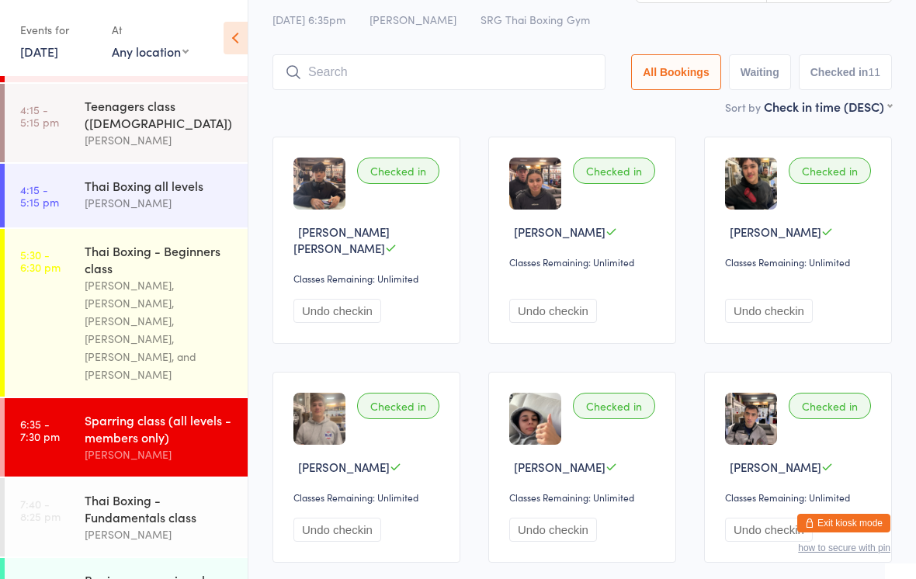
scroll to position [0, 0]
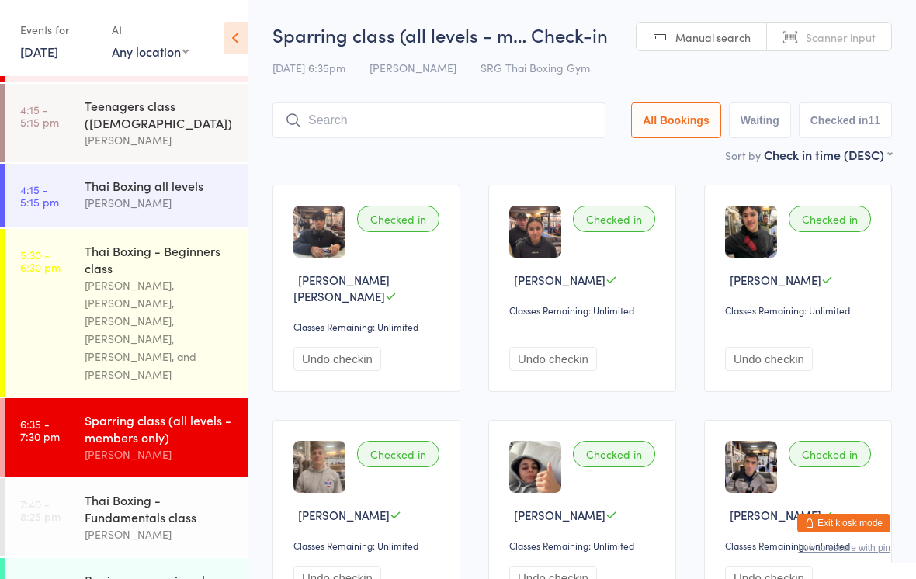
click at [426, 118] on input "search" at bounding box center [439, 120] width 333 height 36
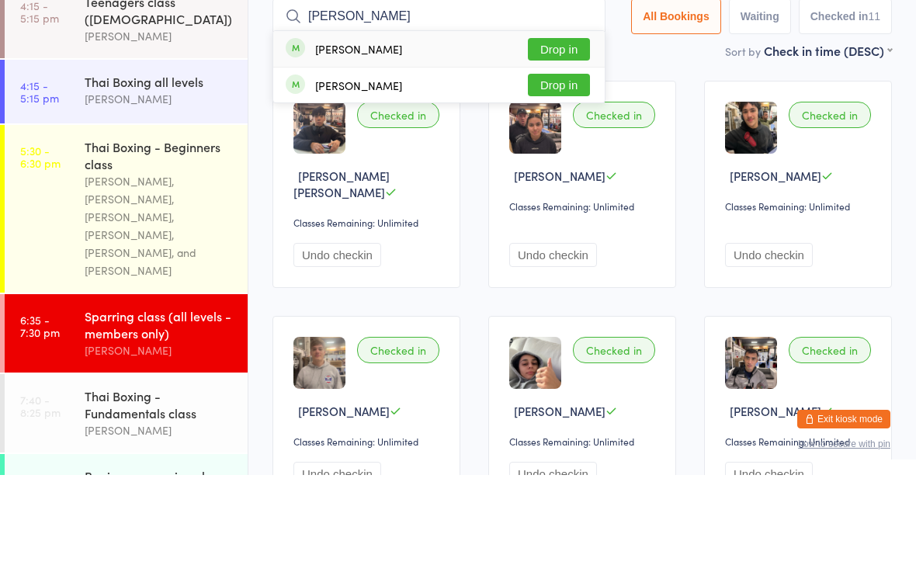
type input "[PERSON_NAME]"
click at [559, 178] on button "Drop in" at bounding box center [559, 189] width 62 height 23
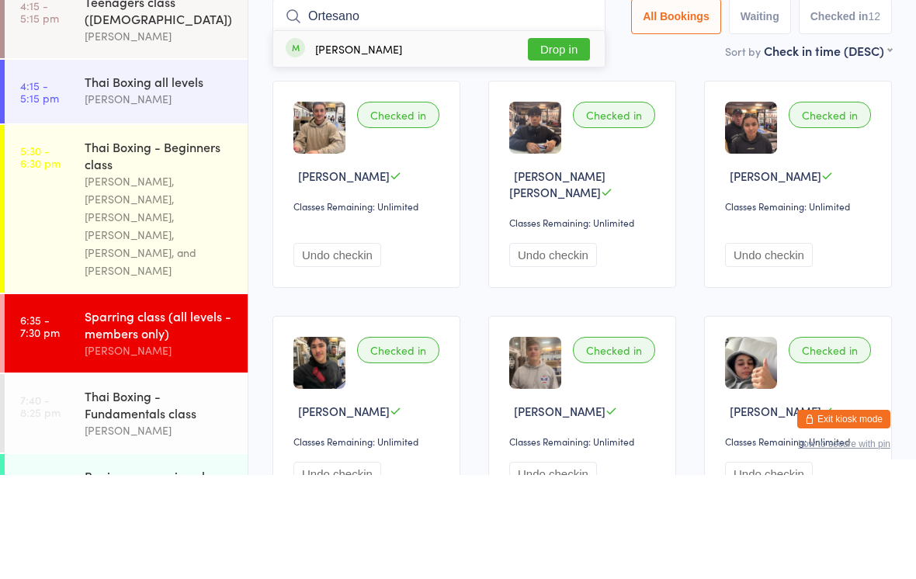
type input "Ortesano"
click at [442, 135] on div "[PERSON_NAME] Drop in" at bounding box center [439, 153] width 332 height 36
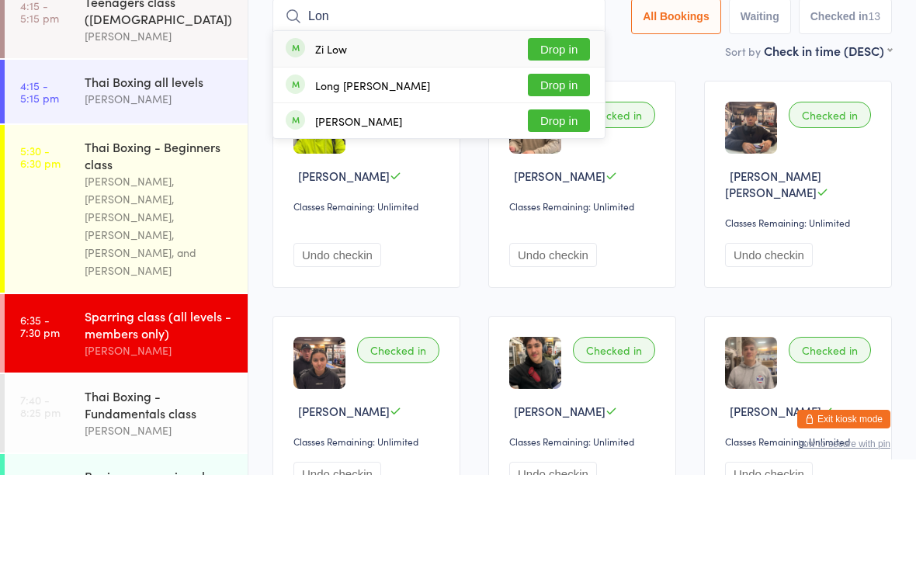
type input "Lon"
click at [564, 178] on button "Drop in" at bounding box center [559, 189] width 62 height 23
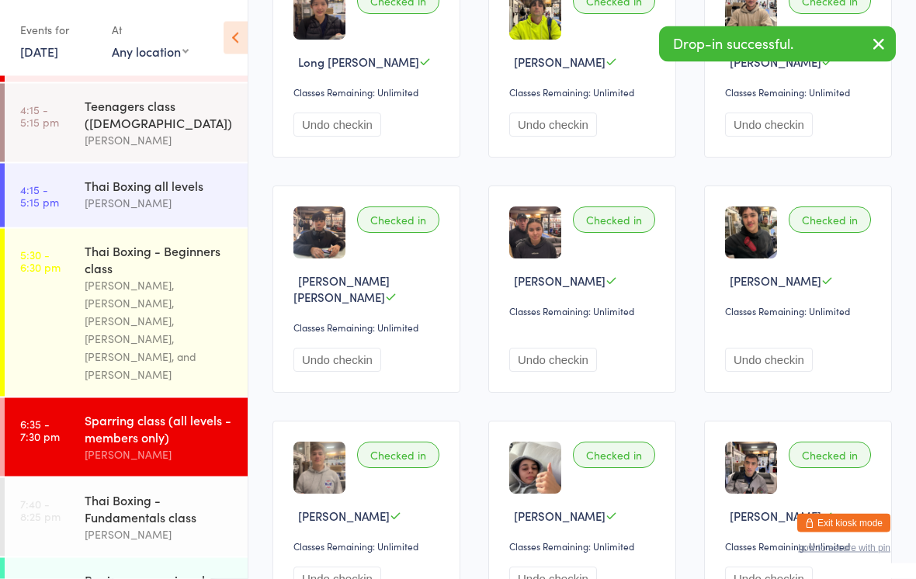
scroll to position [218, 0]
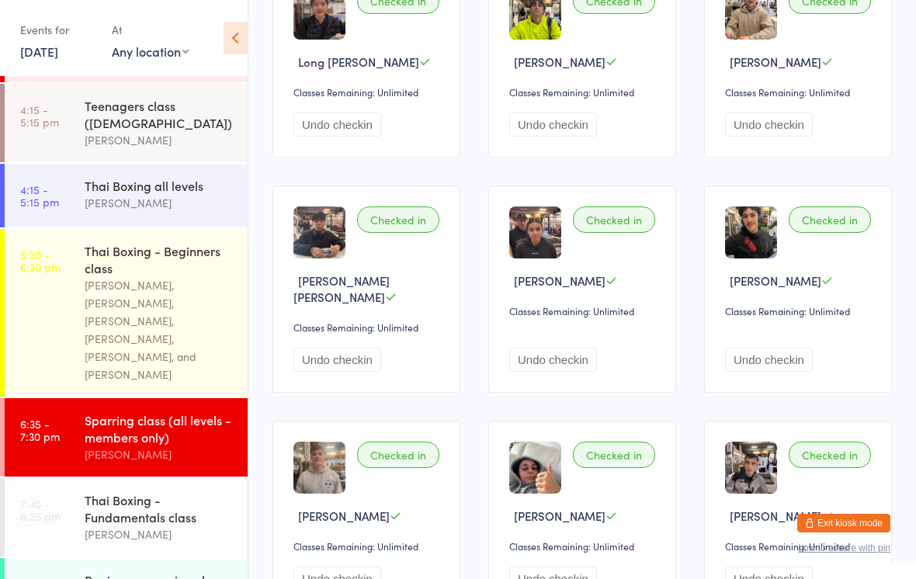
click at [182, 418] on div "Sparring class (all levels - members only)" at bounding box center [160, 429] width 150 height 34
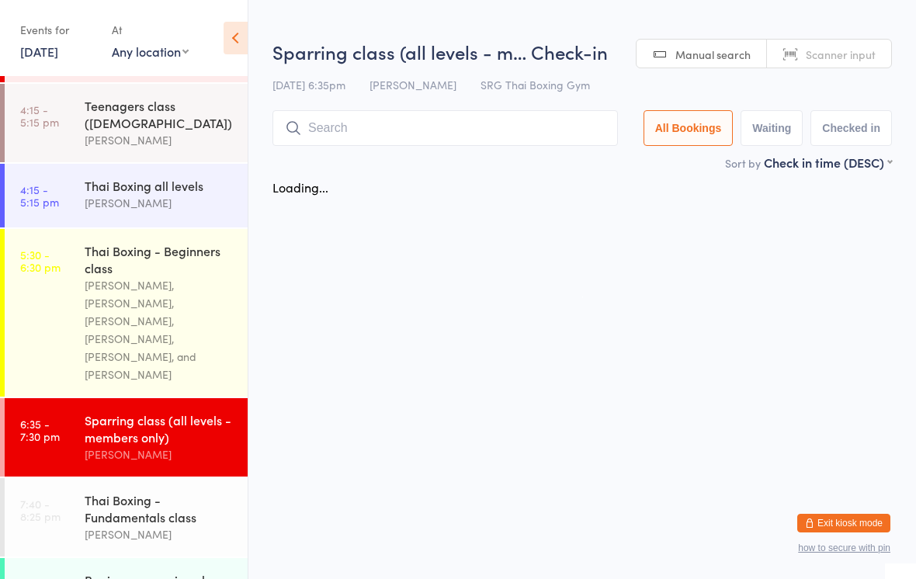
scroll to position [0, 0]
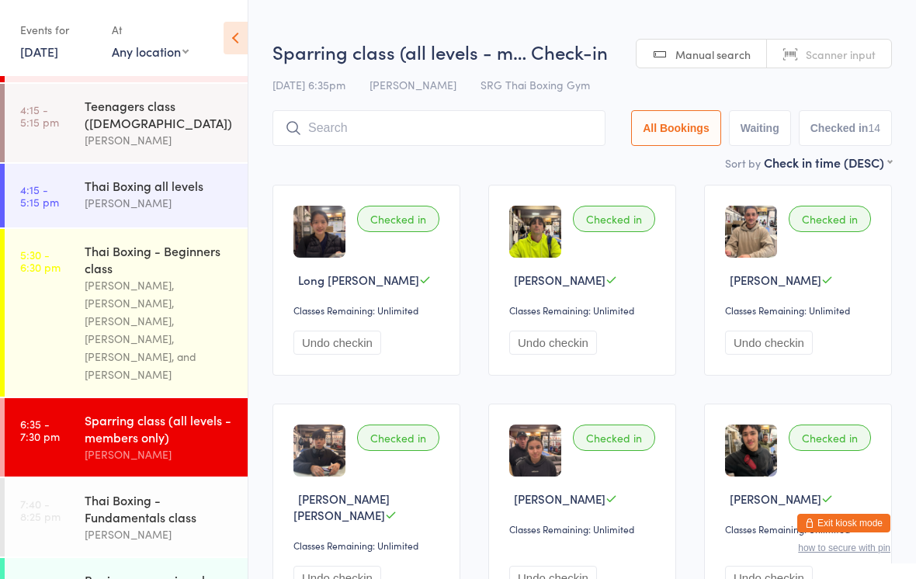
click at [491, 121] on input "search" at bounding box center [439, 128] width 333 height 36
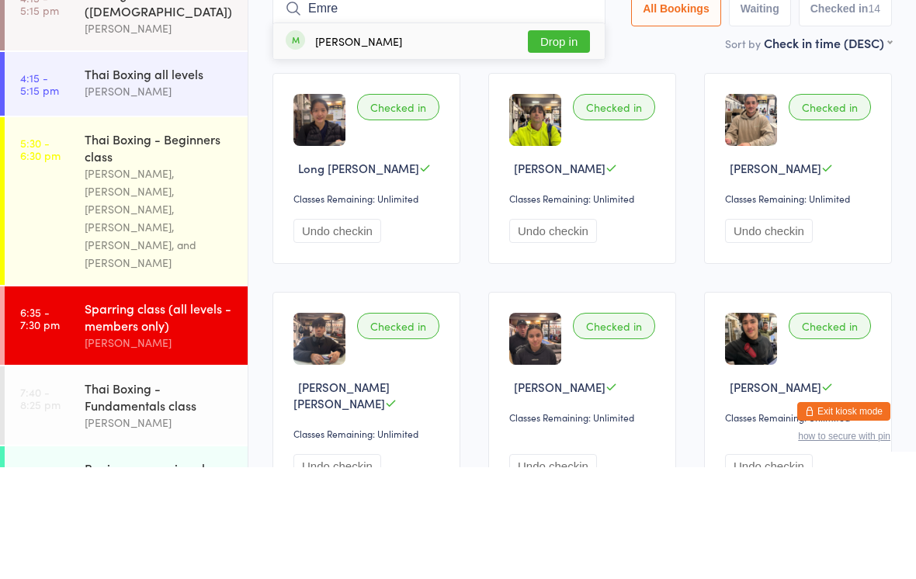
type input "Emre"
click at [560, 142] on button "Drop in" at bounding box center [559, 153] width 62 height 23
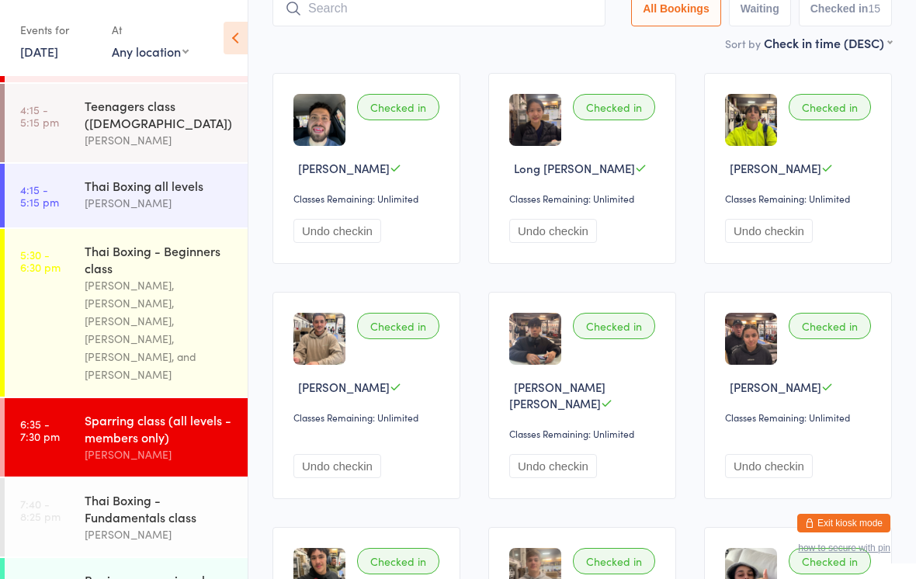
scroll to position [110, 0]
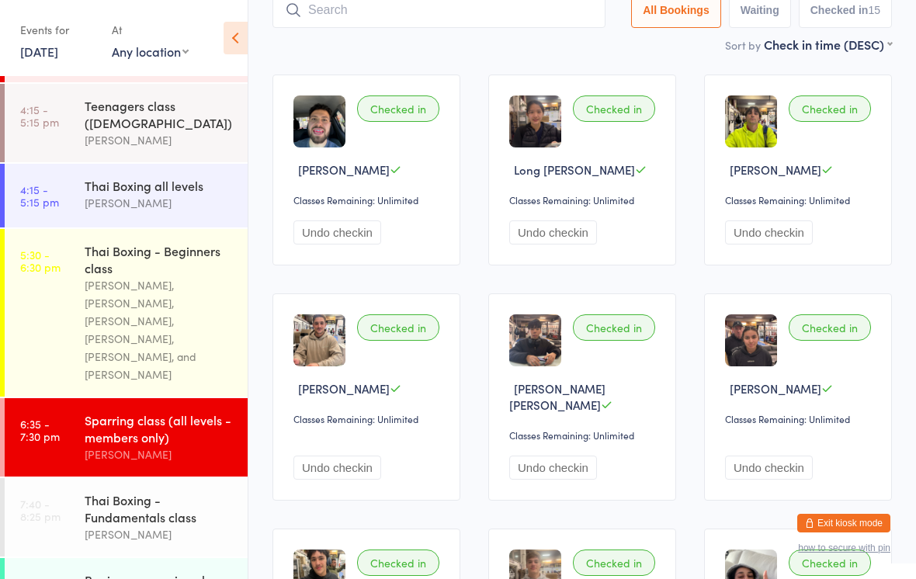
click at [441, 9] on input "search" at bounding box center [439, 10] width 333 height 36
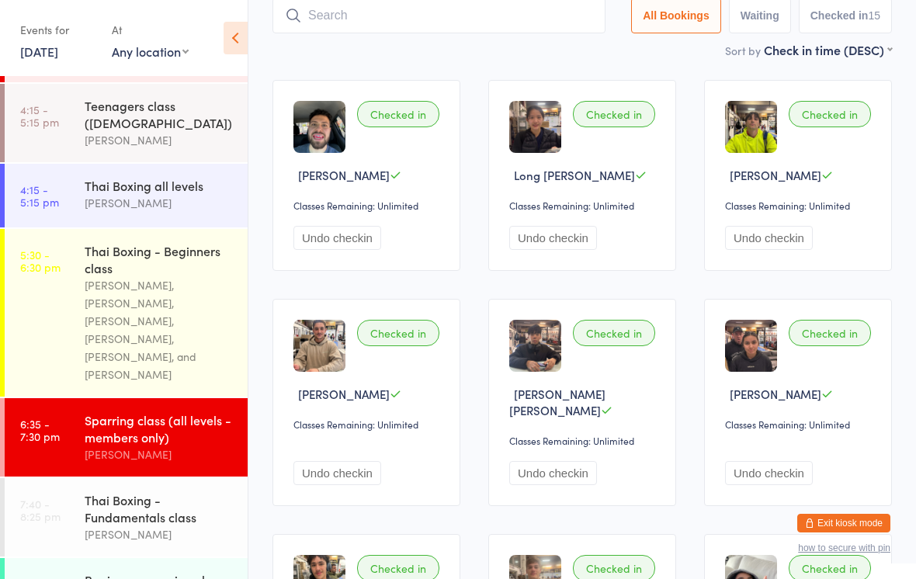
scroll to position [104, 0]
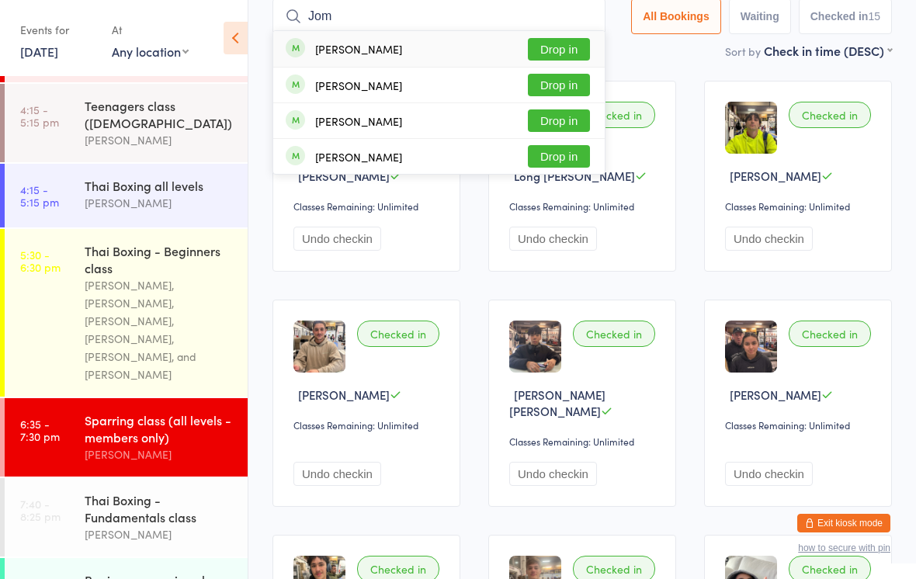
type input "Jom"
click at [549, 48] on button "Drop in" at bounding box center [559, 49] width 62 height 23
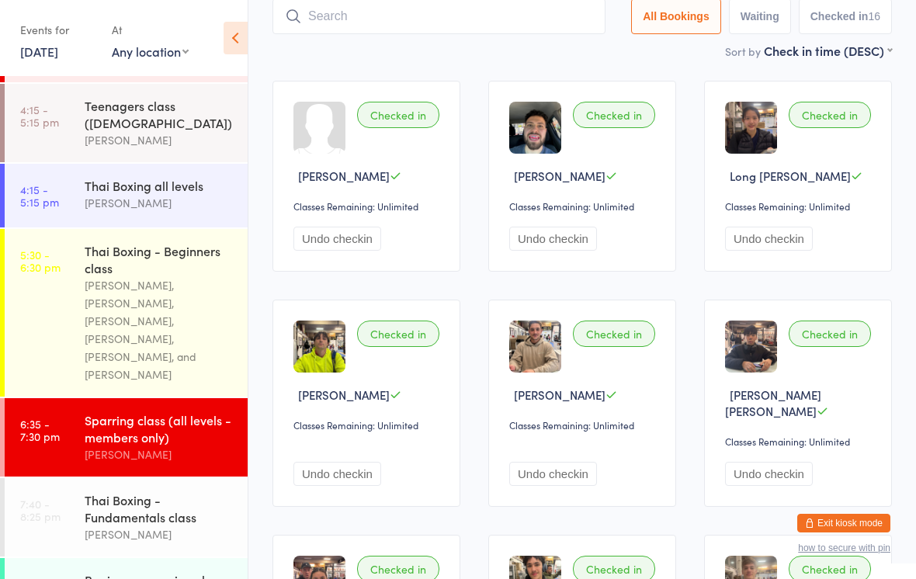
click at [303, 23] on input "search" at bounding box center [439, 16] width 333 height 36
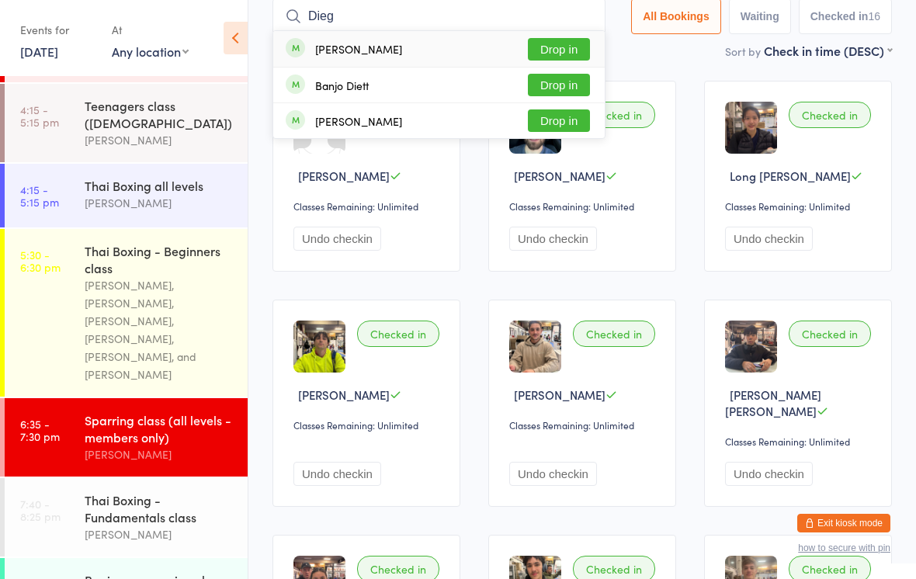
type input "Dieg"
click at [322, 48] on div "[PERSON_NAME]" at bounding box center [358, 49] width 87 height 12
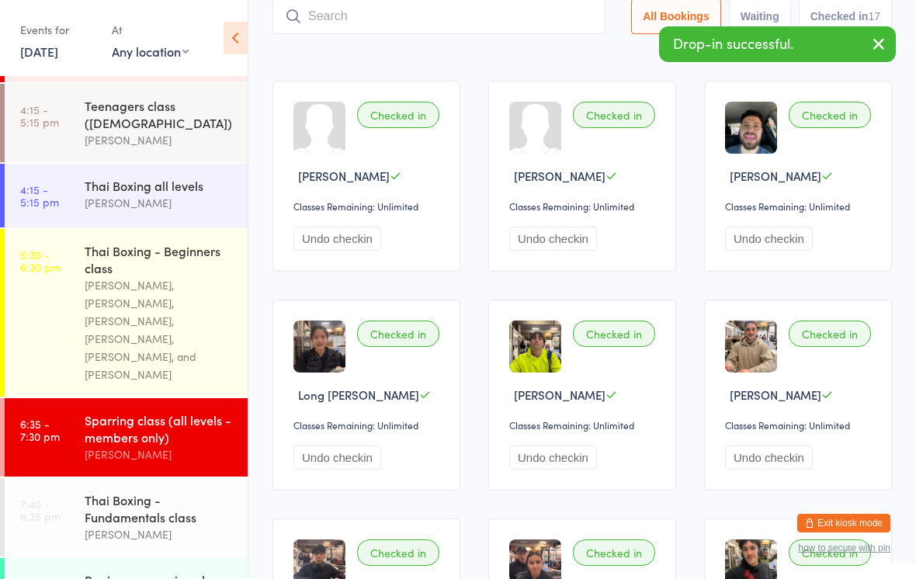
click at [331, 250] on button "Undo checkin" at bounding box center [337, 239] width 88 height 24
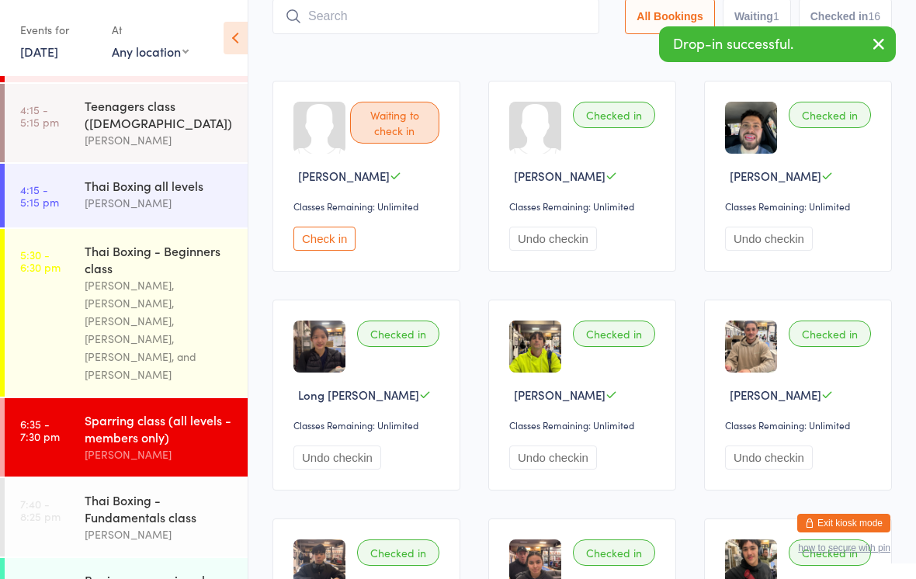
click at [315, 248] on button "Check in" at bounding box center [324, 239] width 62 height 24
